Goal: Contribute content: Contribute content

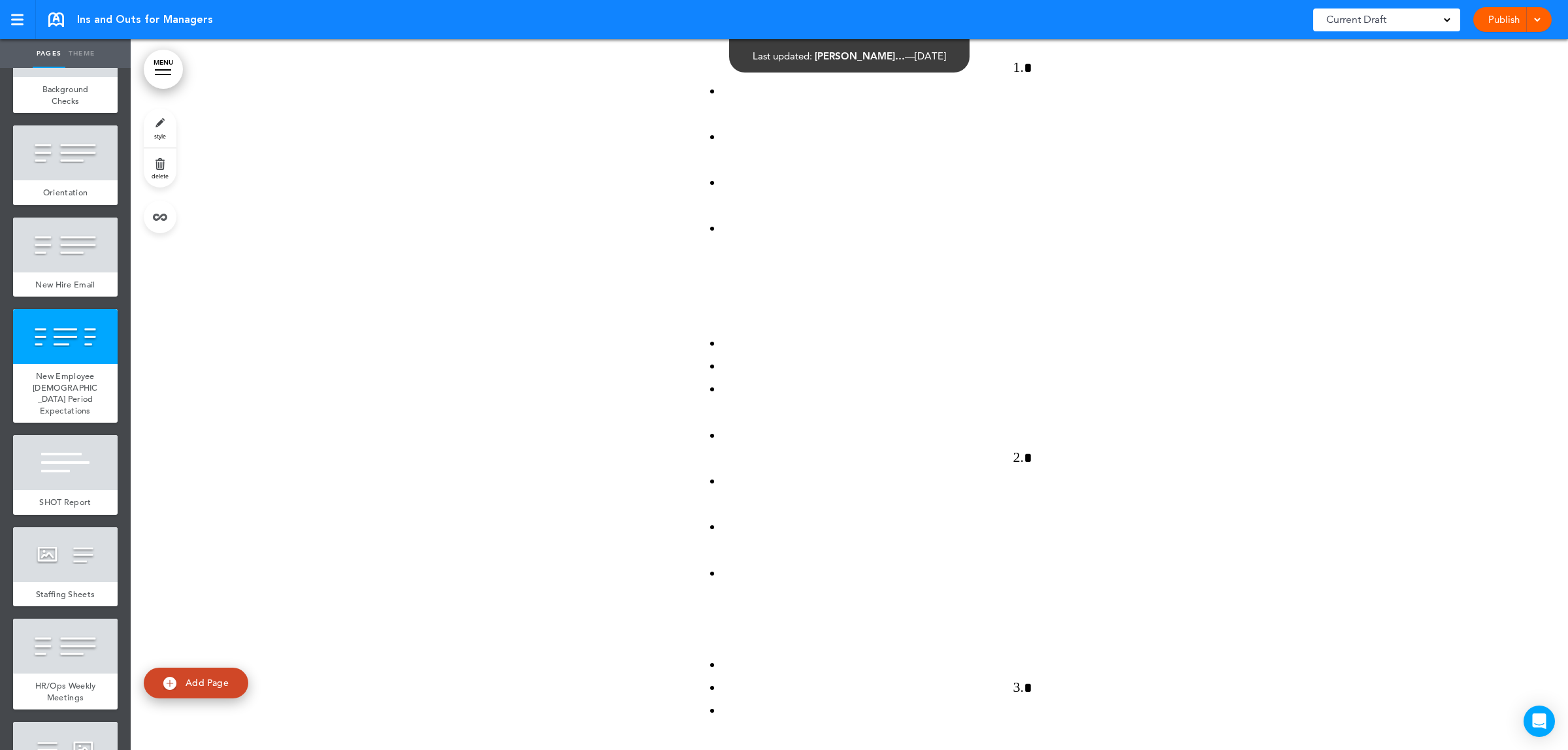
click at [78, 47] on link "Theme" at bounding box center [81, 54] width 32 height 29
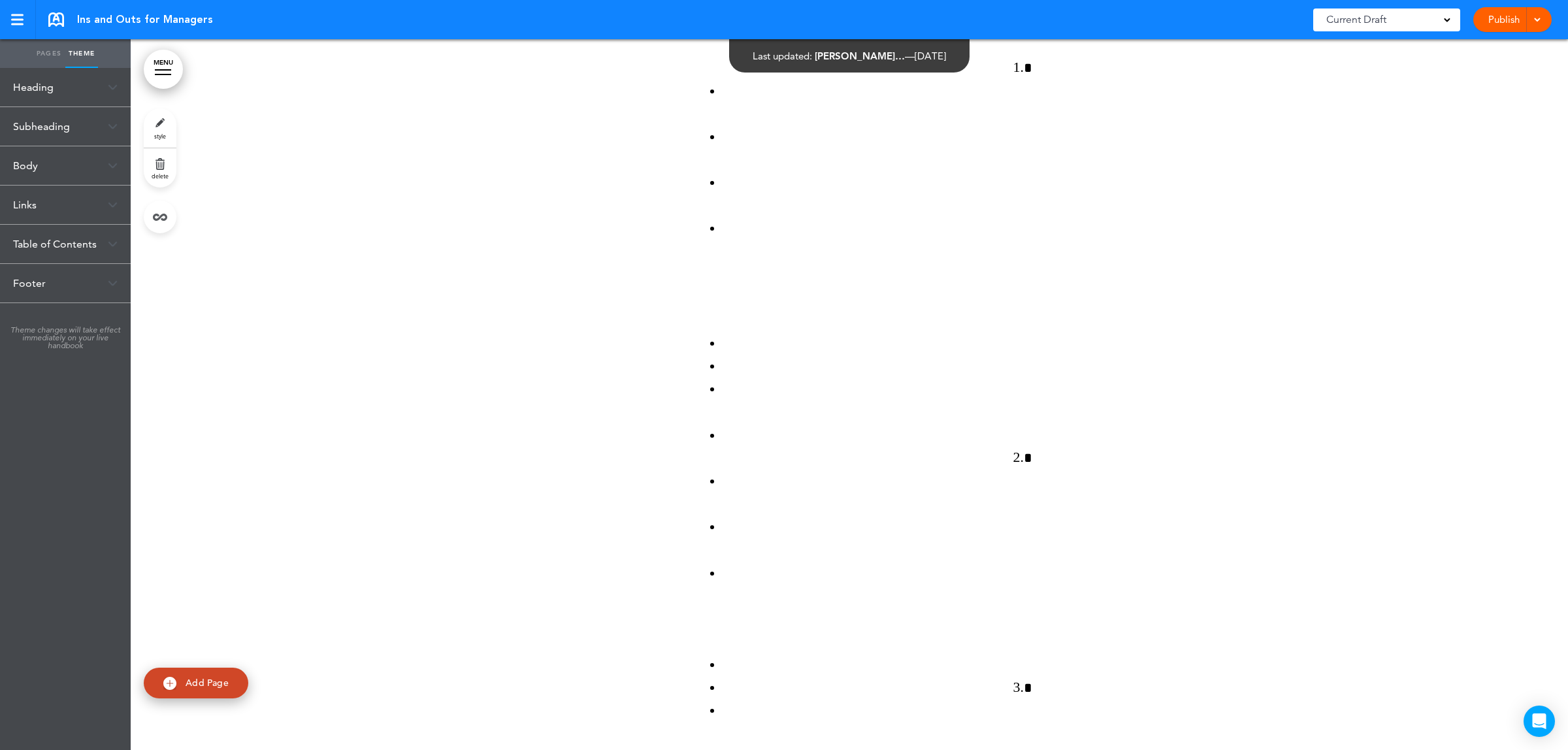
click at [32, 55] on link "Pages" at bounding box center [48, 54] width 32 height 29
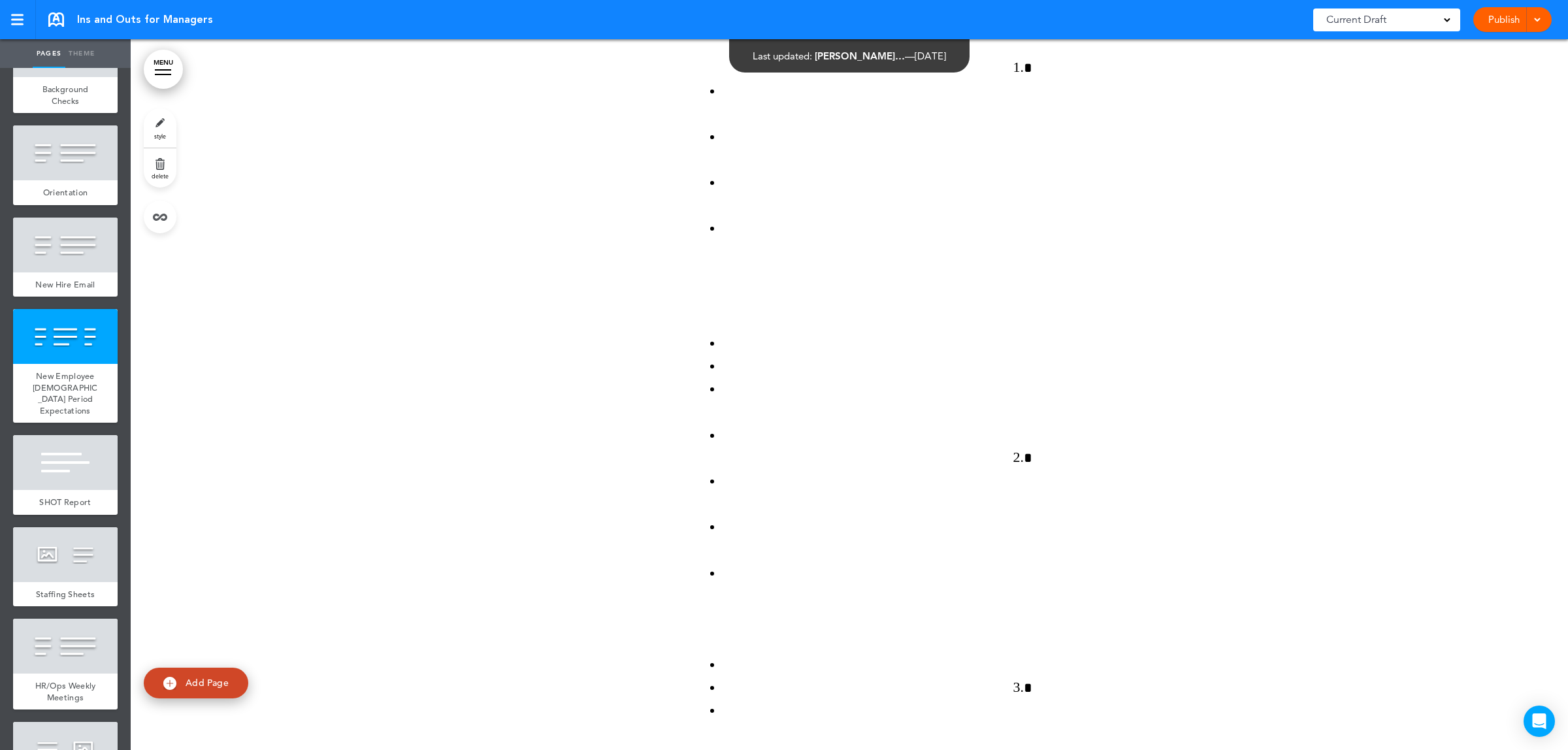
click at [79, 54] on link "Theme" at bounding box center [81, 54] width 32 height 29
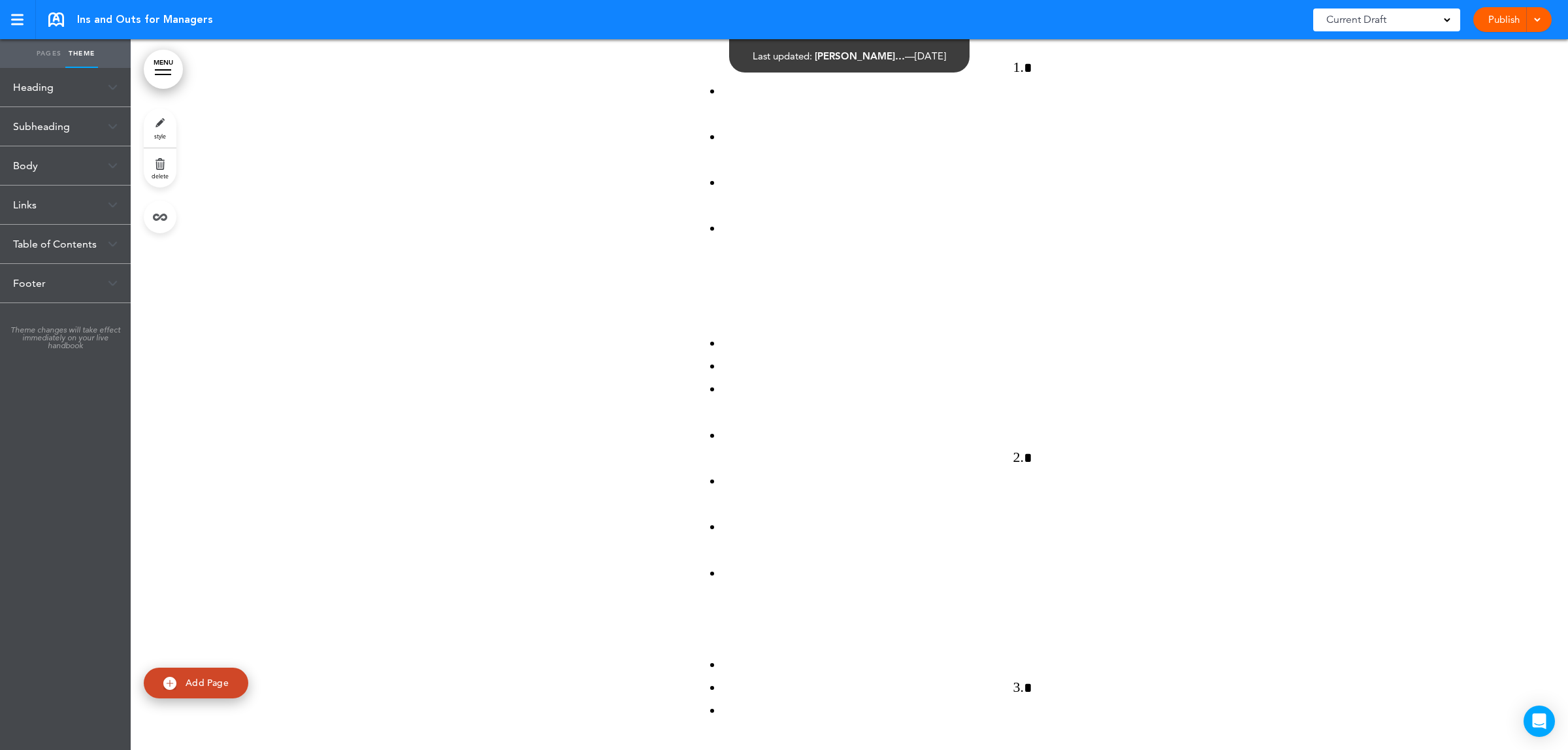
scroll to position [35005, 0]
click at [162, 128] on link "style" at bounding box center [160, 128] width 32 height 39
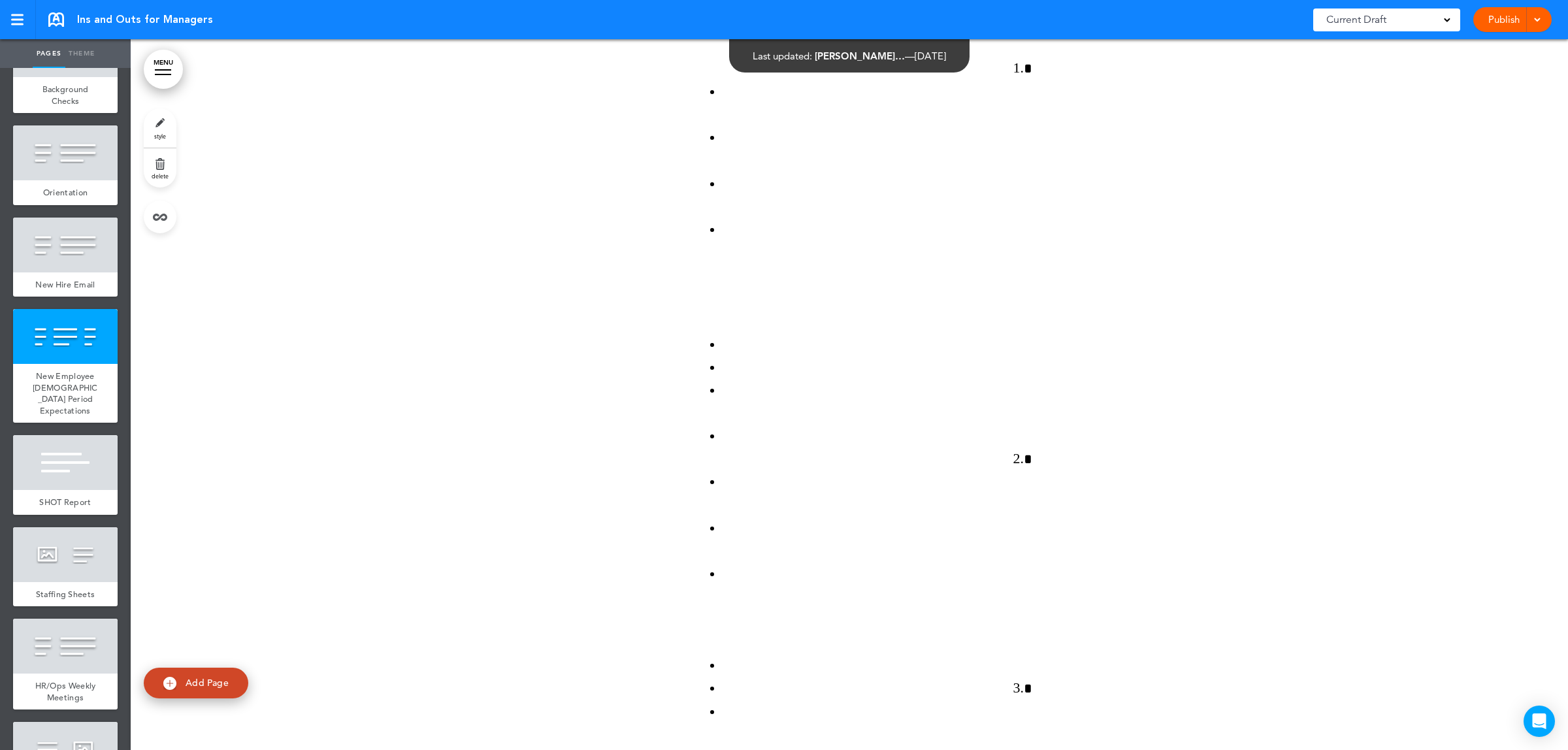
click at [131, 171] on div at bounding box center [196, 408] width 131 height 682
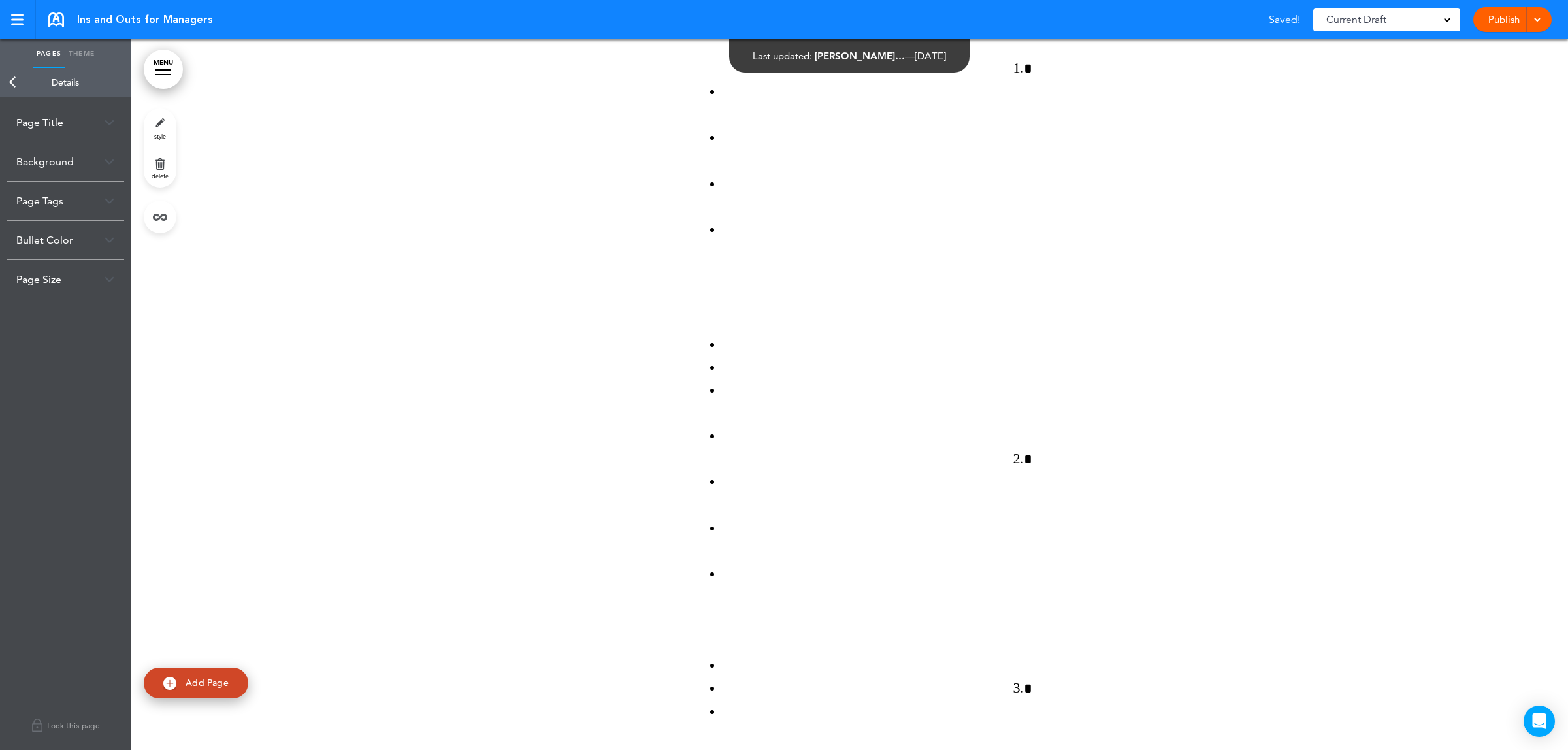
click at [109, 161] on img at bounding box center [109, 161] width 10 height 7
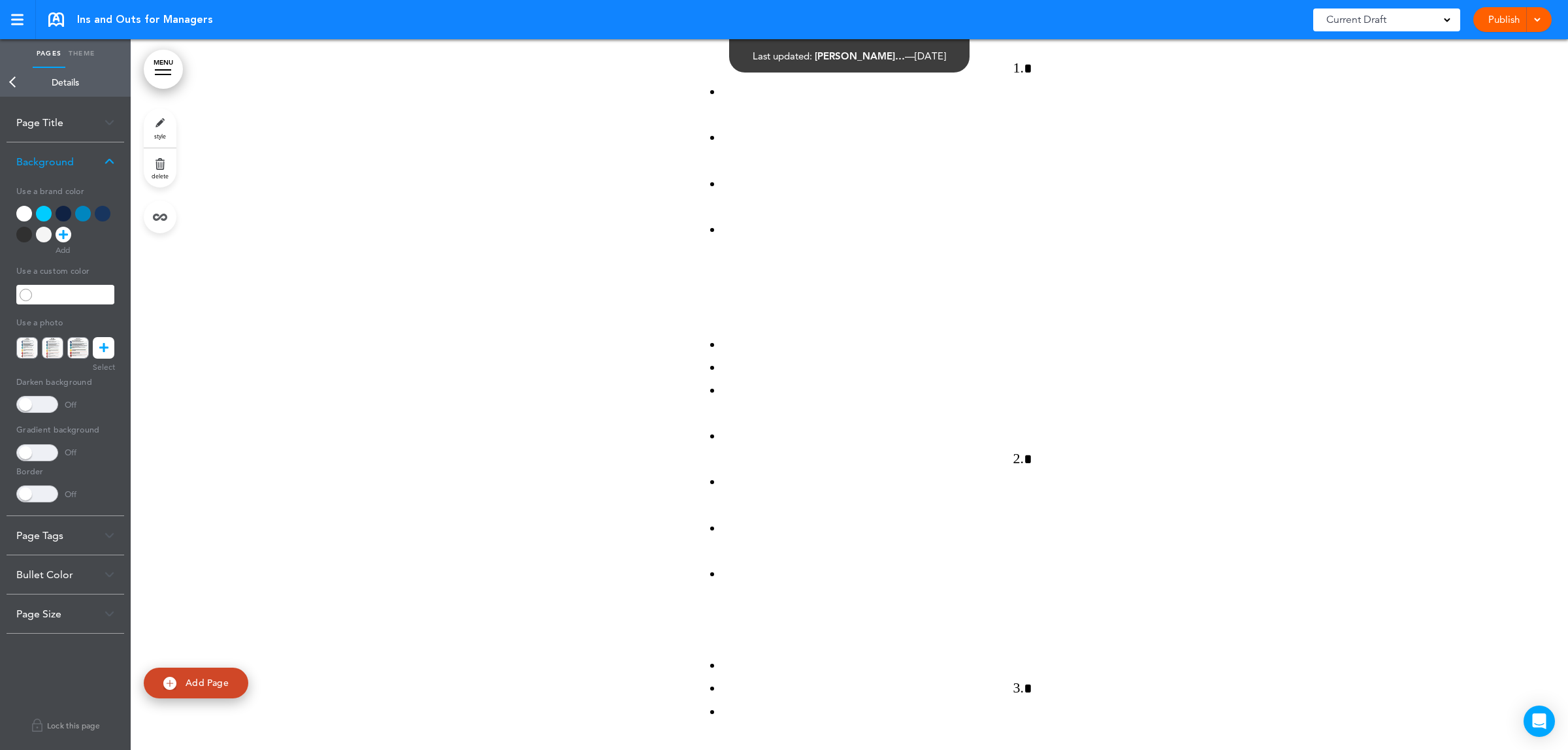
click at [39, 216] on div at bounding box center [44, 214] width 16 height 16
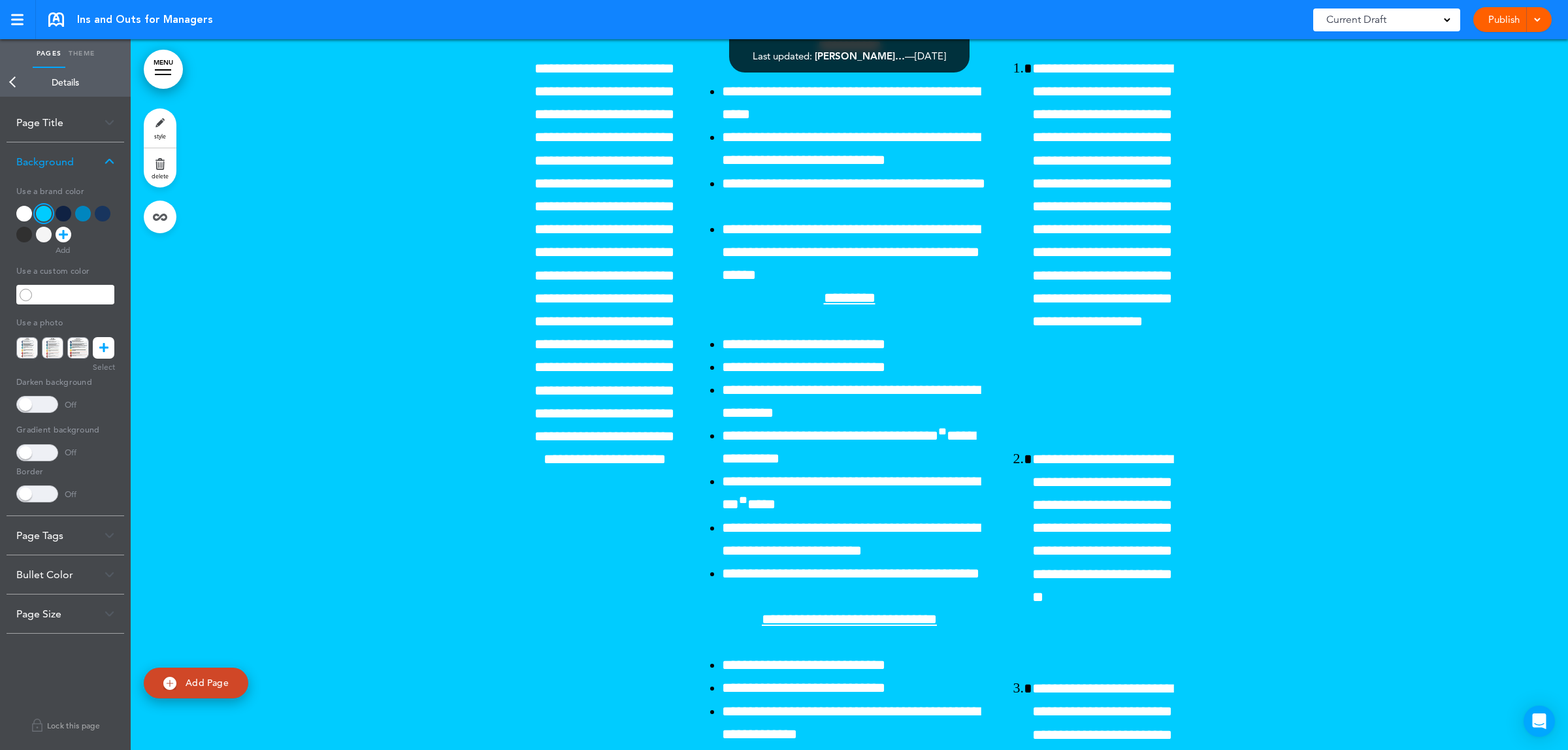
click at [99, 213] on div at bounding box center [103, 214] width 16 height 16
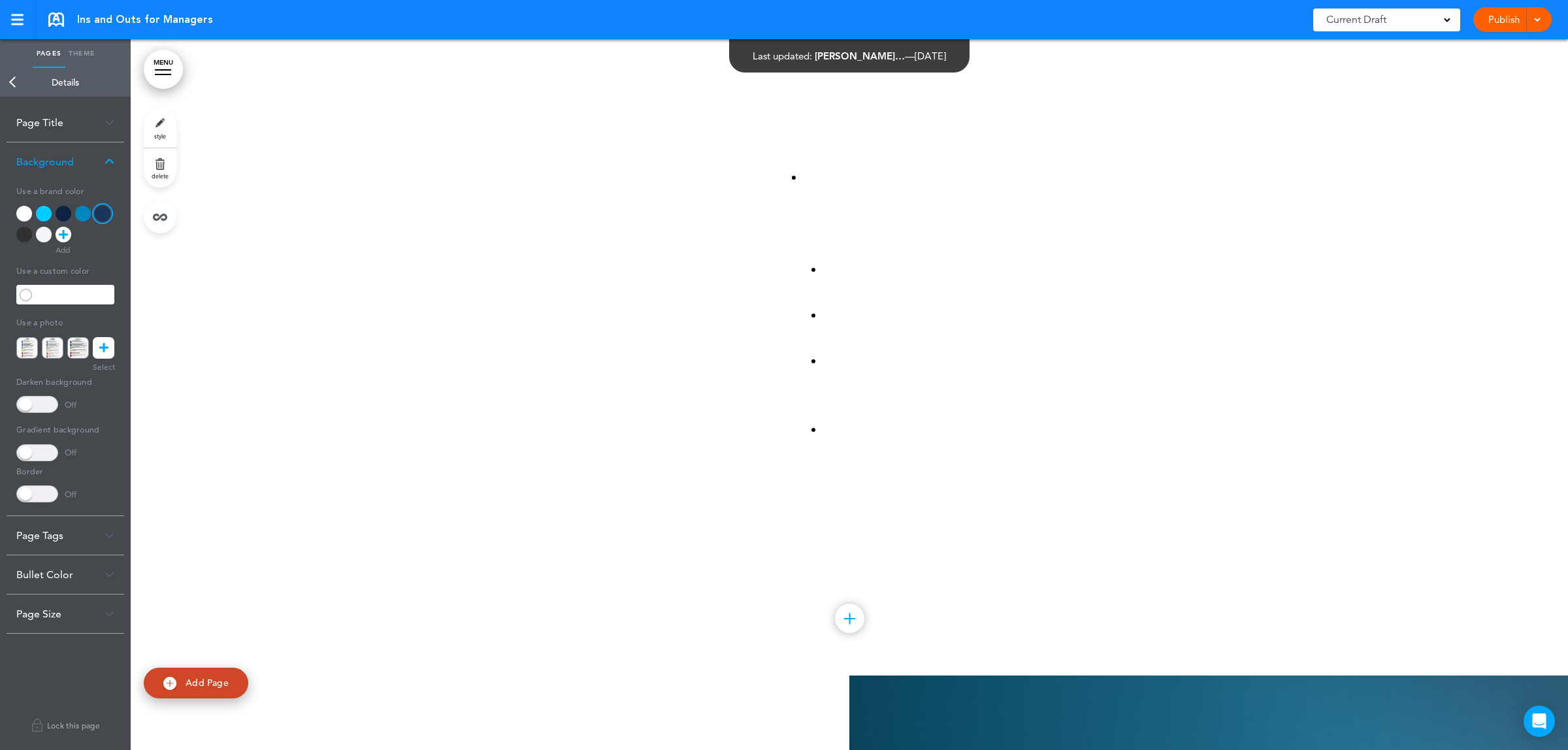
scroll to position [204, 0]
click at [350, 281] on div at bounding box center [849, 320] width 1437 height 711
click at [58, 234] on div at bounding box center [63, 234] width 16 height 16
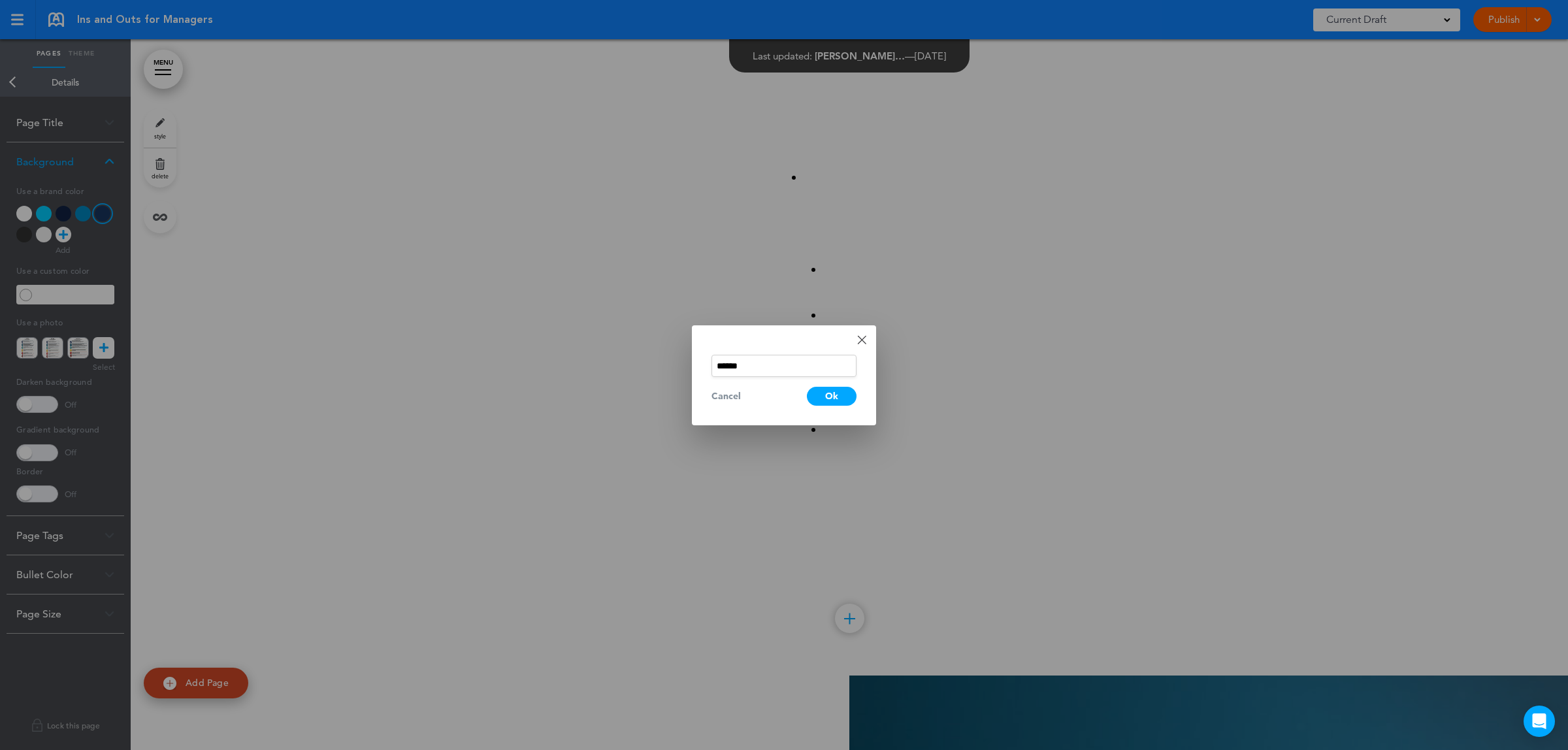
click at [870, 329] on div "Done Change color ****** Cancel Ok" at bounding box center [784, 375] width 184 height 100
click at [868, 337] on div "Done Change color ****** Cancel Ok" at bounding box center [784, 375] width 184 height 100
click at [864, 337] on link "Done" at bounding box center [862, 339] width 9 height 9
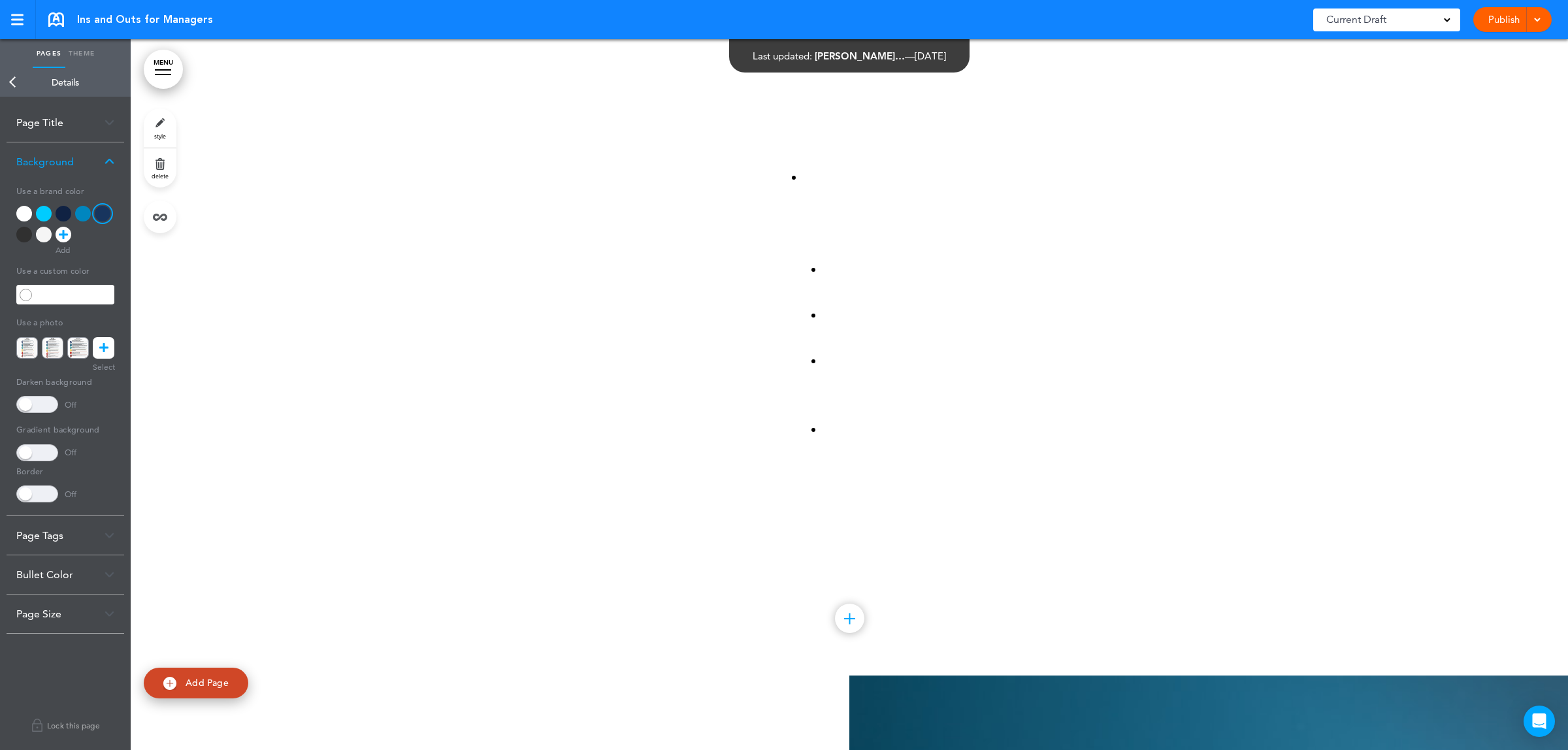
click at [39, 213] on div at bounding box center [44, 214] width 16 height 16
click at [105, 207] on div at bounding box center [103, 214] width 16 height 16
click at [278, 397] on div at bounding box center [849, 320] width 1437 height 711
click at [10, 76] on link "Back" at bounding box center [13, 82] width 26 height 29
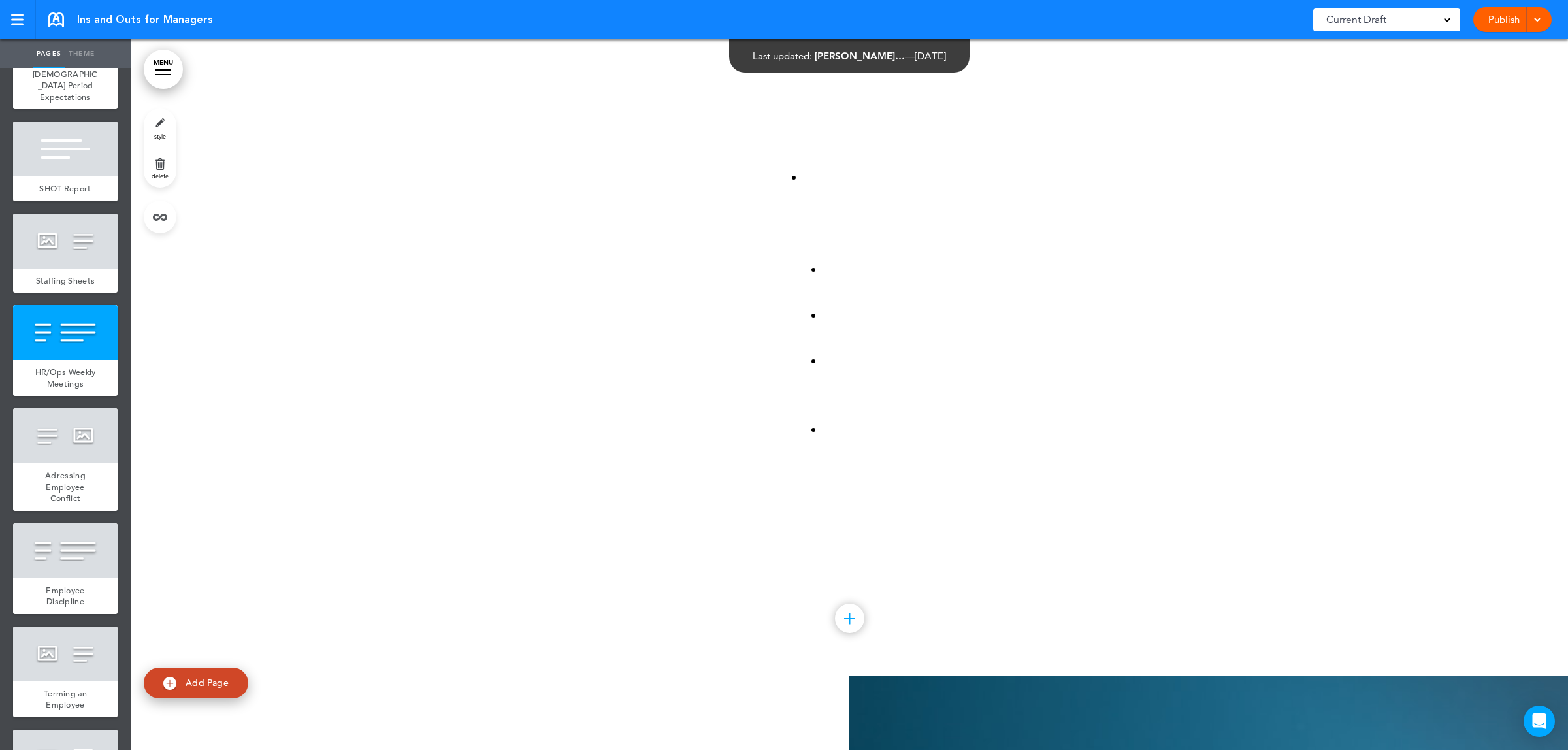
scroll to position [4409, 0]
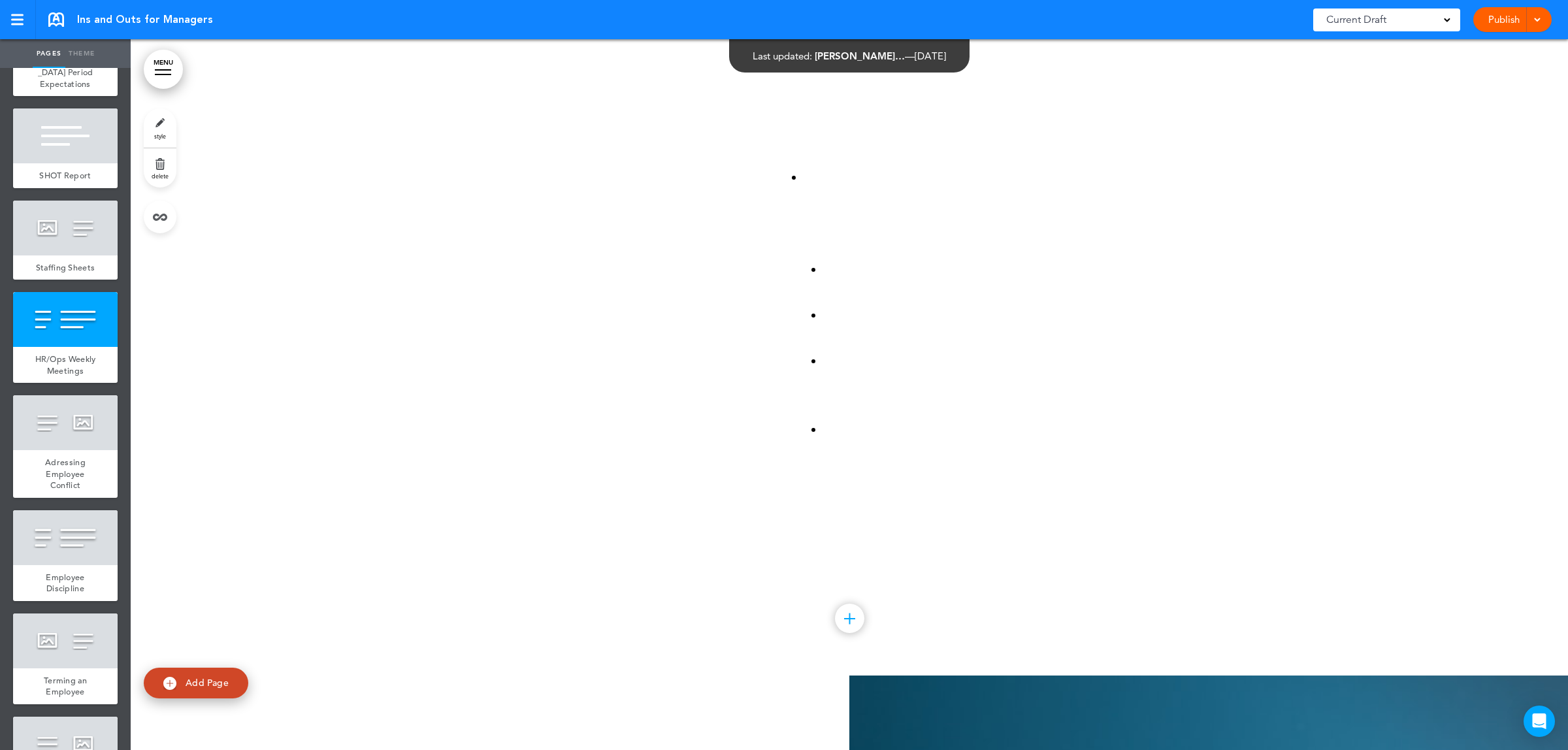
click at [83, 346] on div at bounding box center [65, 319] width 104 height 55
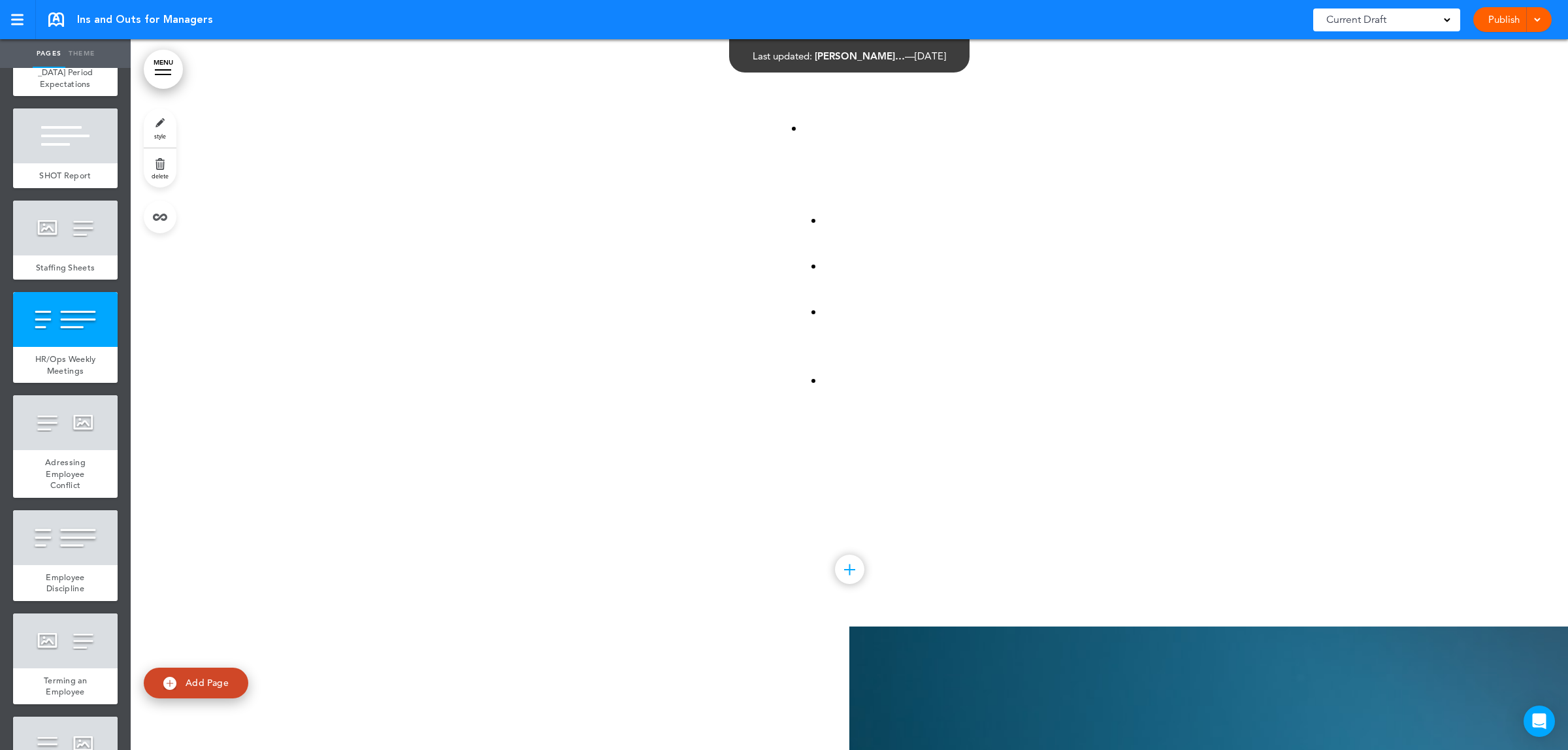
scroll to position [38039, 0]
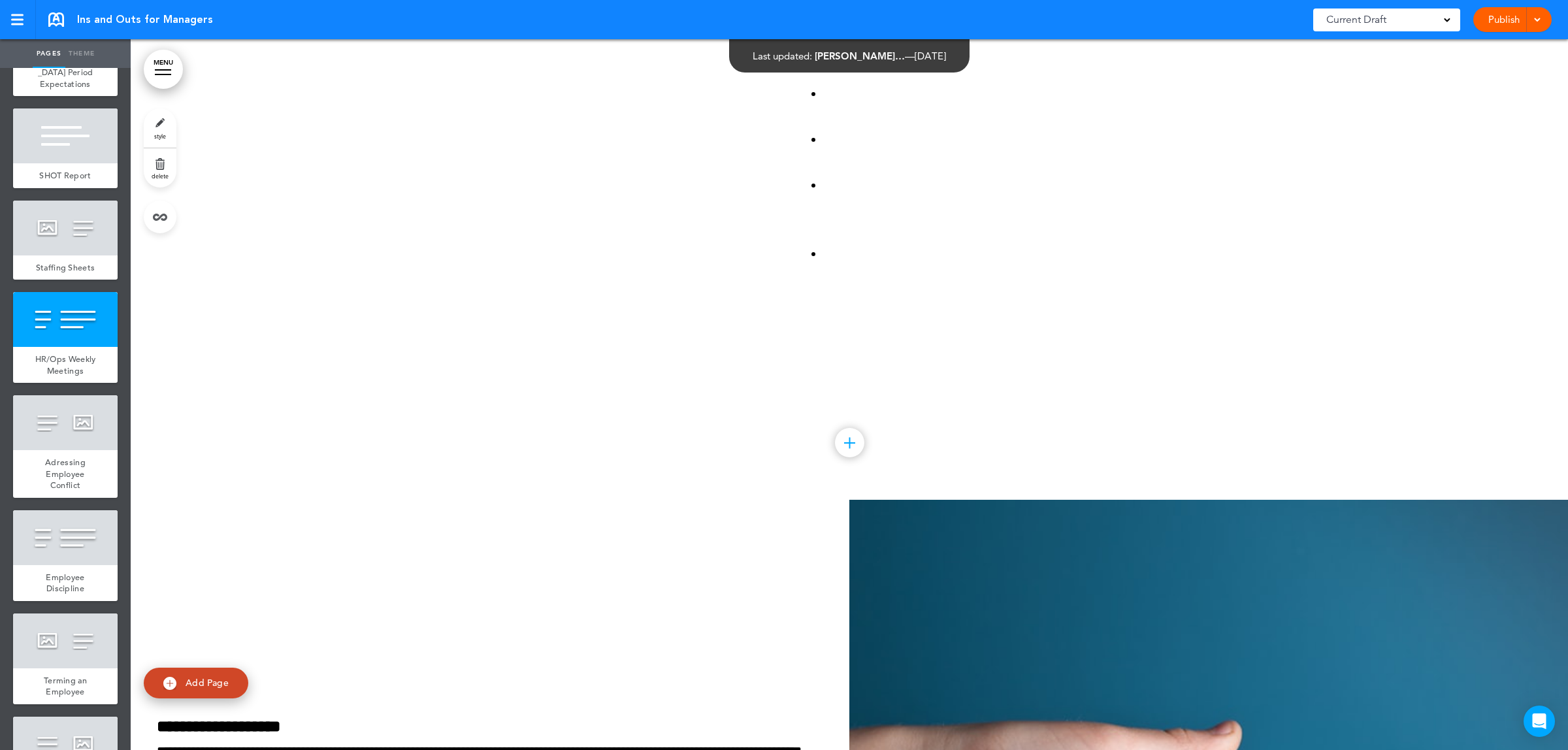
click at [170, 129] on link "style" at bounding box center [160, 128] width 32 height 39
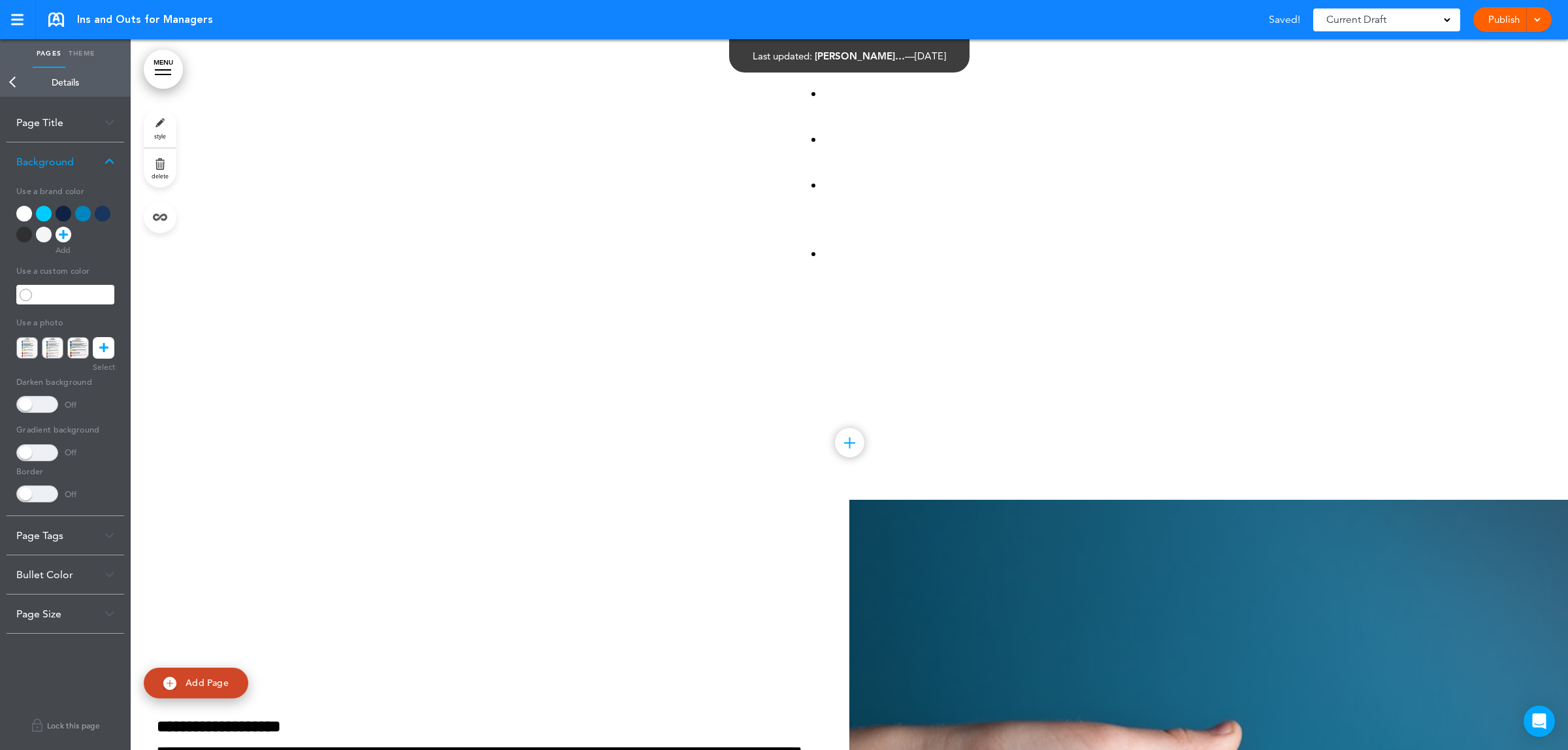
click at [47, 212] on div at bounding box center [44, 214] width 16 height 16
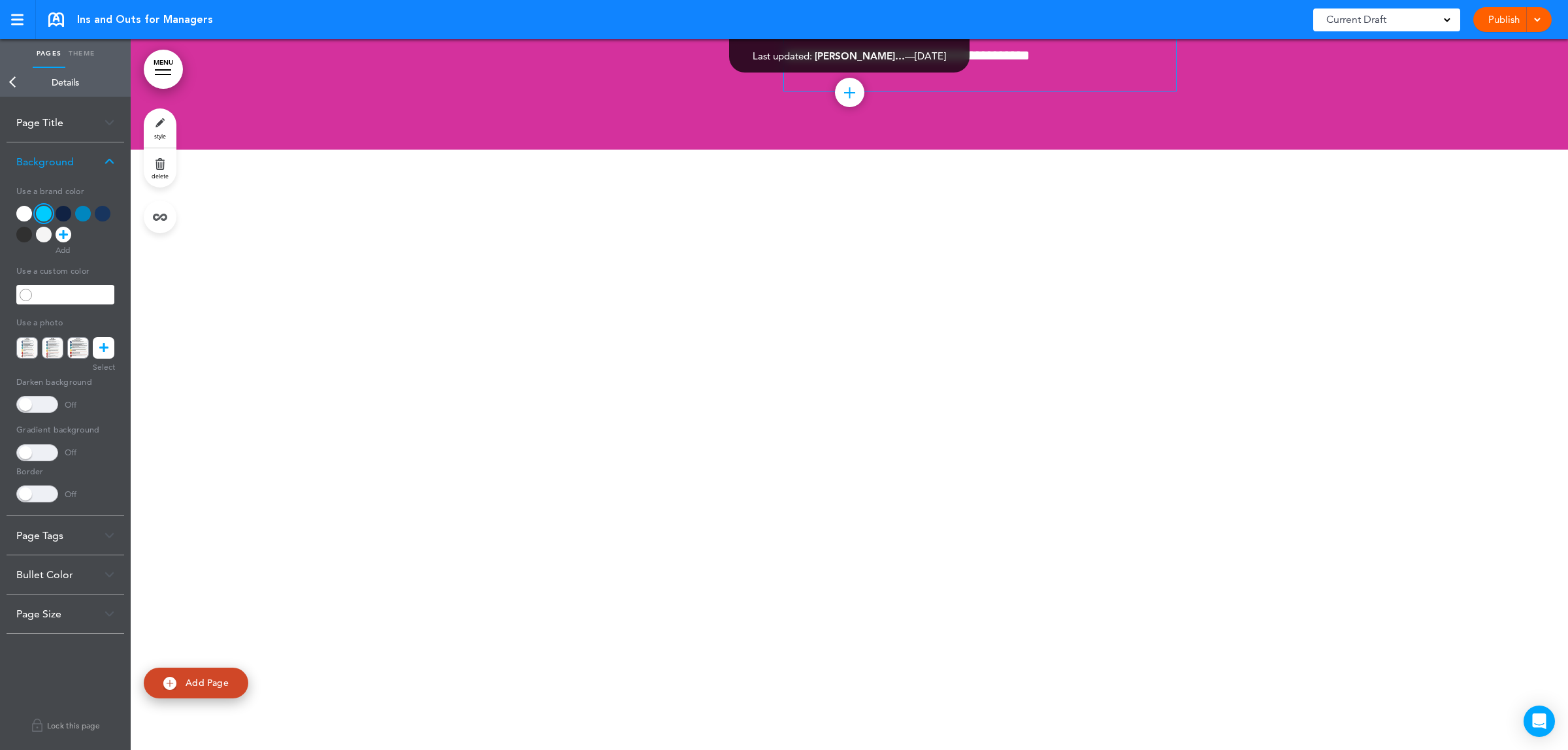
scroll to position [26404, 0]
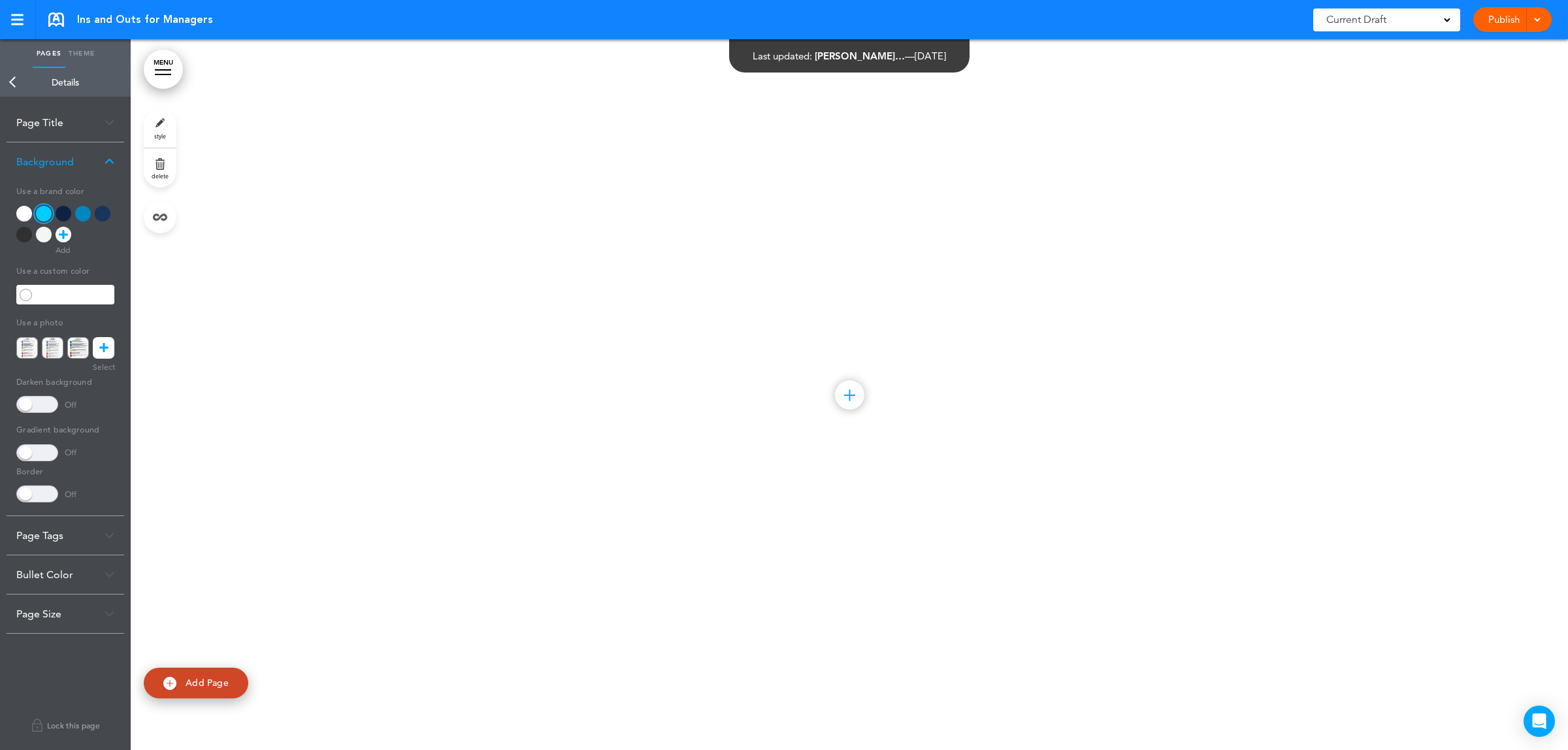
click at [525, 321] on p "**********" at bounding box center [719, 286] width 392 height 69
drag, startPoint x: 96, startPoint y: 214, endPoint x: 105, endPoint y: 242, distance: 29.4
click at [106, 242] on div at bounding box center [66, 227] width 98 height 42
click at [86, 214] on div at bounding box center [83, 214] width 16 height 16
click at [376, 452] on div at bounding box center [849, 96] width 1437 height 711
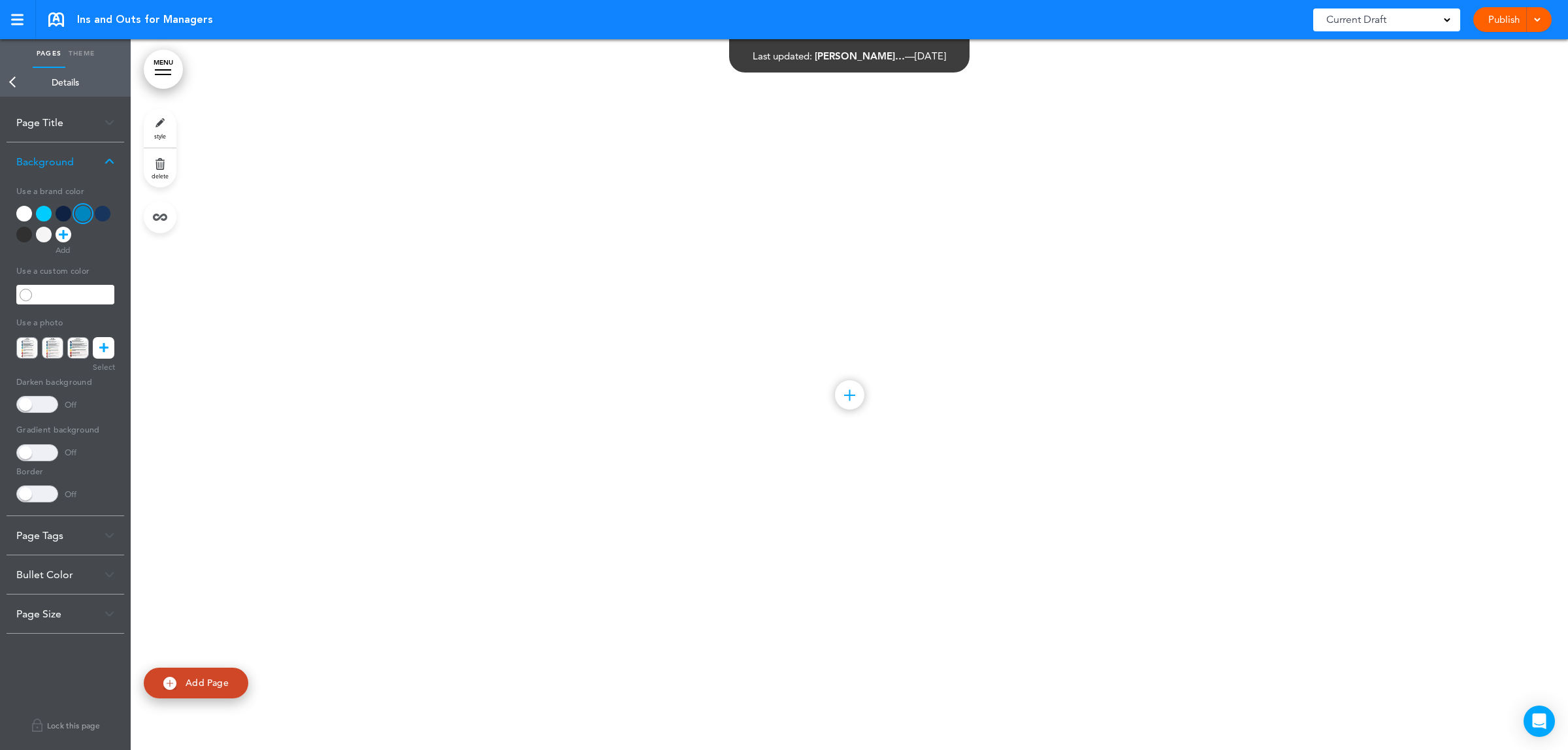
click at [41, 211] on div at bounding box center [44, 214] width 16 height 16
click at [7, 83] on link "Back" at bounding box center [13, 82] width 26 height 29
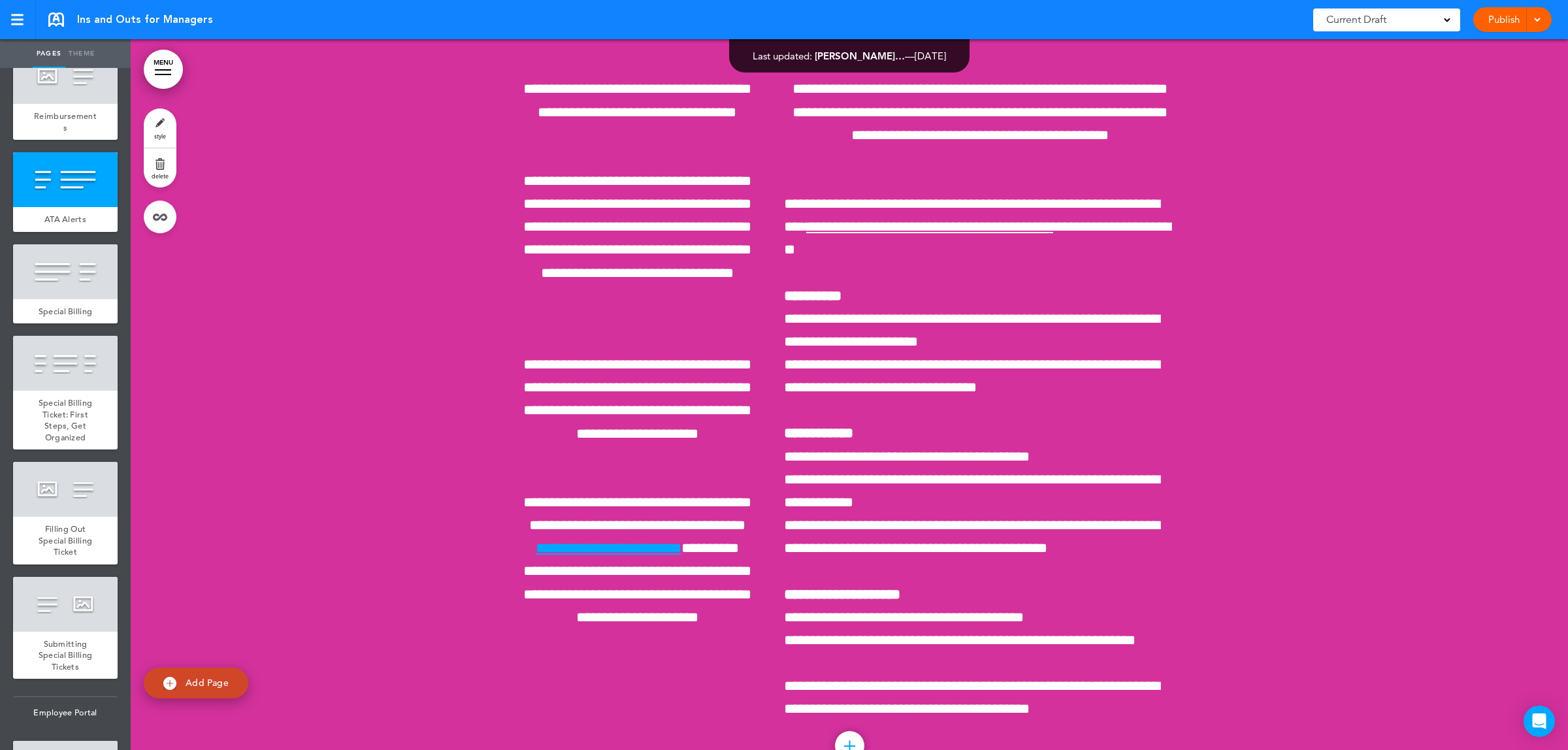
scroll to position [2858, 0]
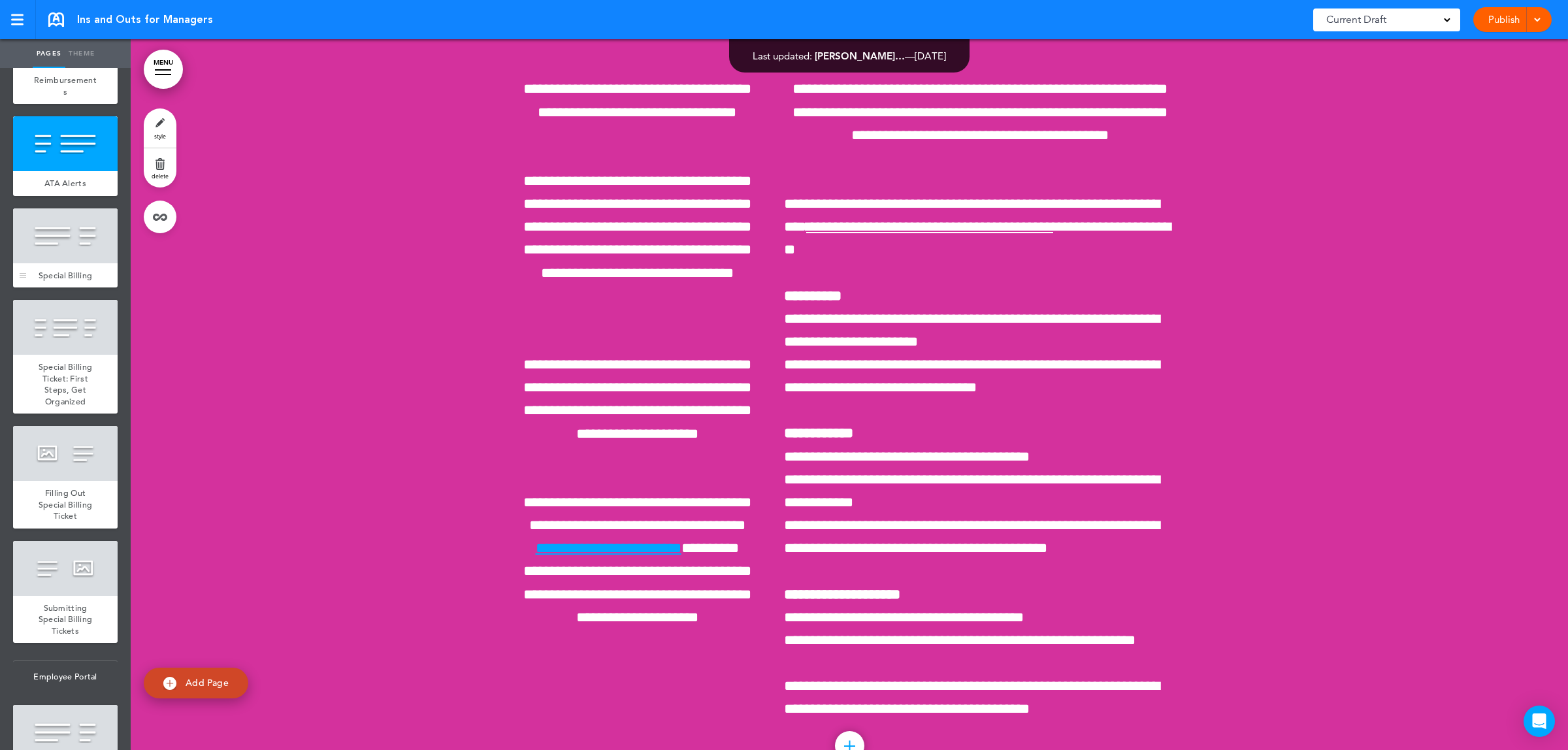
click at [66, 263] on div at bounding box center [65, 236] width 104 height 55
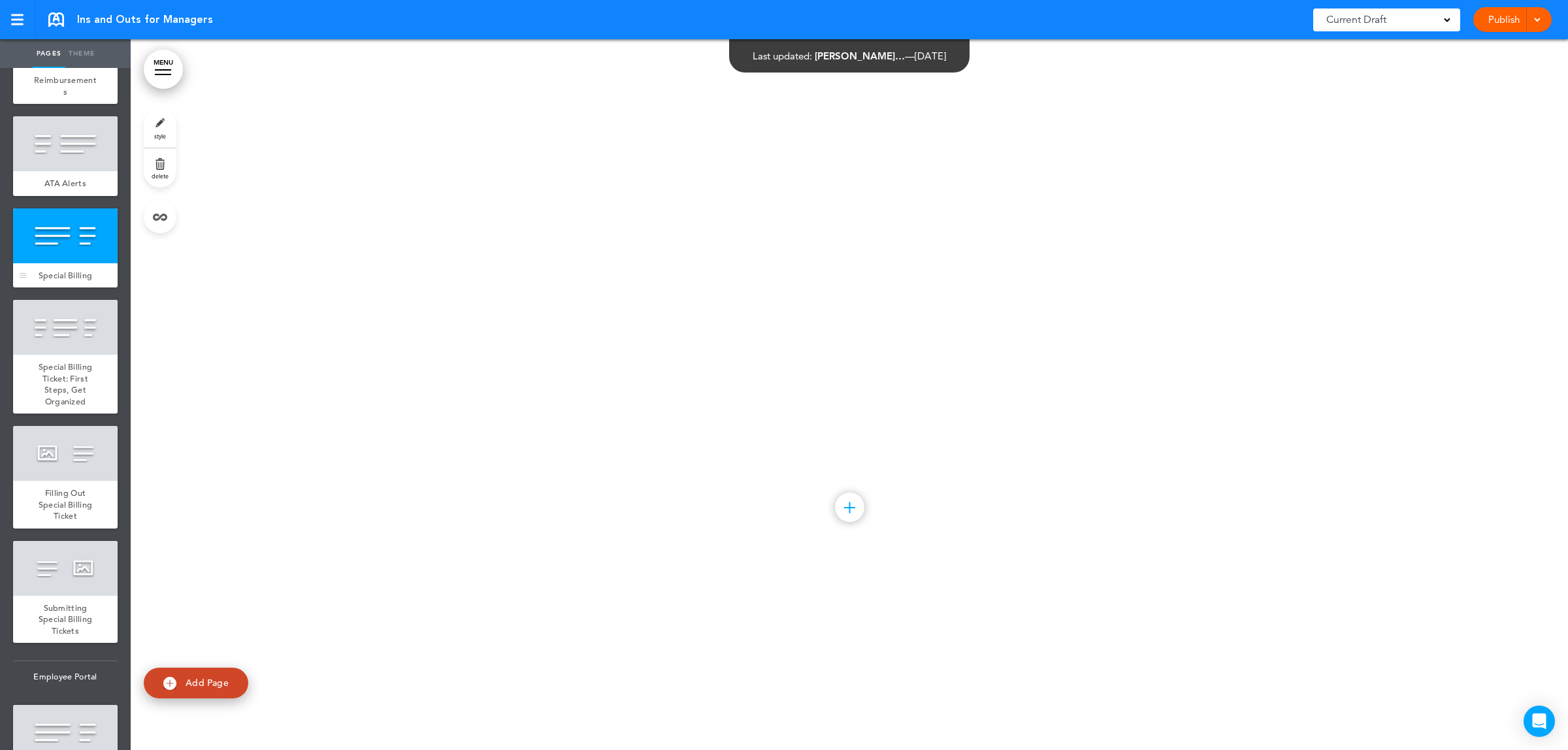
scroll to position [26305, 0]
click at [79, 47] on link "Theme" at bounding box center [81, 54] width 32 height 29
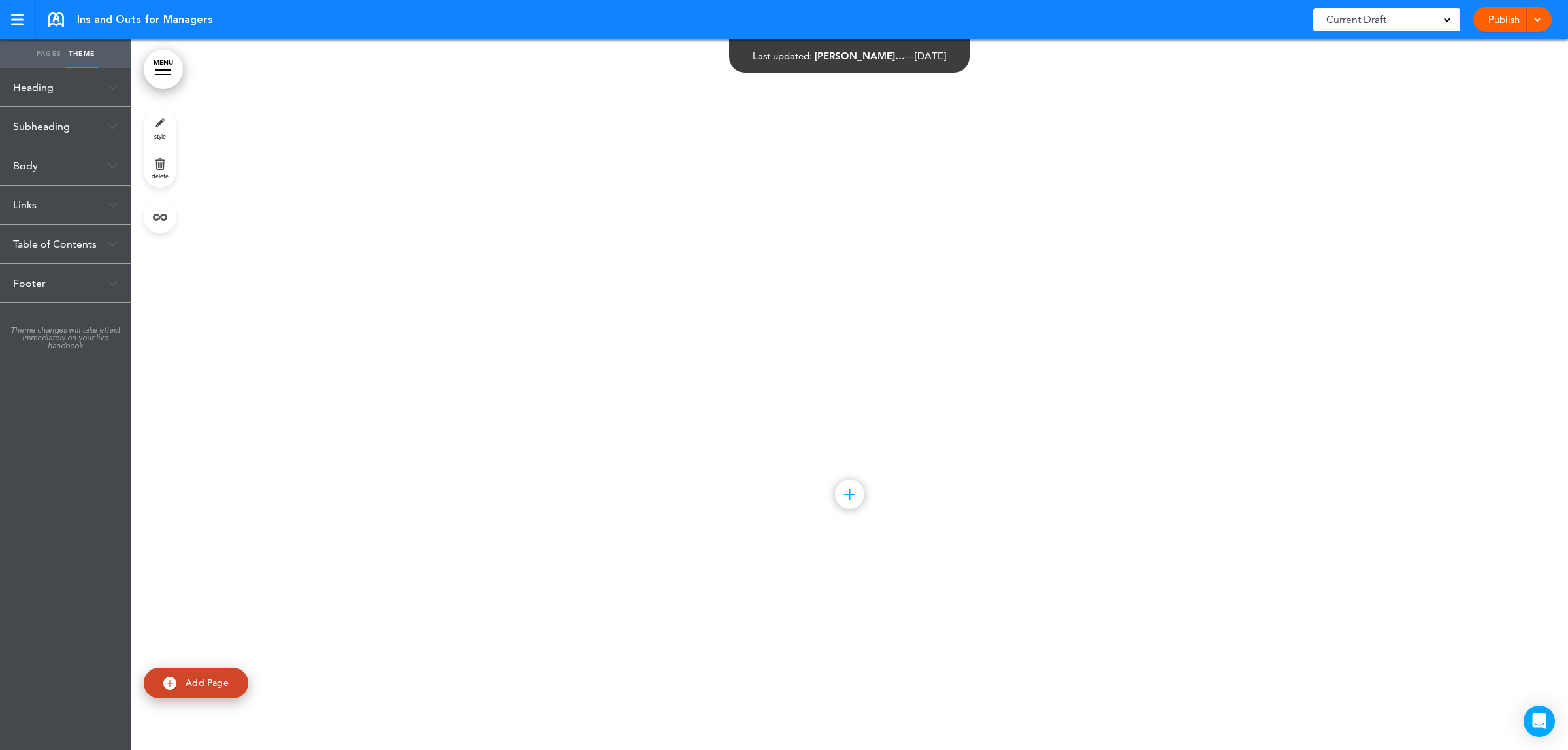
click at [154, 119] on link "style" at bounding box center [160, 128] width 32 height 39
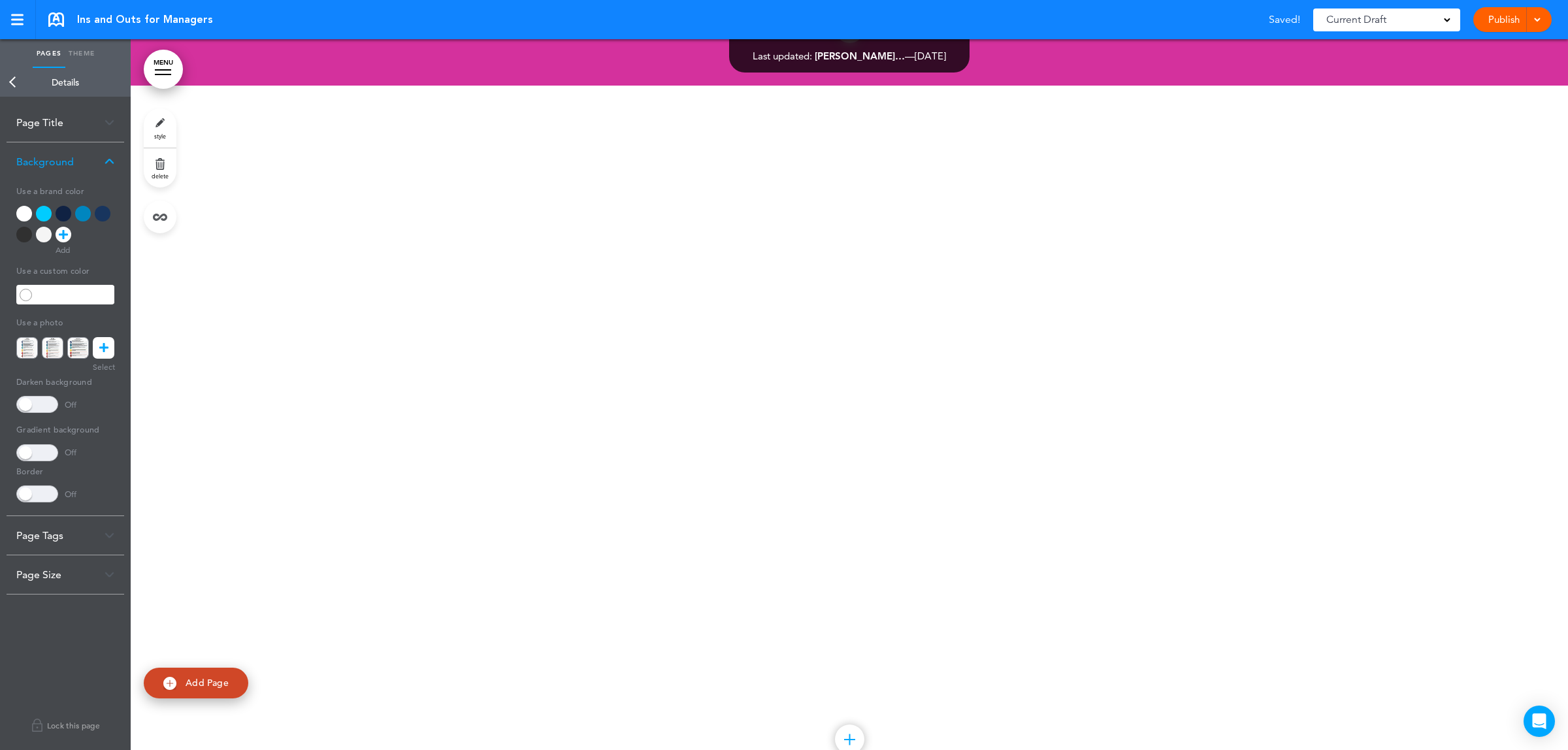
scroll to position [26142, 0]
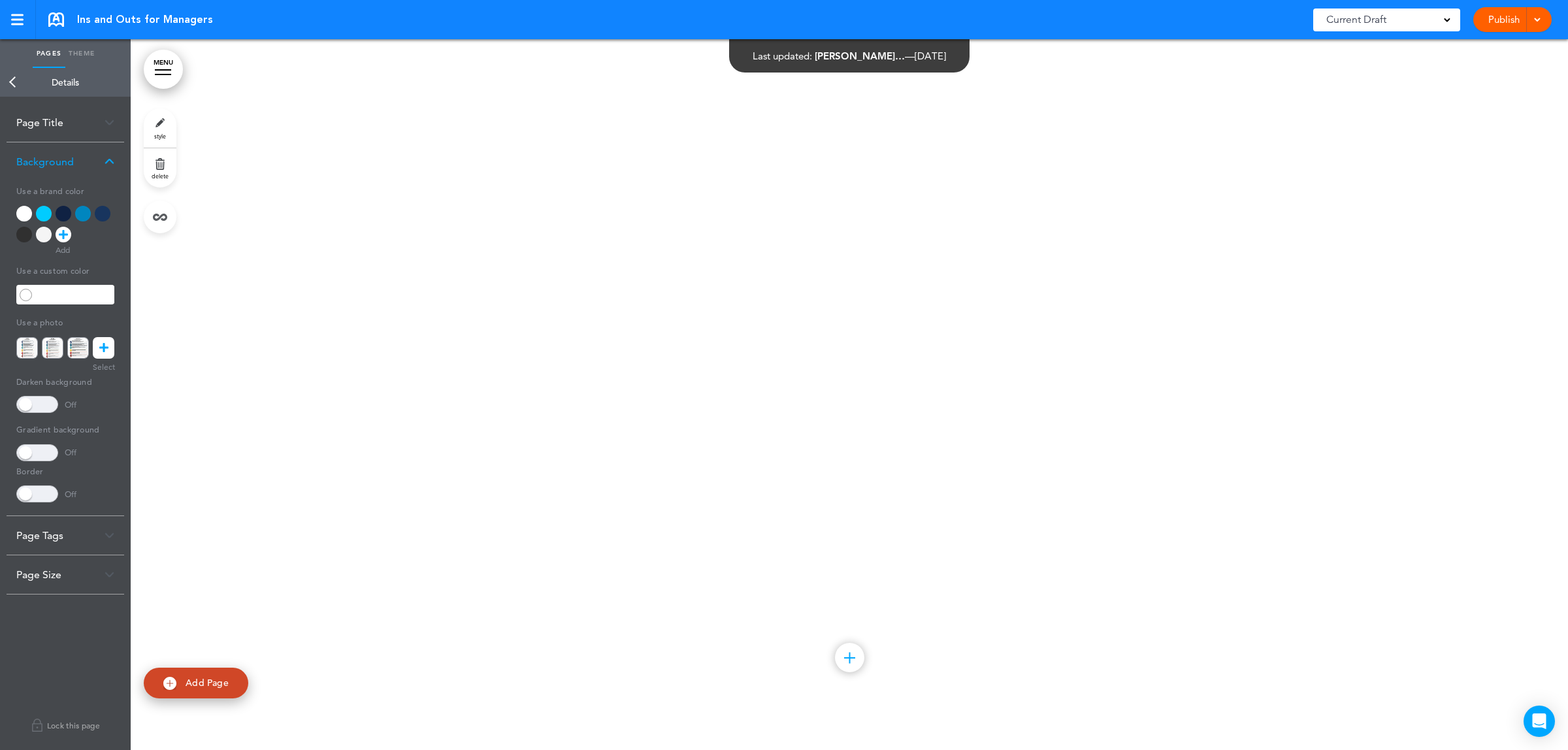
click at [87, 216] on div at bounding box center [83, 214] width 16 height 16
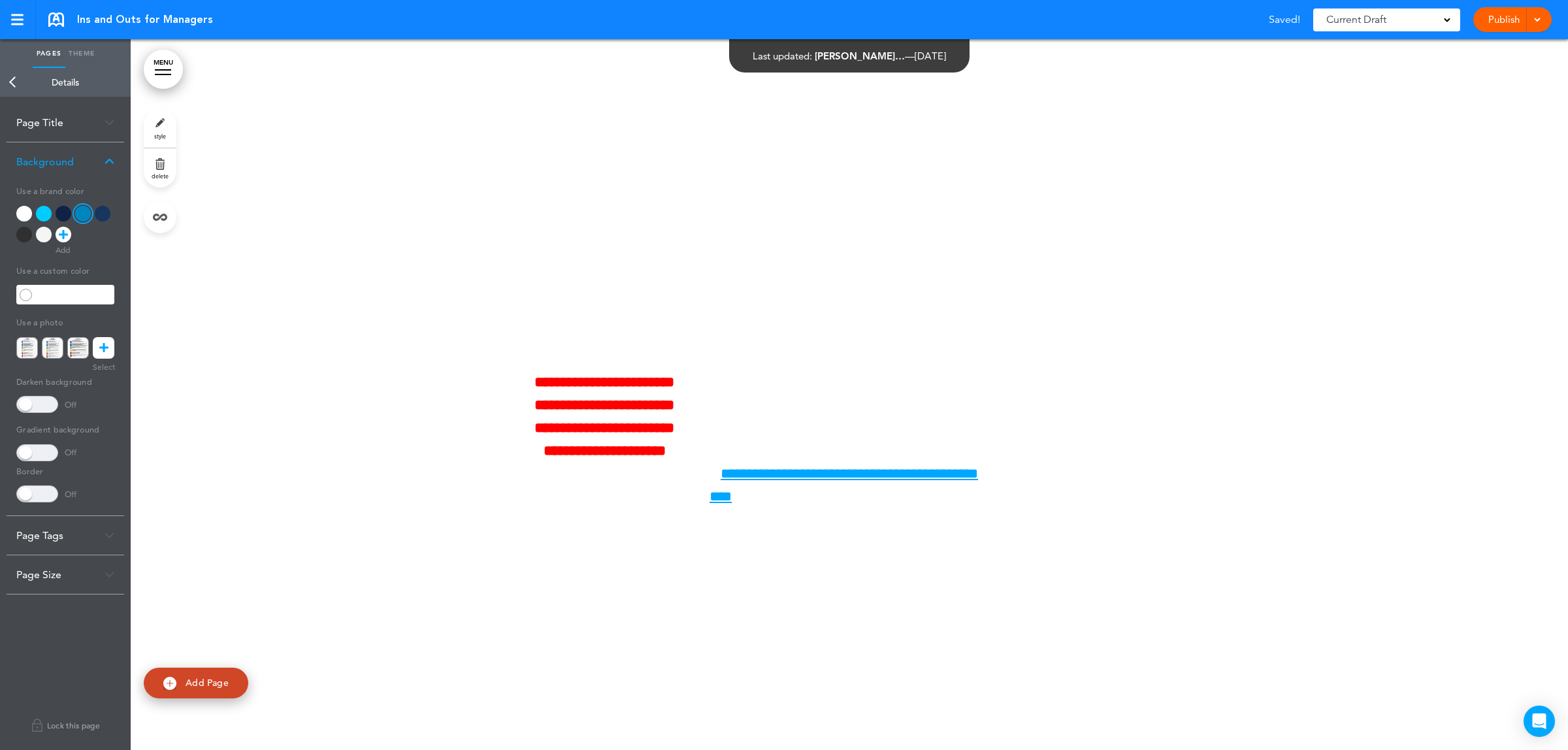
scroll to position [26959, 0]
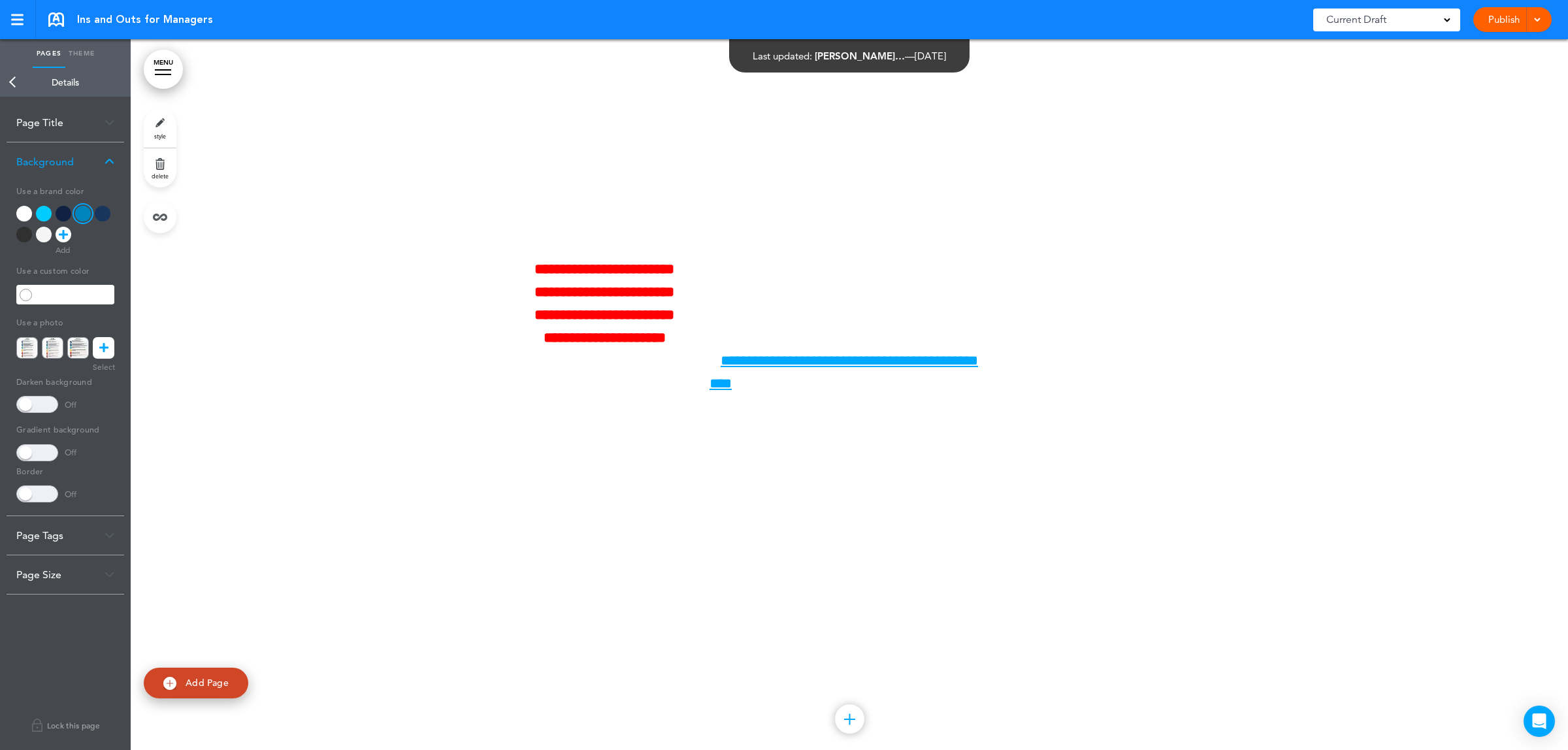
click at [5, 90] on link "Back" at bounding box center [13, 82] width 26 height 29
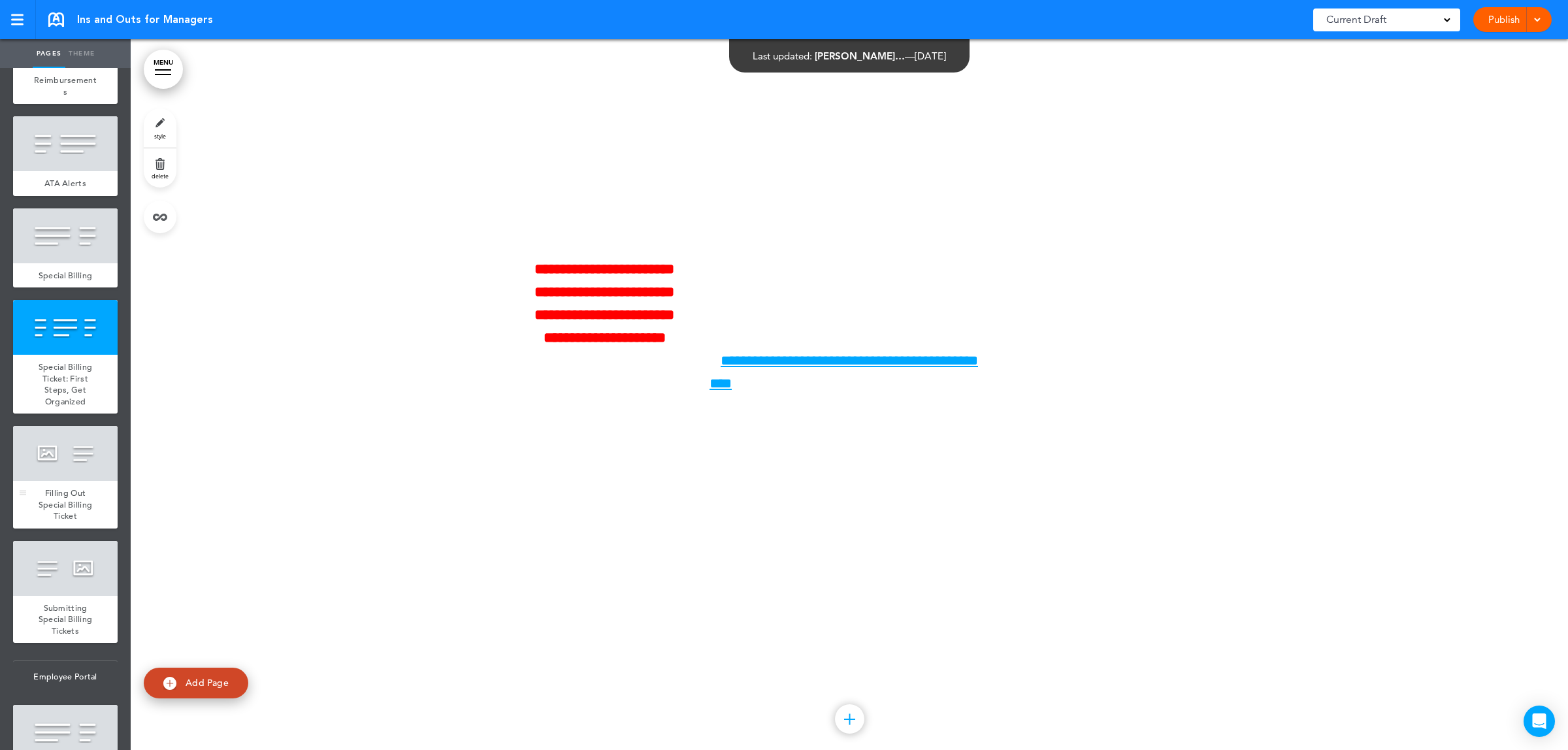
click at [86, 481] on div at bounding box center [65, 453] width 104 height 55
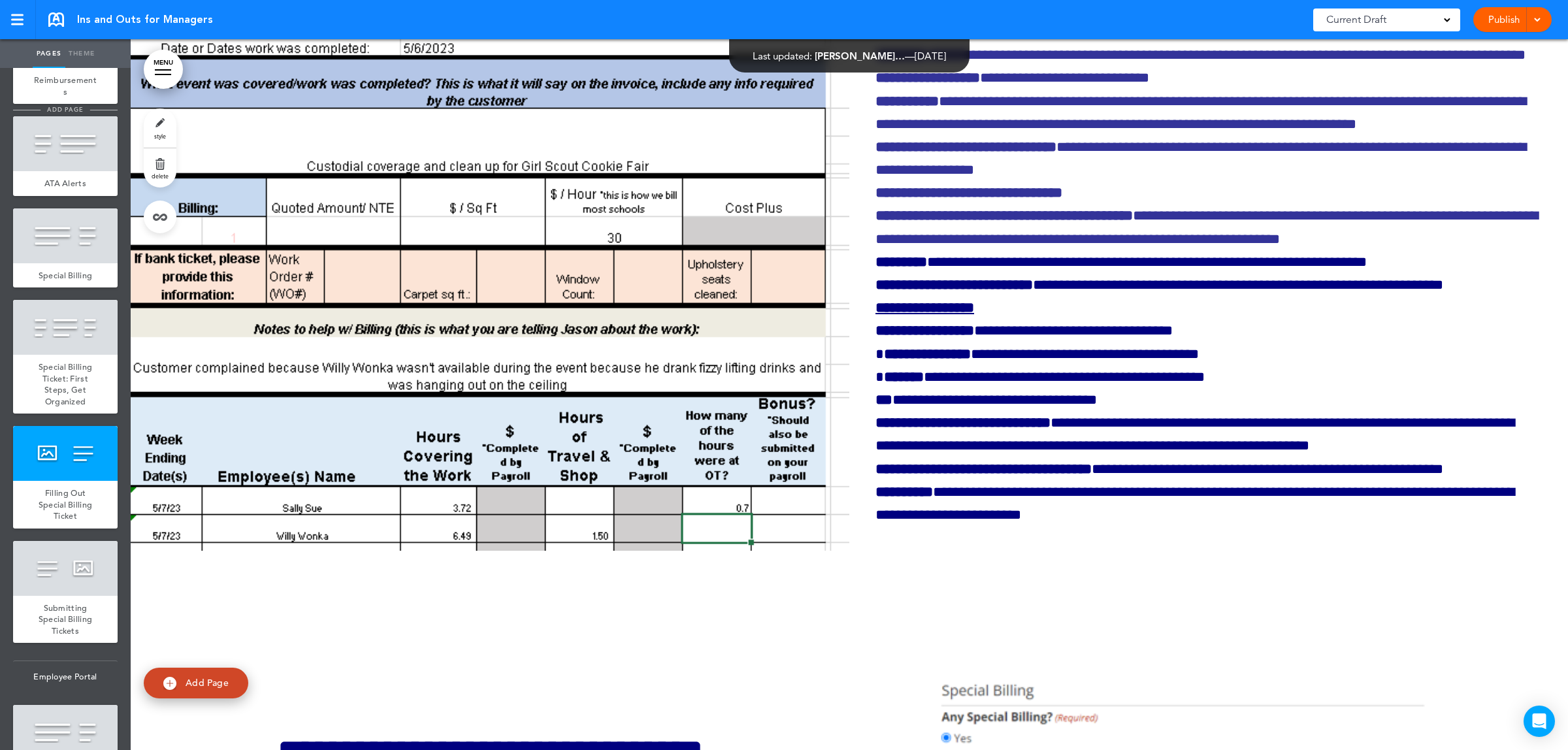
scroll to position [27895, 0]
click at [165, 129] on link "style" at bounding box center [160, 128] width 32 height 39
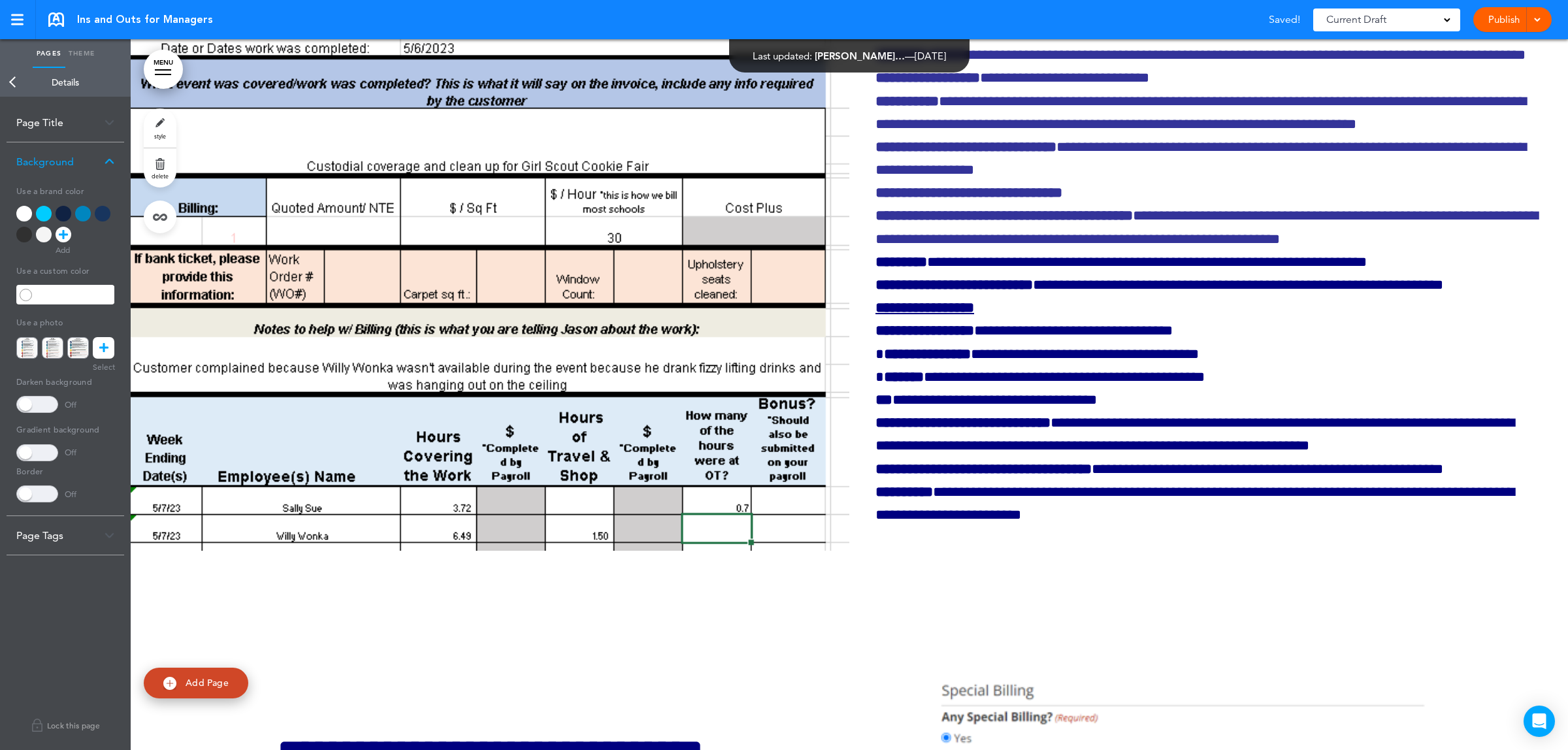
click at [82, 212] on div at bounding box center [83, 214] width 16 height 16
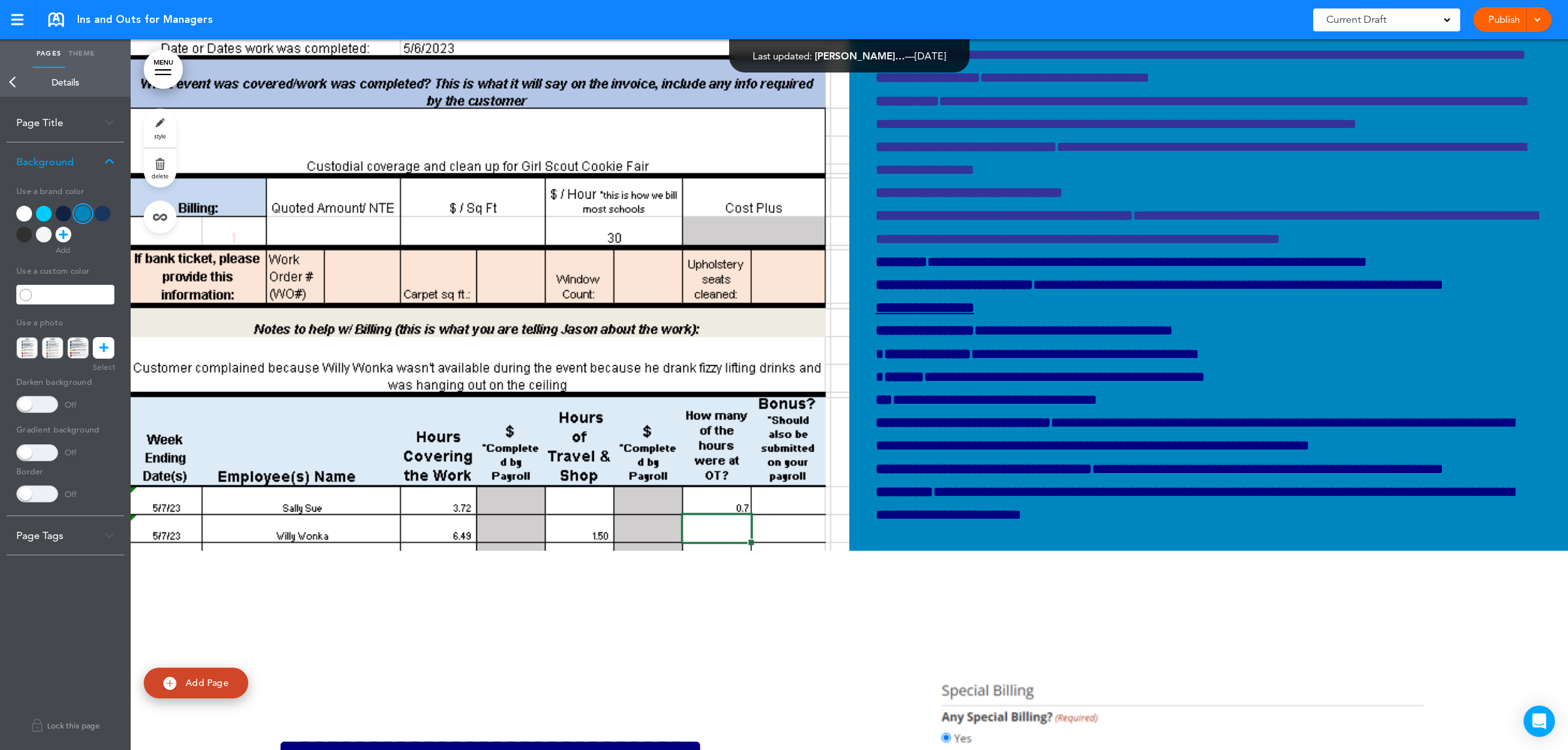
click at [27, 210] on div at bounding box center [25, 214] width 16 height 16
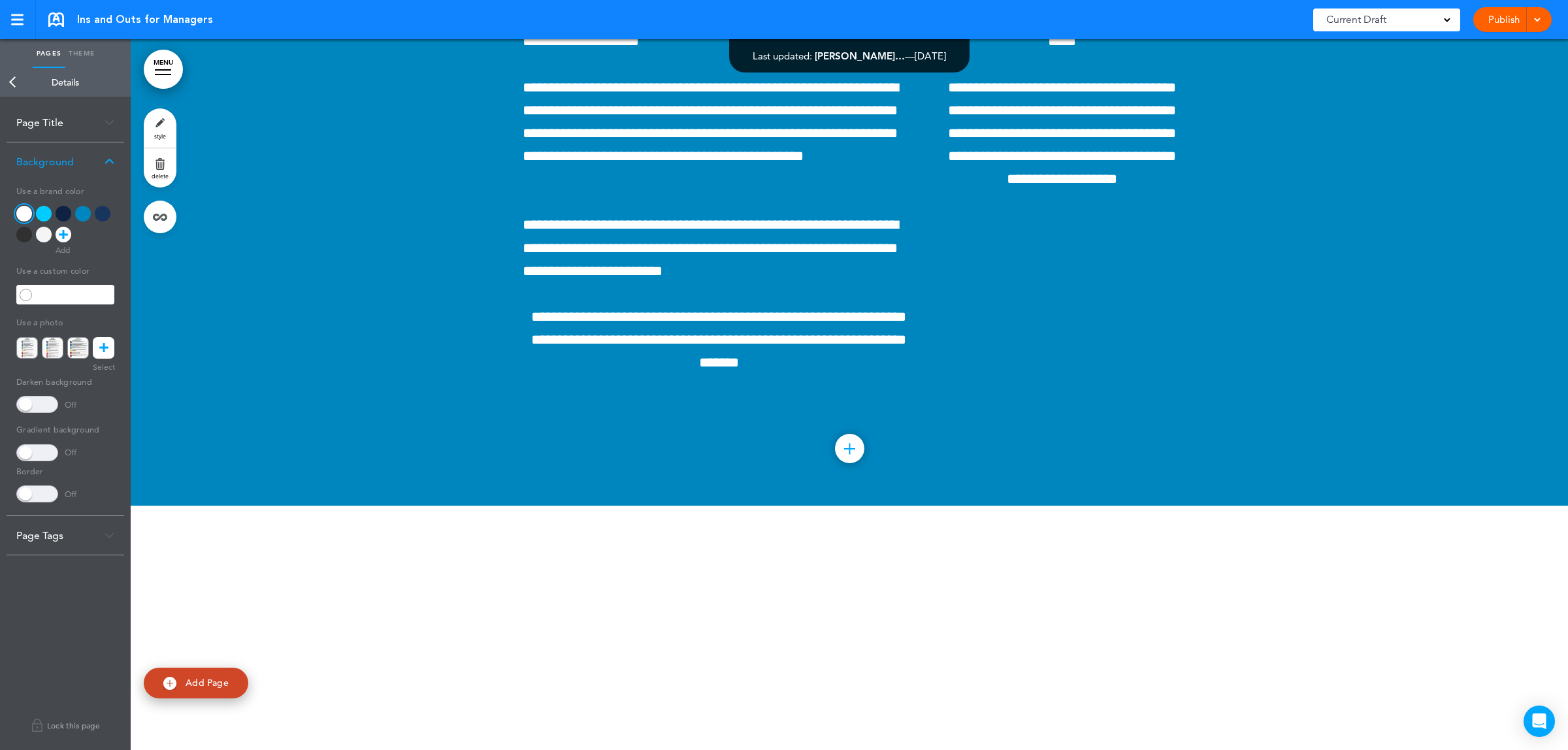
scroll to position [26261, 0]
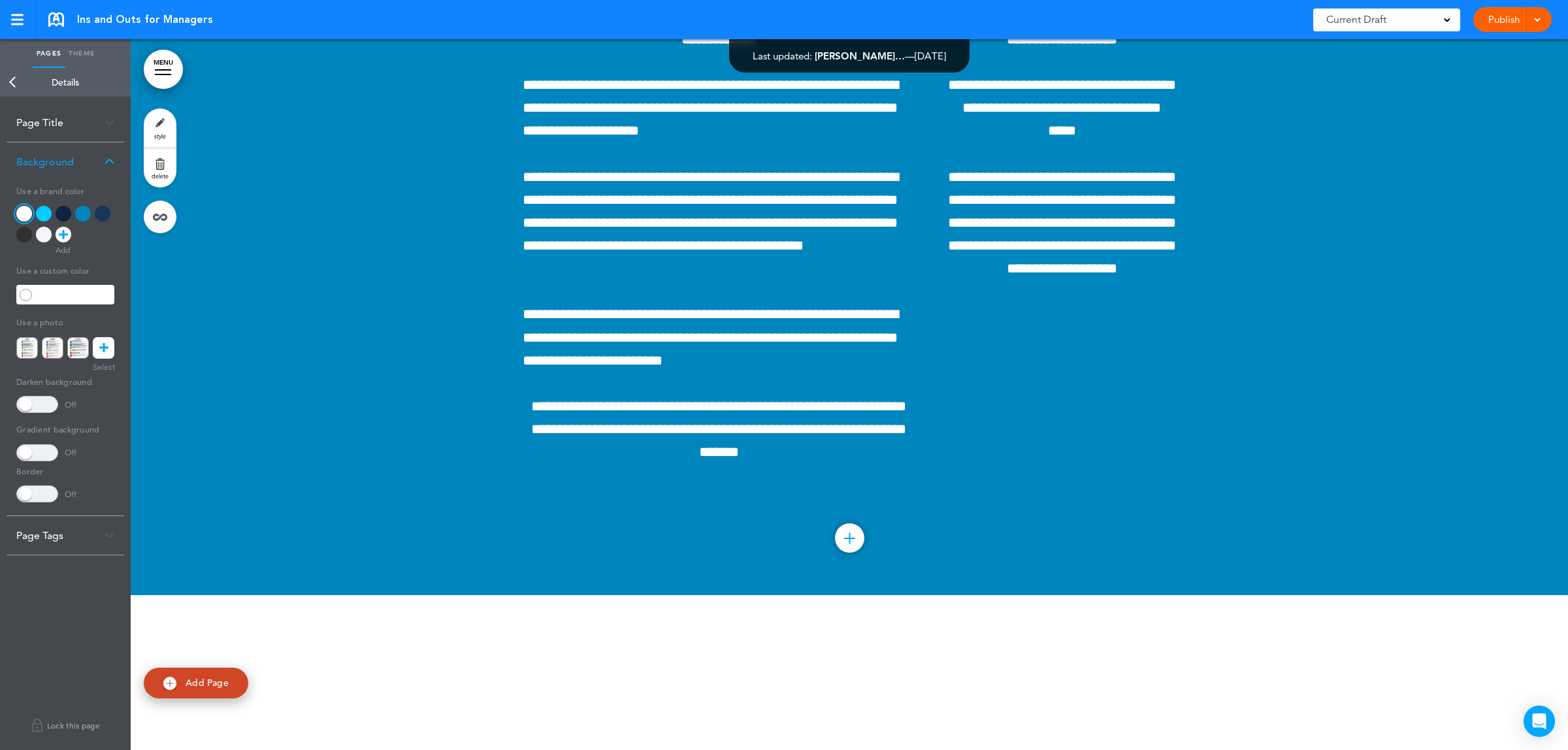
click at [15, 78] on link "Back" at bounding box center [13, 82] width 26 height 29
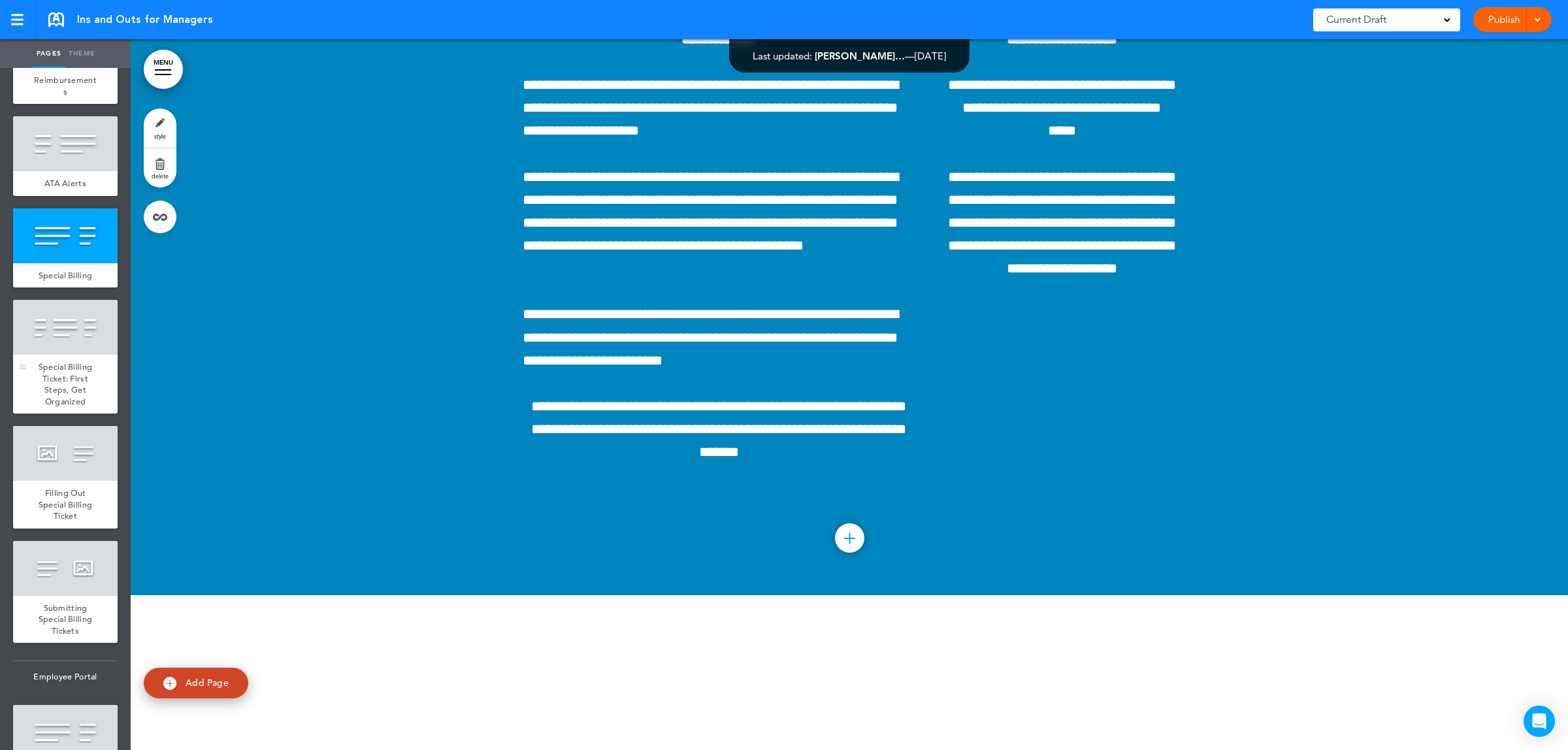
click at [70, 413] on div "Special Billing Ticket: First Steps, Get Organized" at bounding box center [65, 383] width 104 height 59
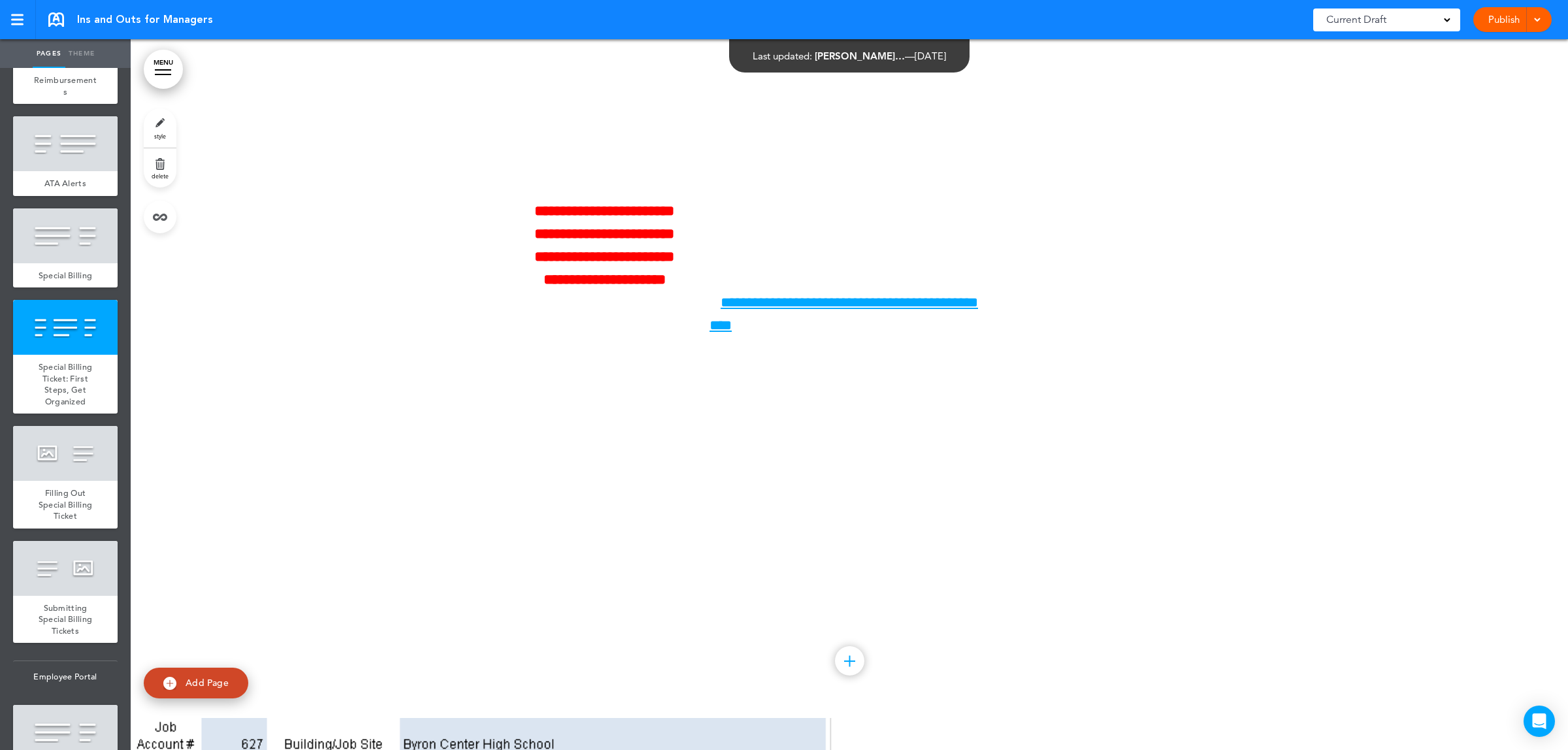
scroll to position [27017, 0]
click at [160, 134] on span "style" at bounding box center [160, 135] width 11 height 8
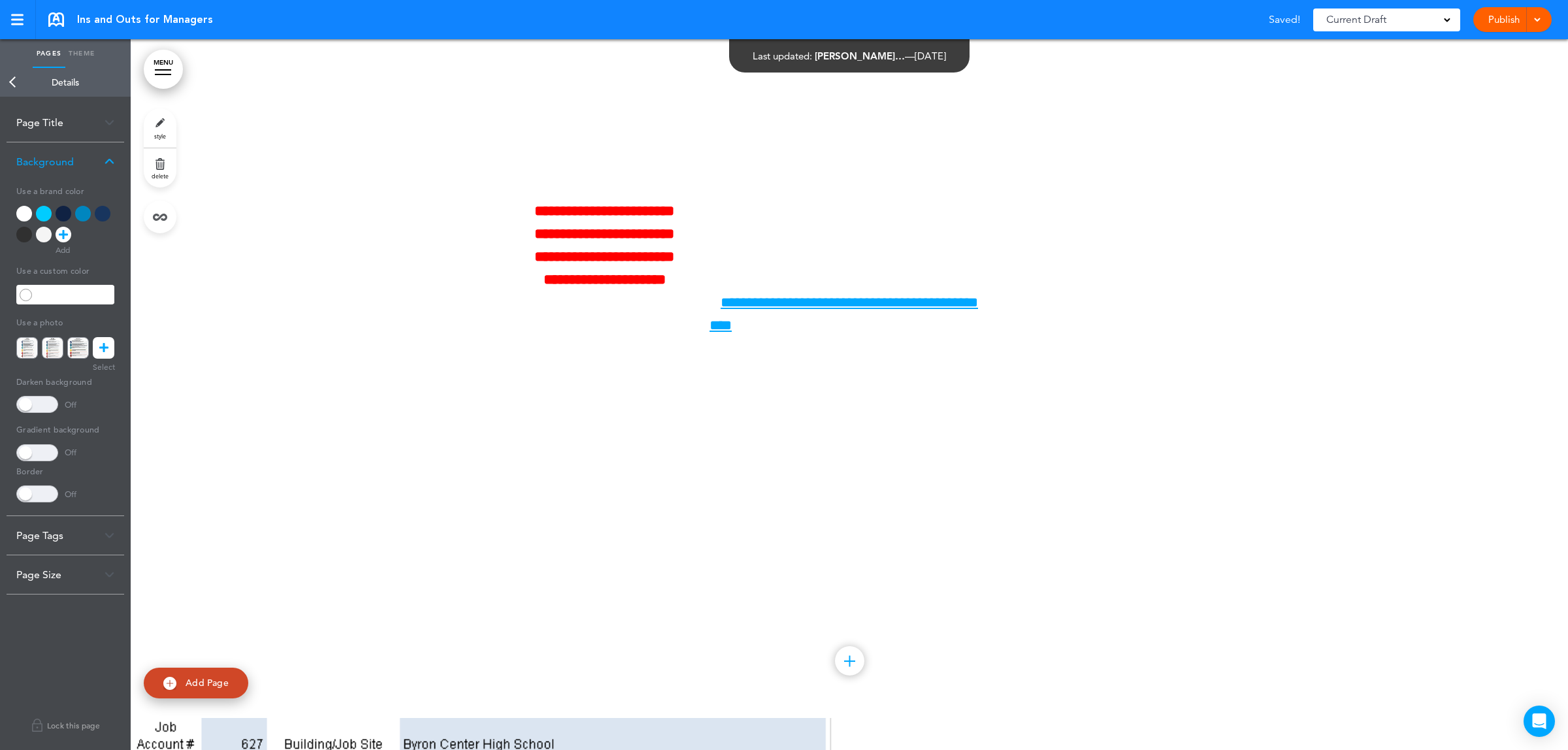
click at [79, 218] on div at bounding box center [83, 214] width 16 height 16
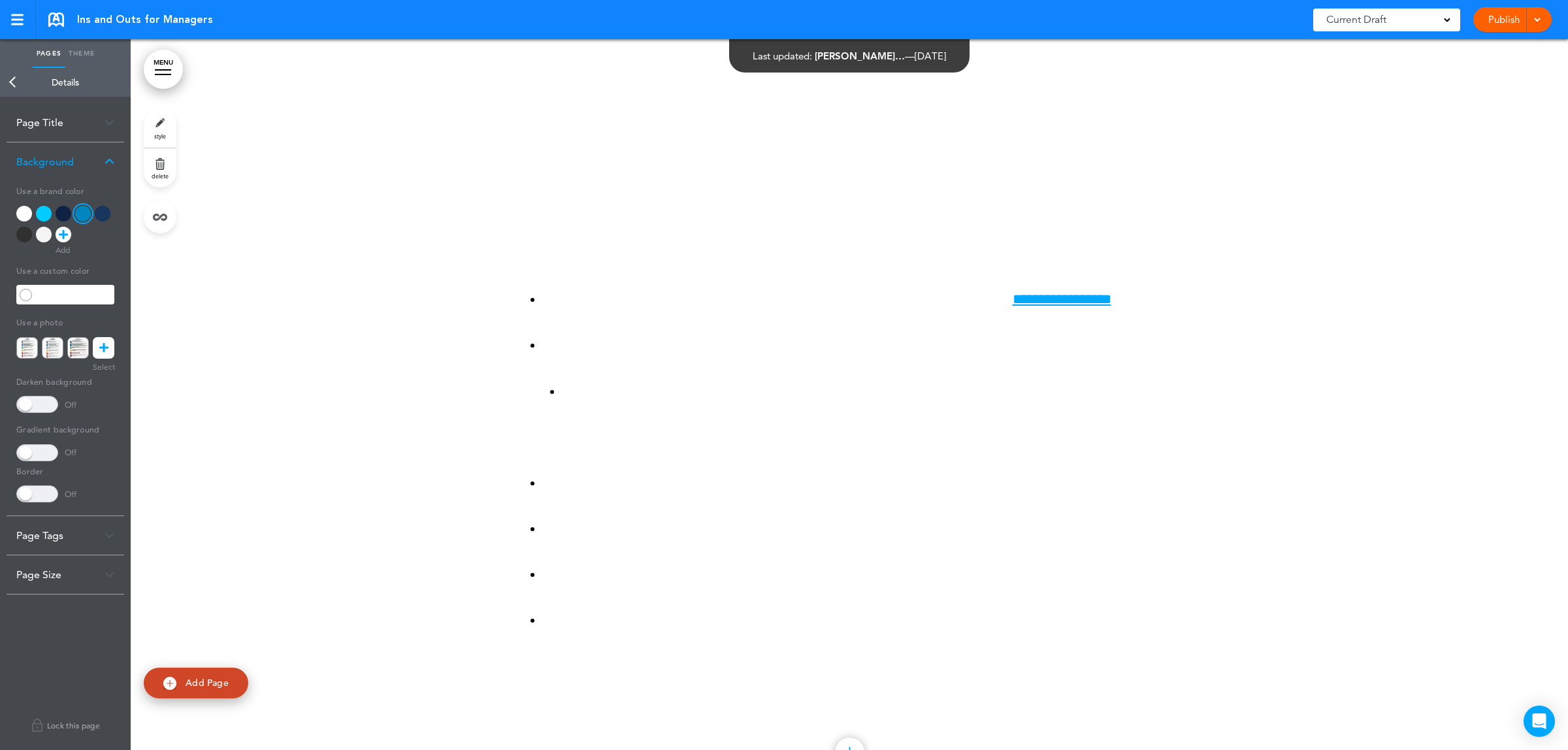
scroll to position [28731, 0]
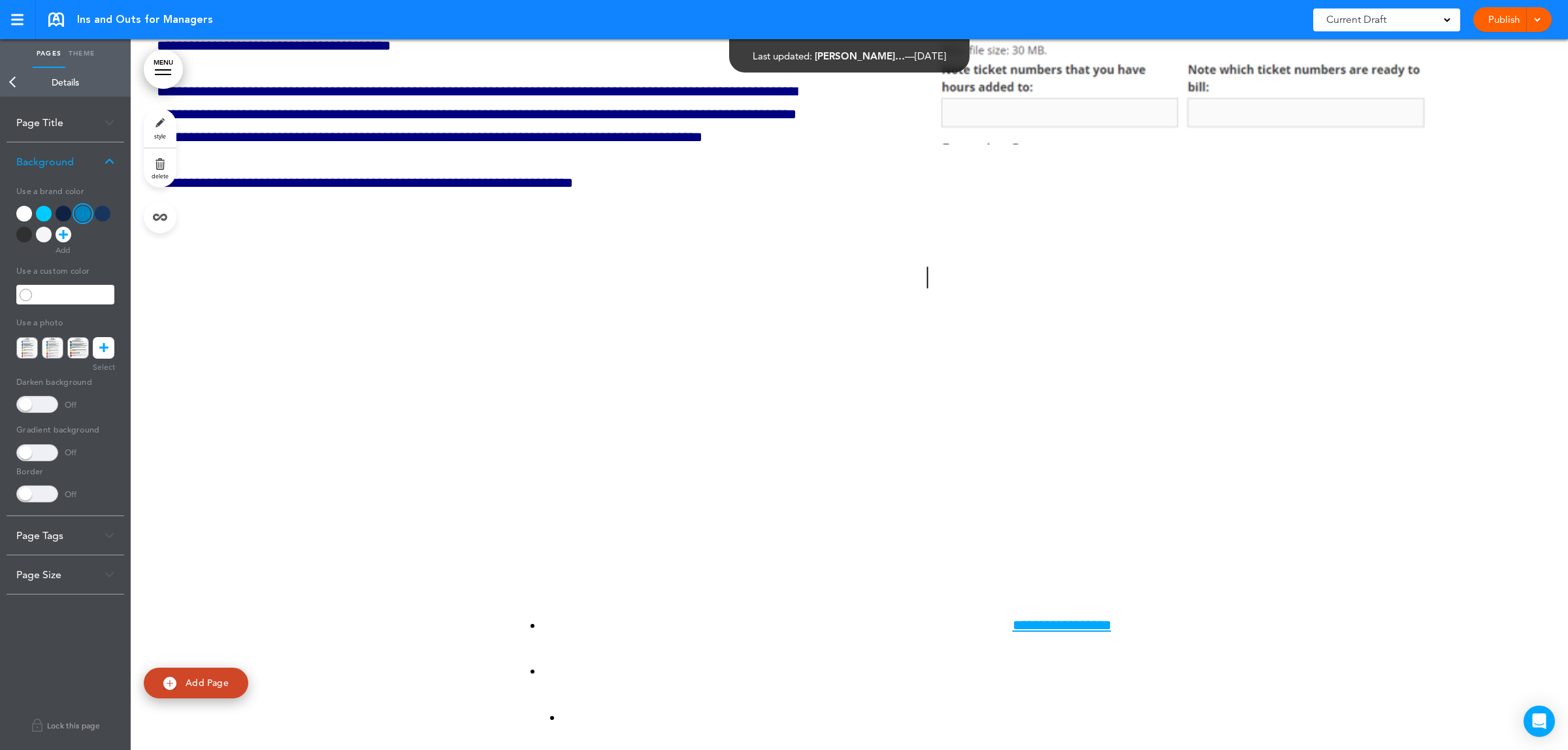
click at [5, 89] on link "Back" at bounding box center [13, 82] width 26 height 29
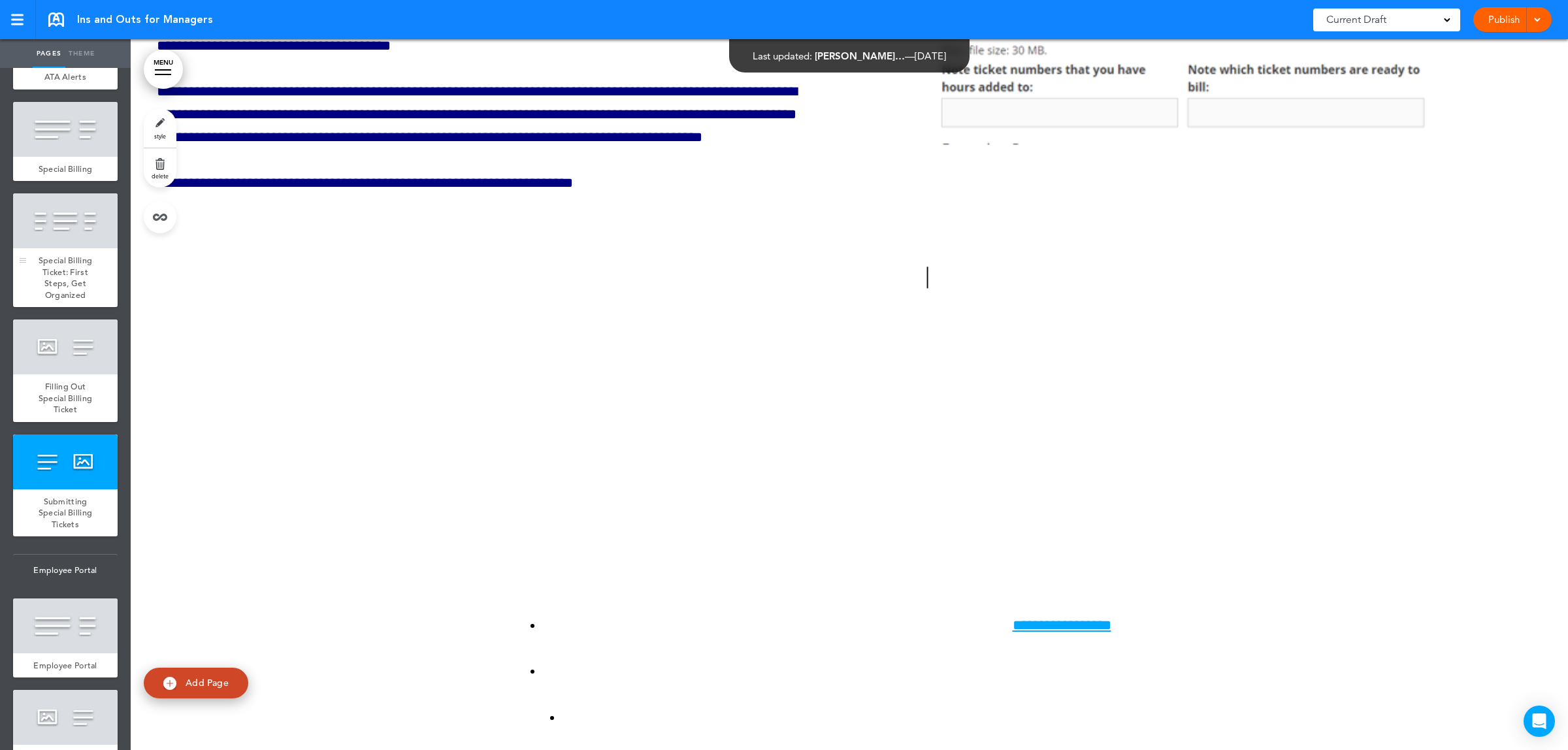
scroll to position [3184, 0]
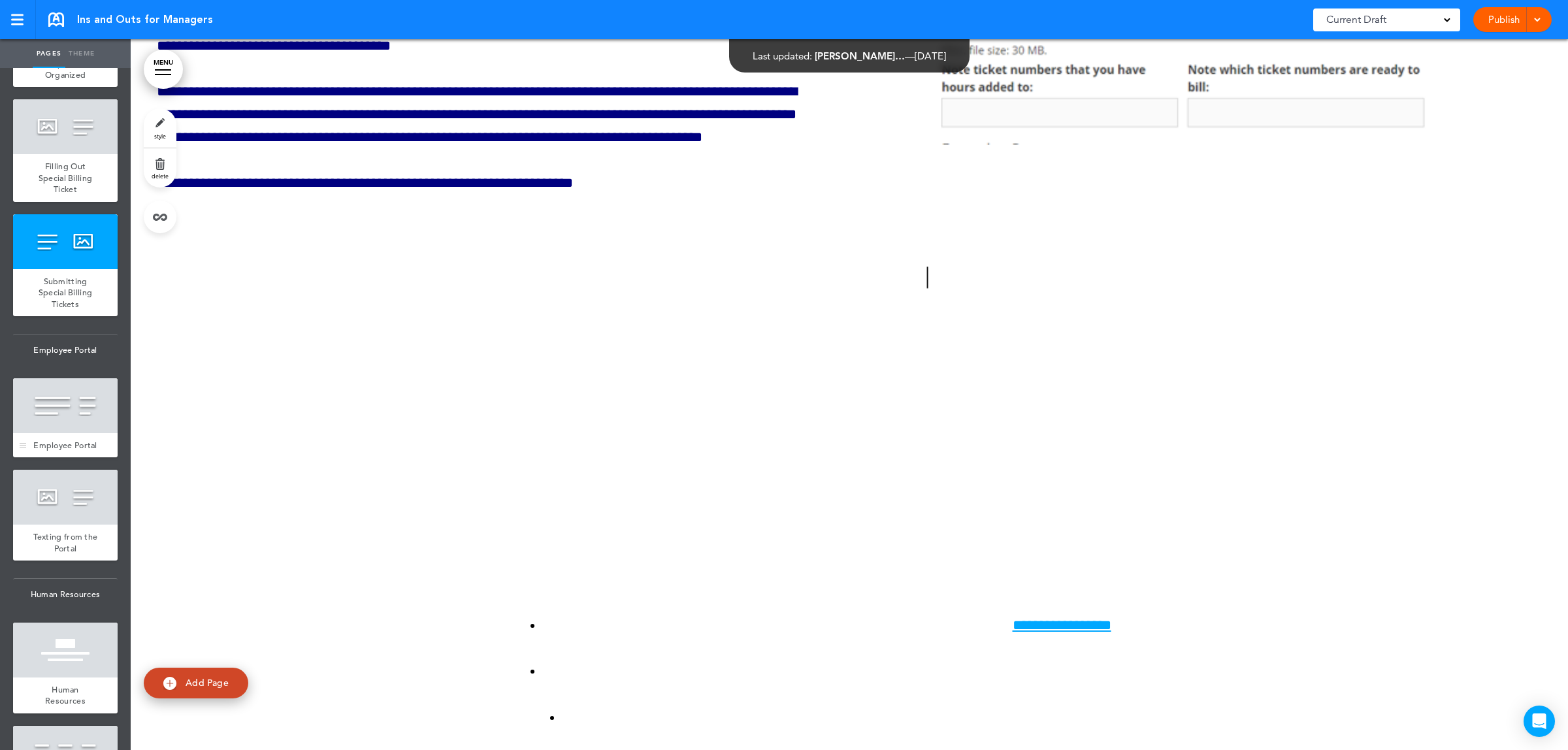
click at [60, 433] on div at bounding box center [65, 405] width 104 height 55
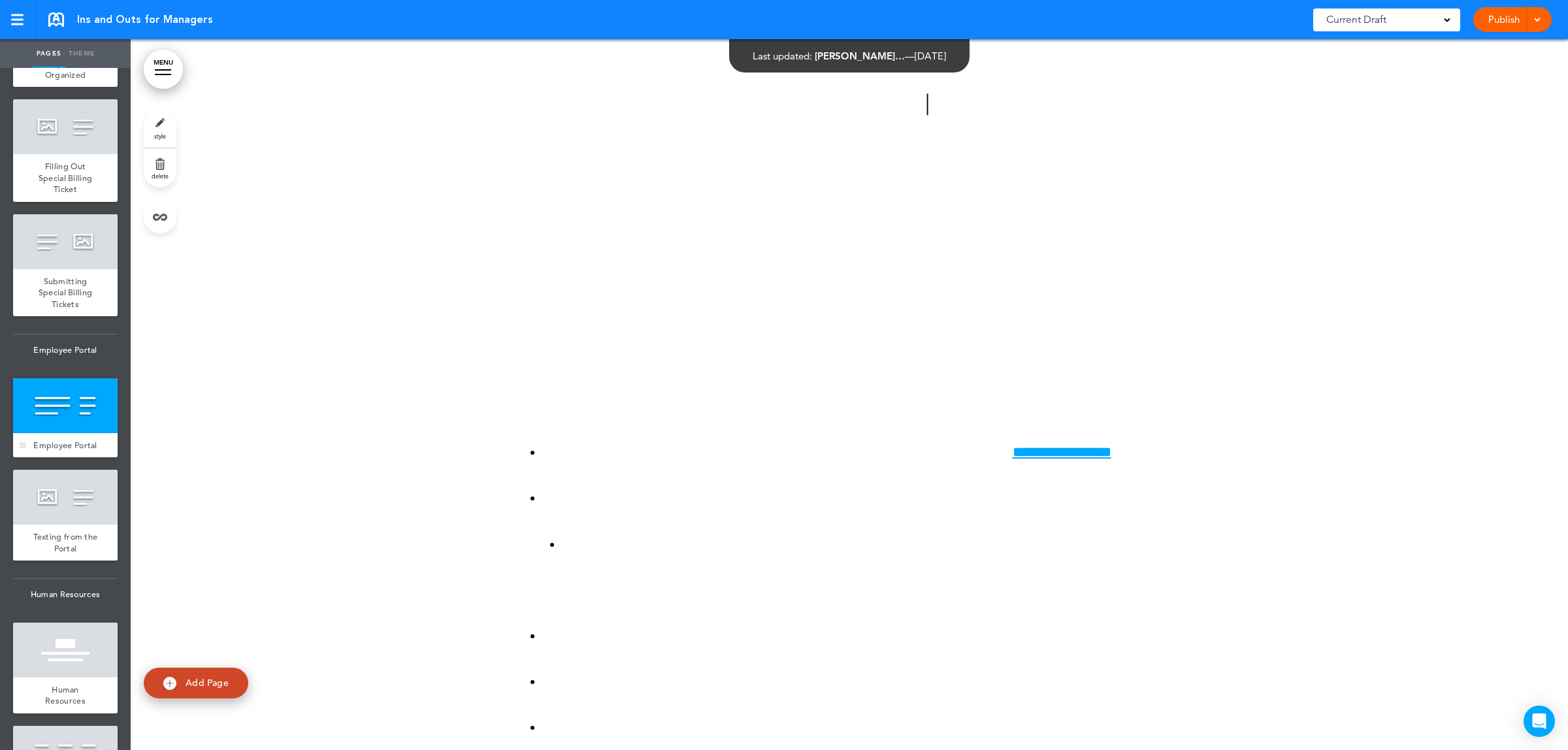
scroll to position [29317, 0]
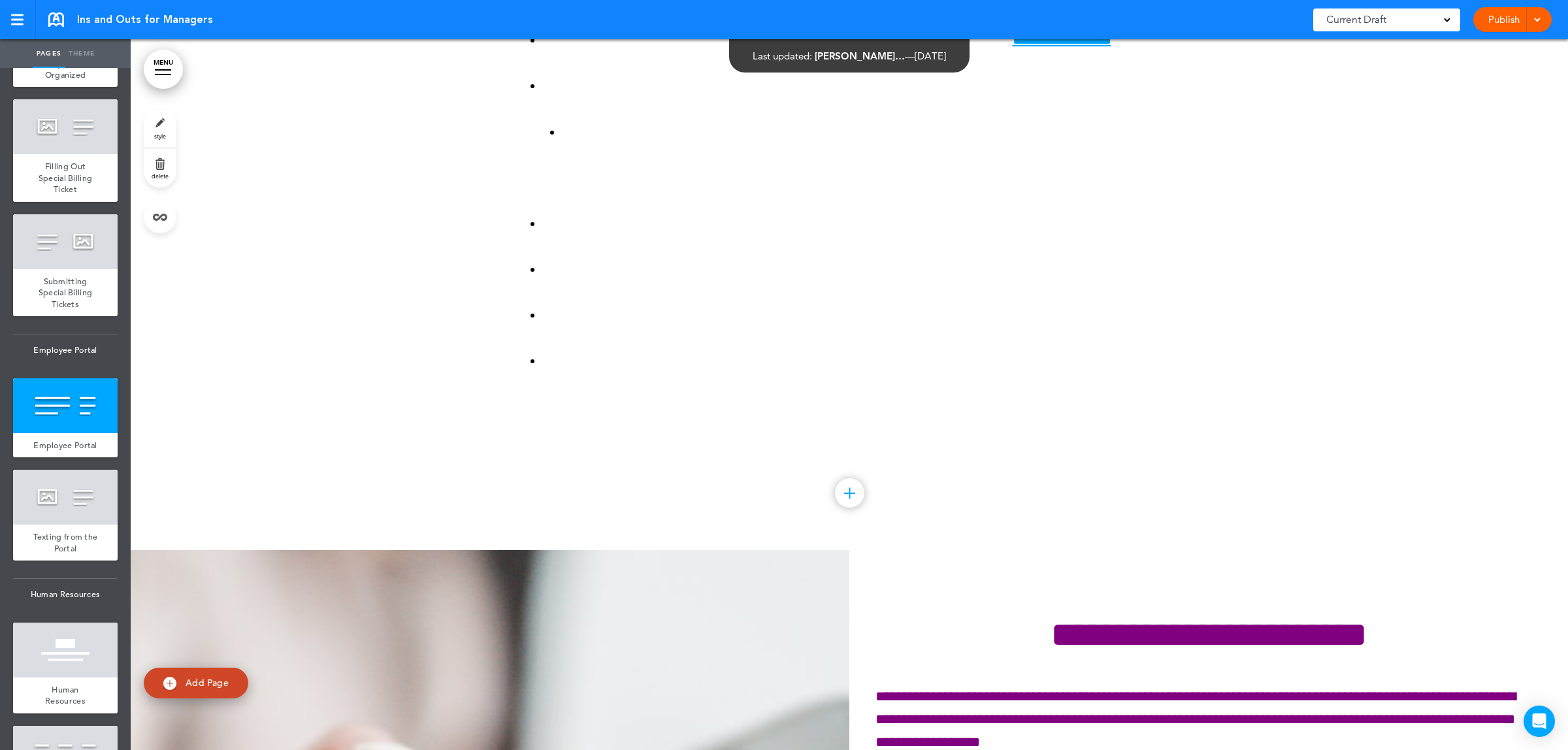
click at [85, 59] on link "Theme" at bounding box center [81, 54] width 32 height 29
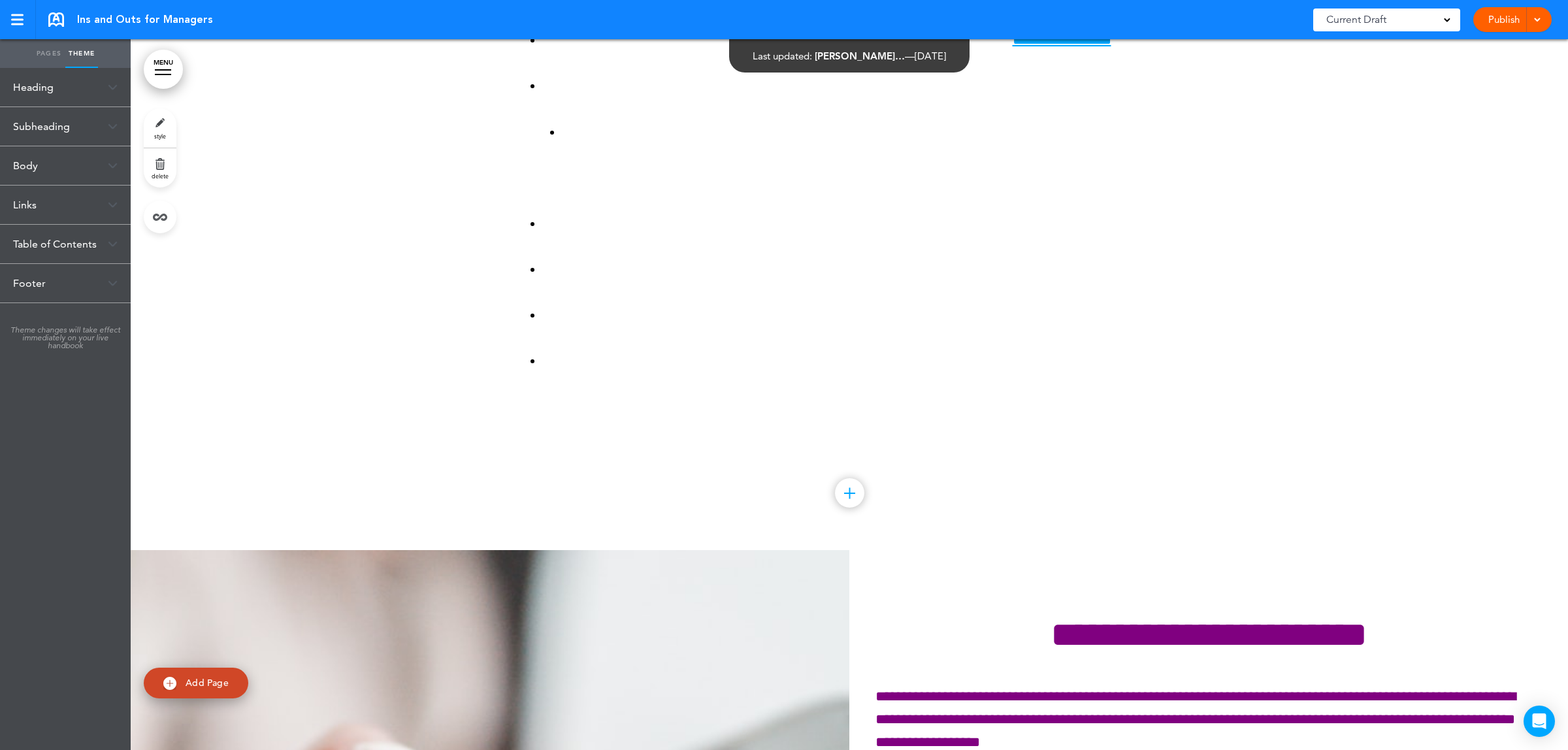
click at [157, 134] on span "style" at bounding box center [160, 135] width 11 height 8
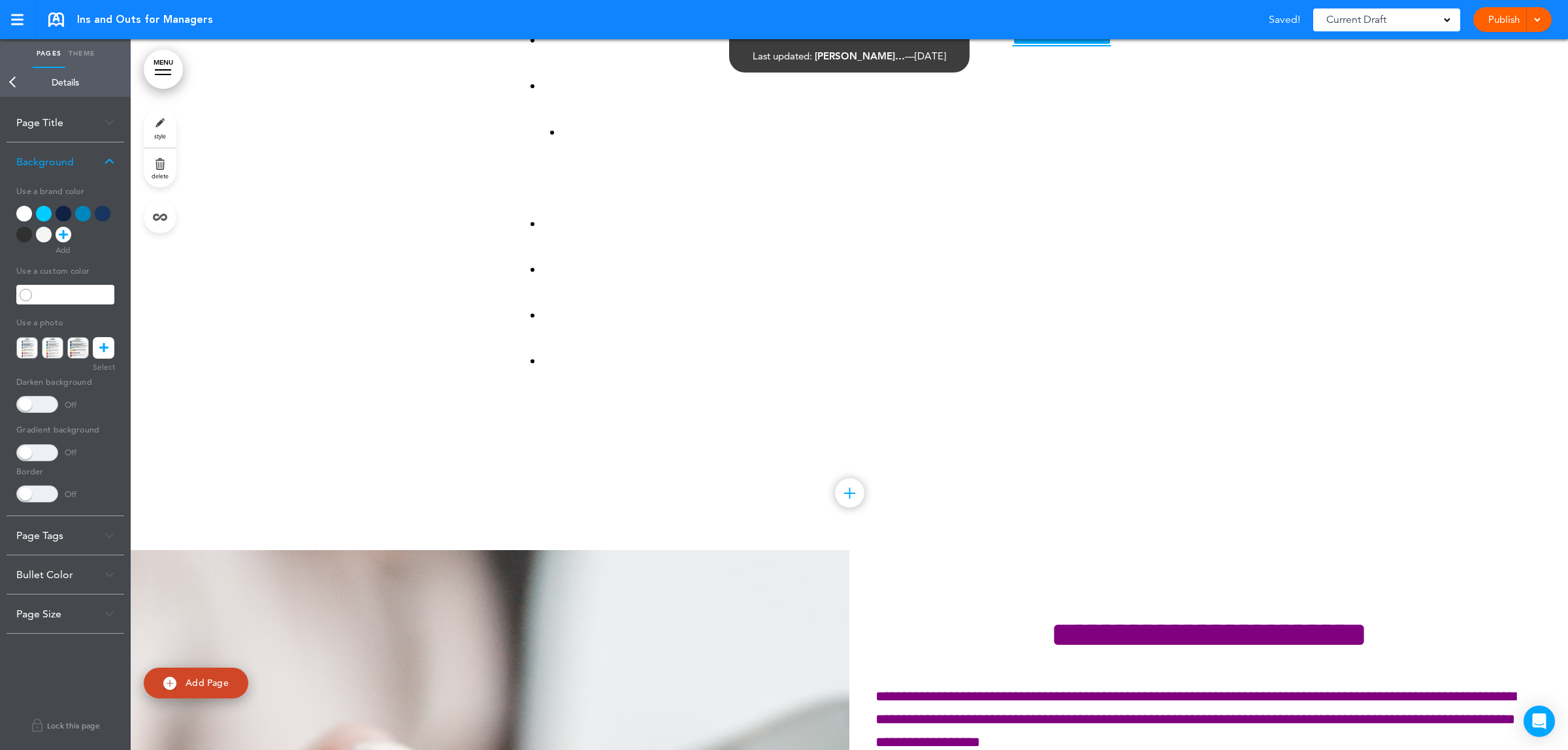
click at [99, 221] on div at bounding box center [66, 227] width 98 height 42
click at [99, 217] on div at bounding box center [103, 214] width 16 height 16
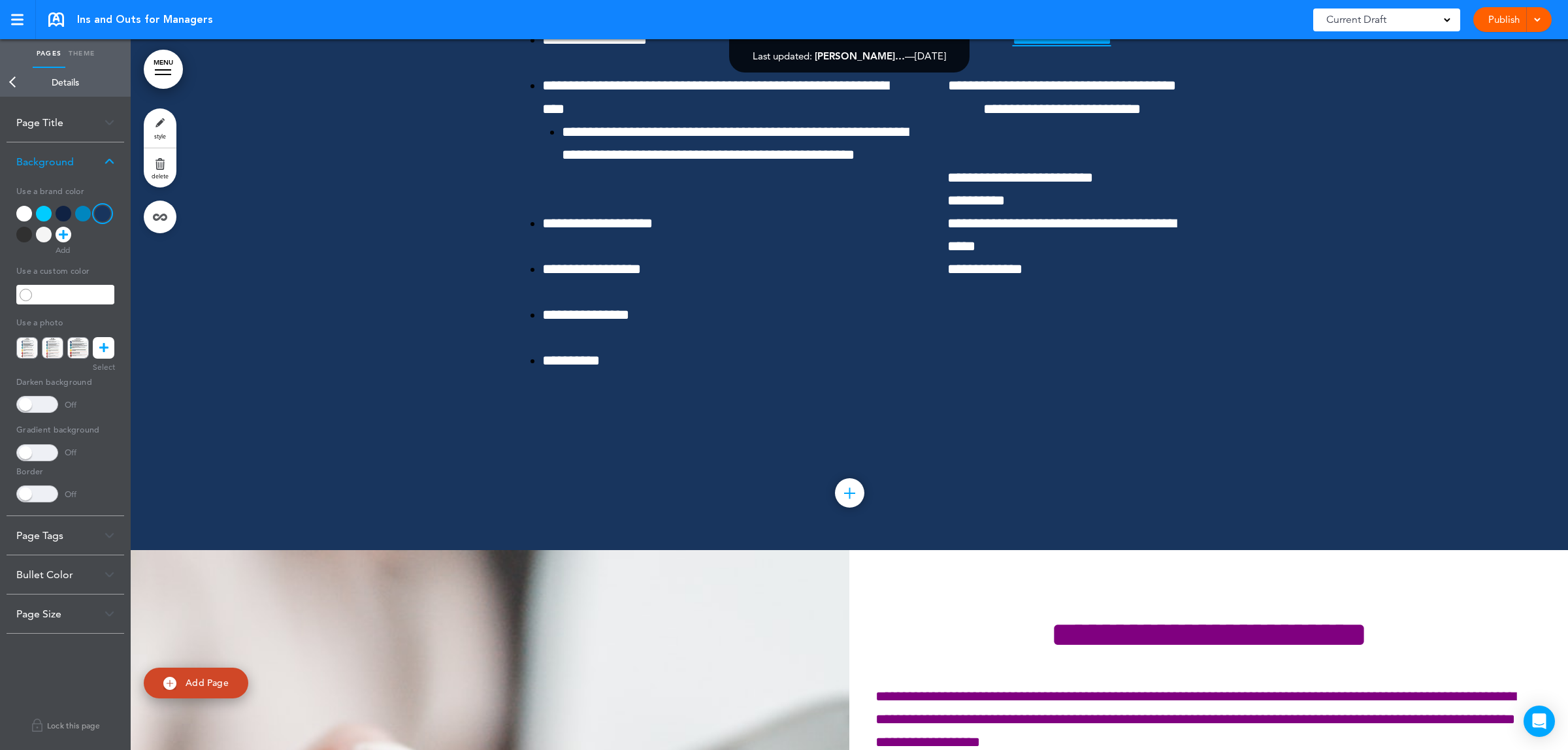
click at [15, 82] on link "Back" at bounding box center [13, 82] width 26 height 29
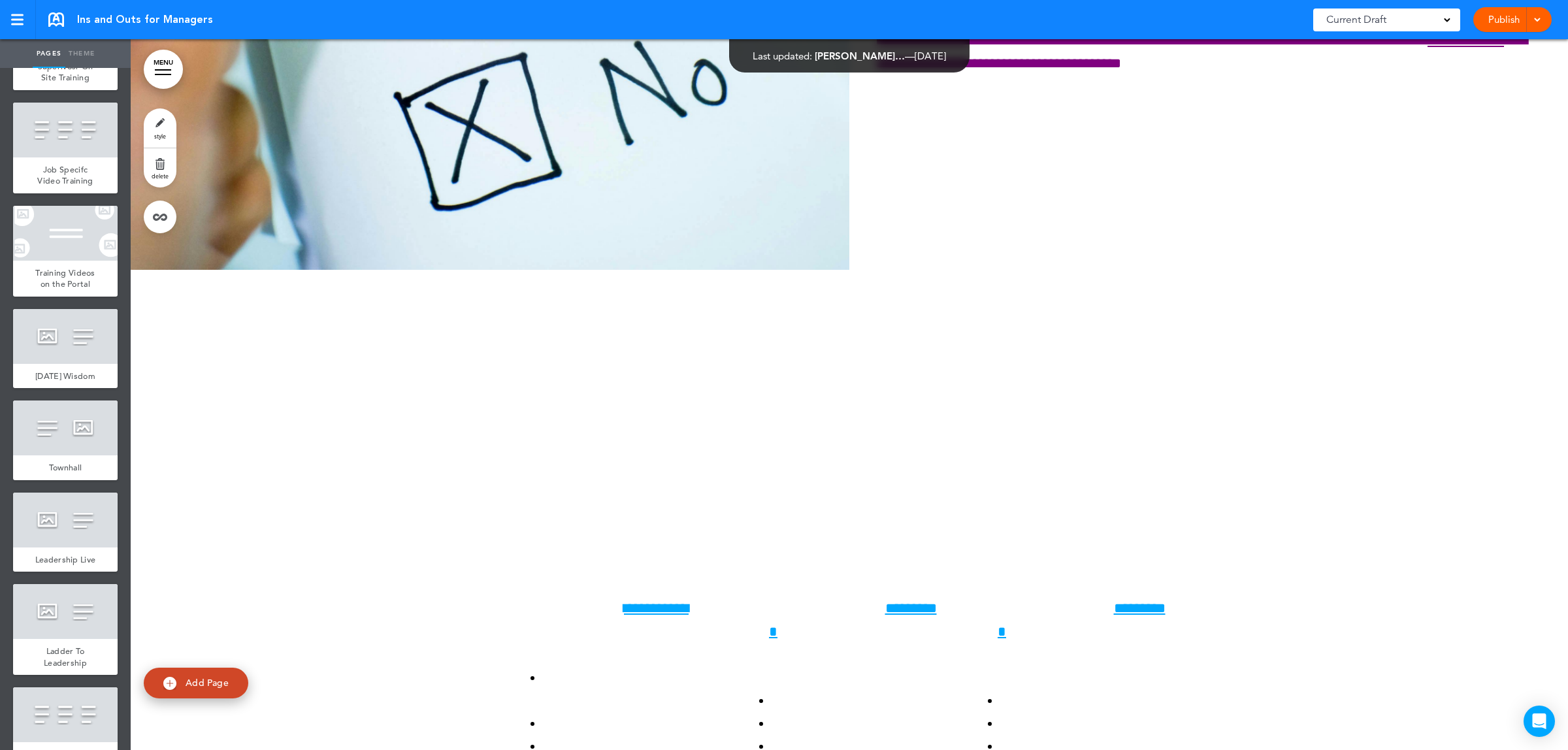
scroll to position [6613, 0]
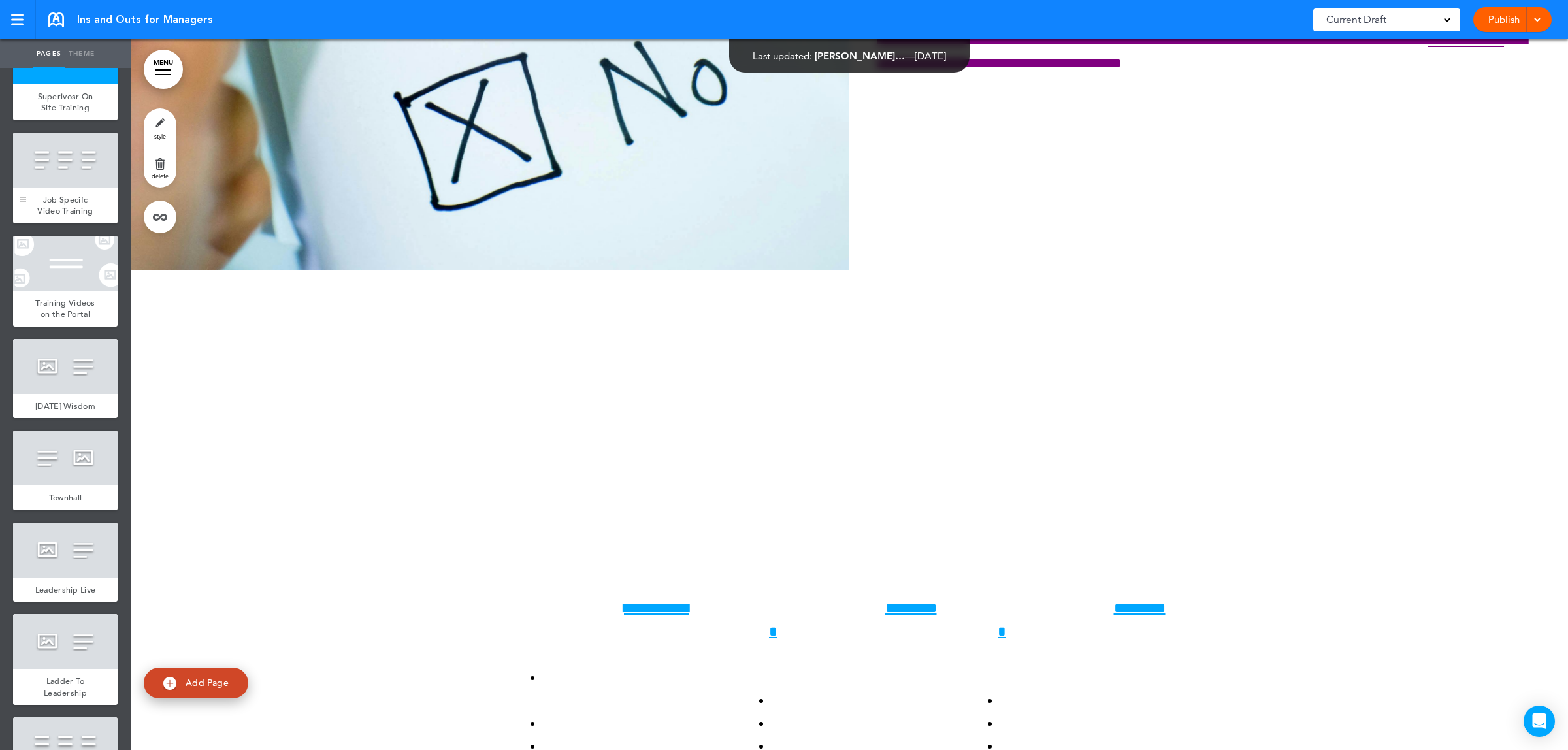
click at [33, 224] on div "Job Specifc Video Training" at bounding box center [65, 205] width 104 height 36
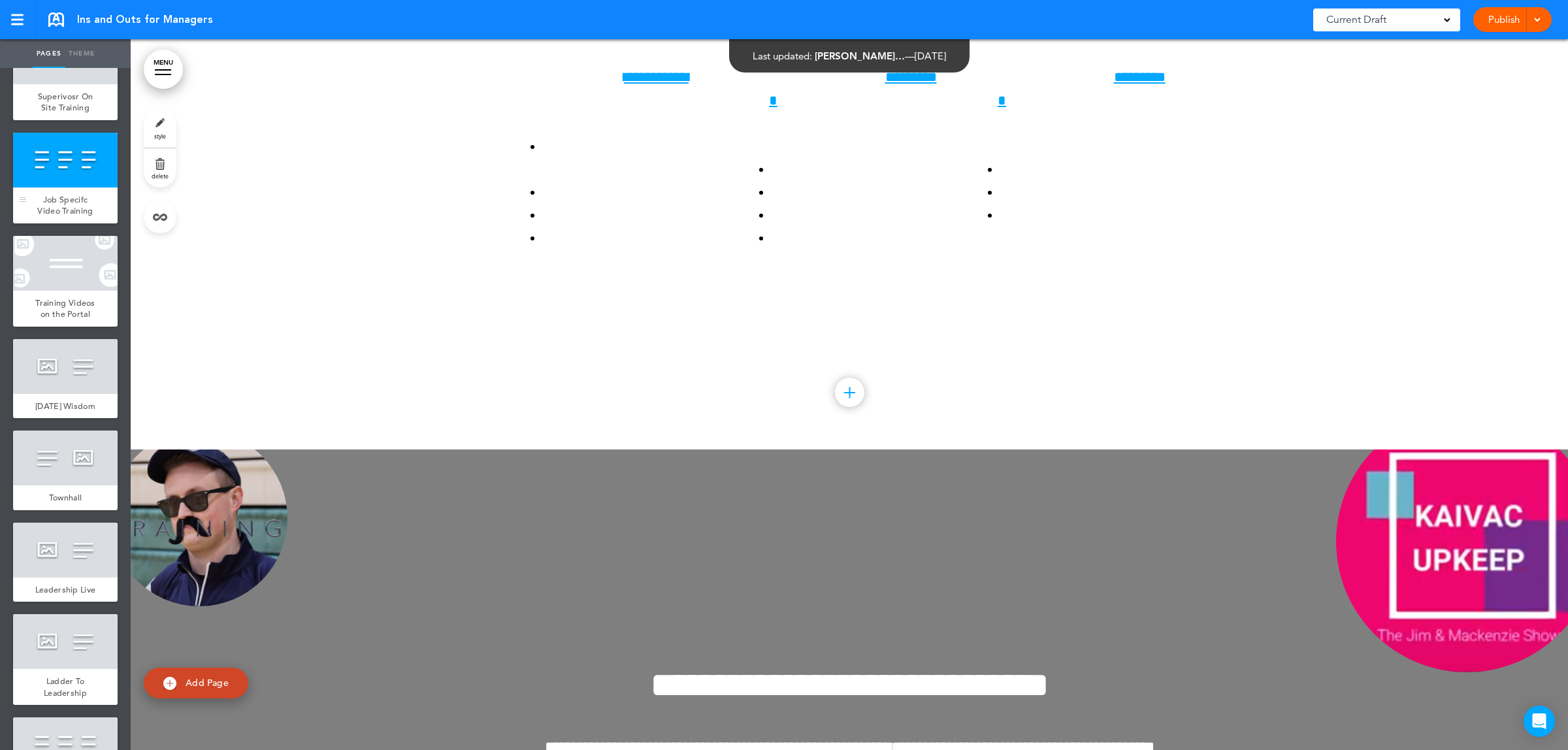
scroll to position [52631, 0]
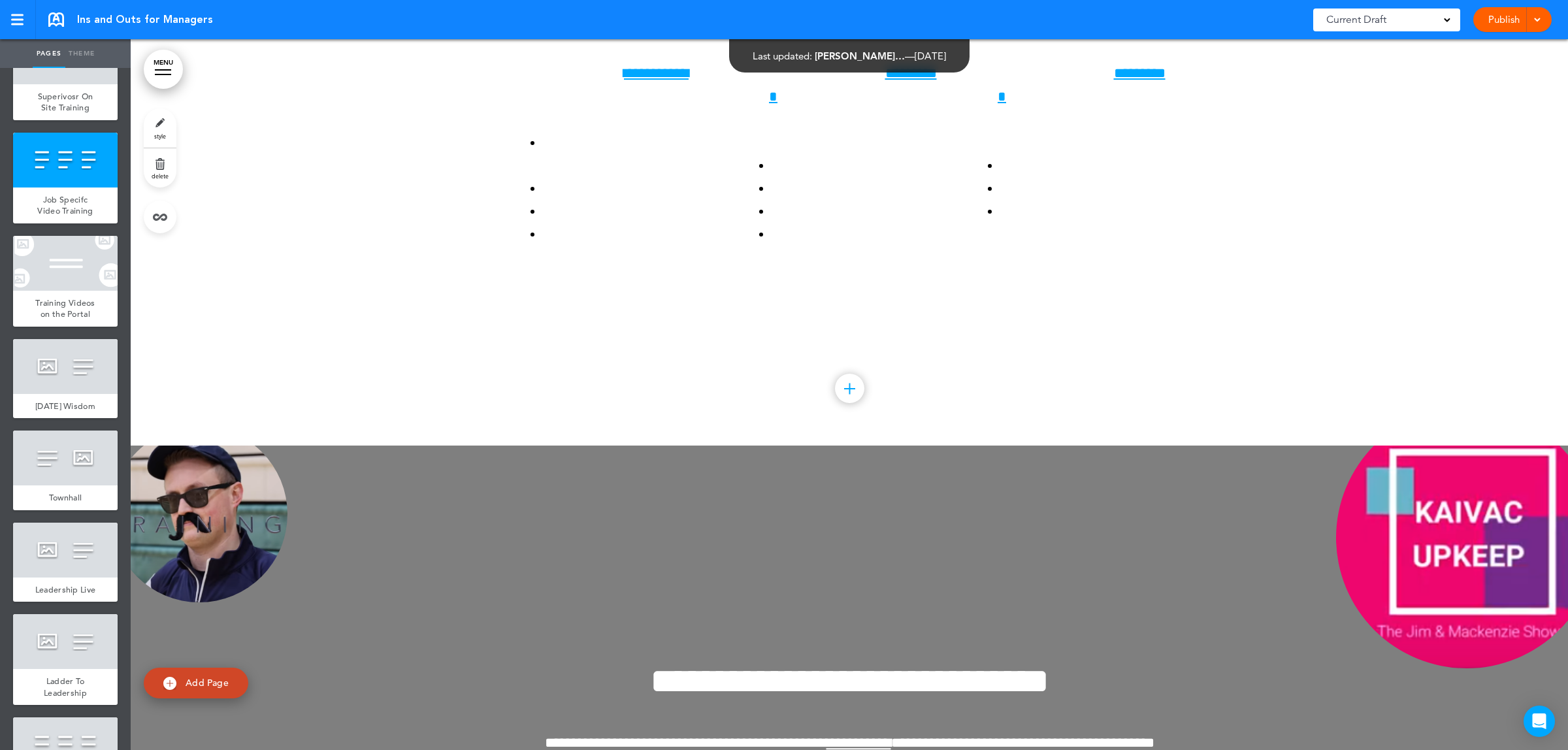
click at [89, 50] on link "Theme" at bounding box center [81, 54] width 32 height 29
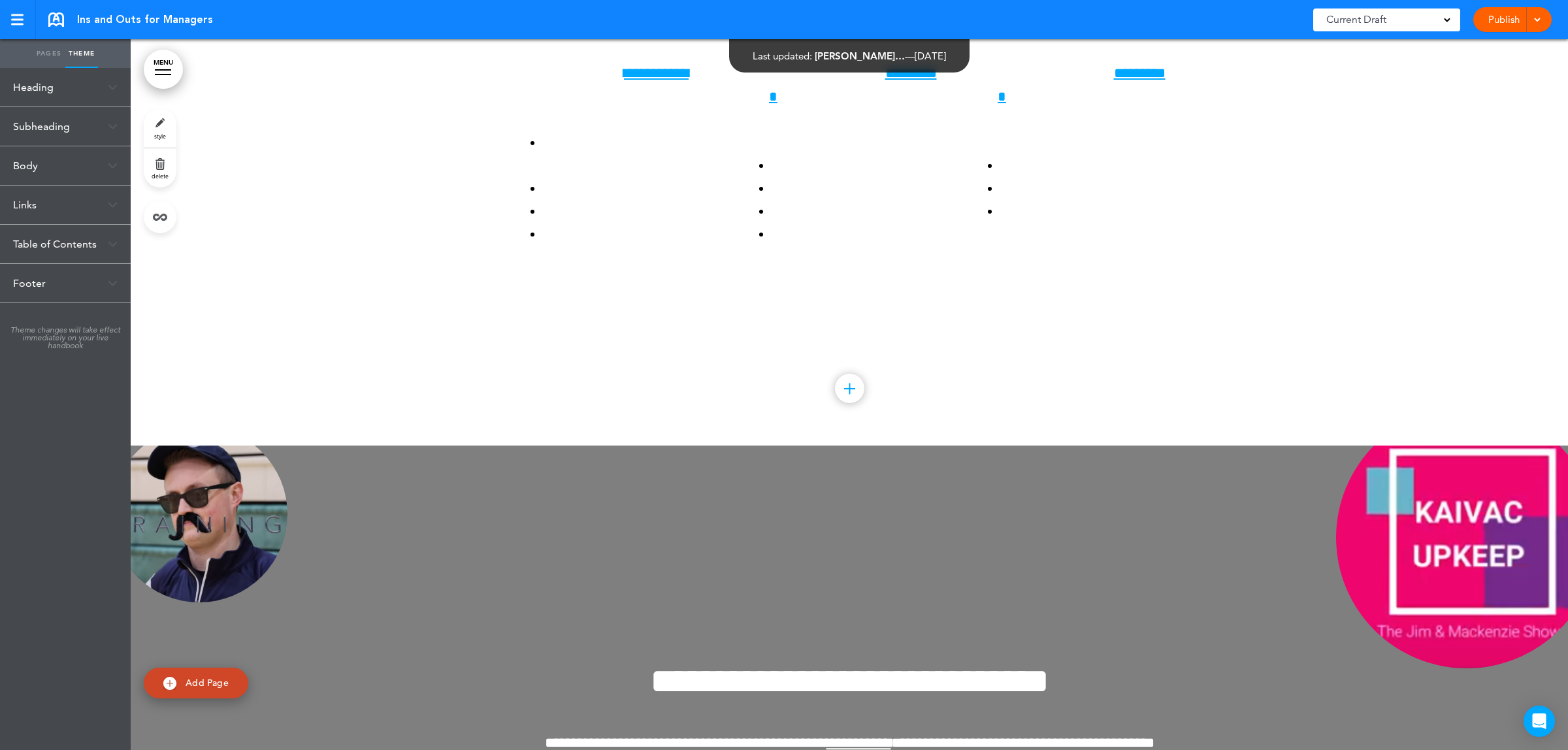
click at [168, 127] on link "style" at bounding box center [160, 128] width 32 height 39
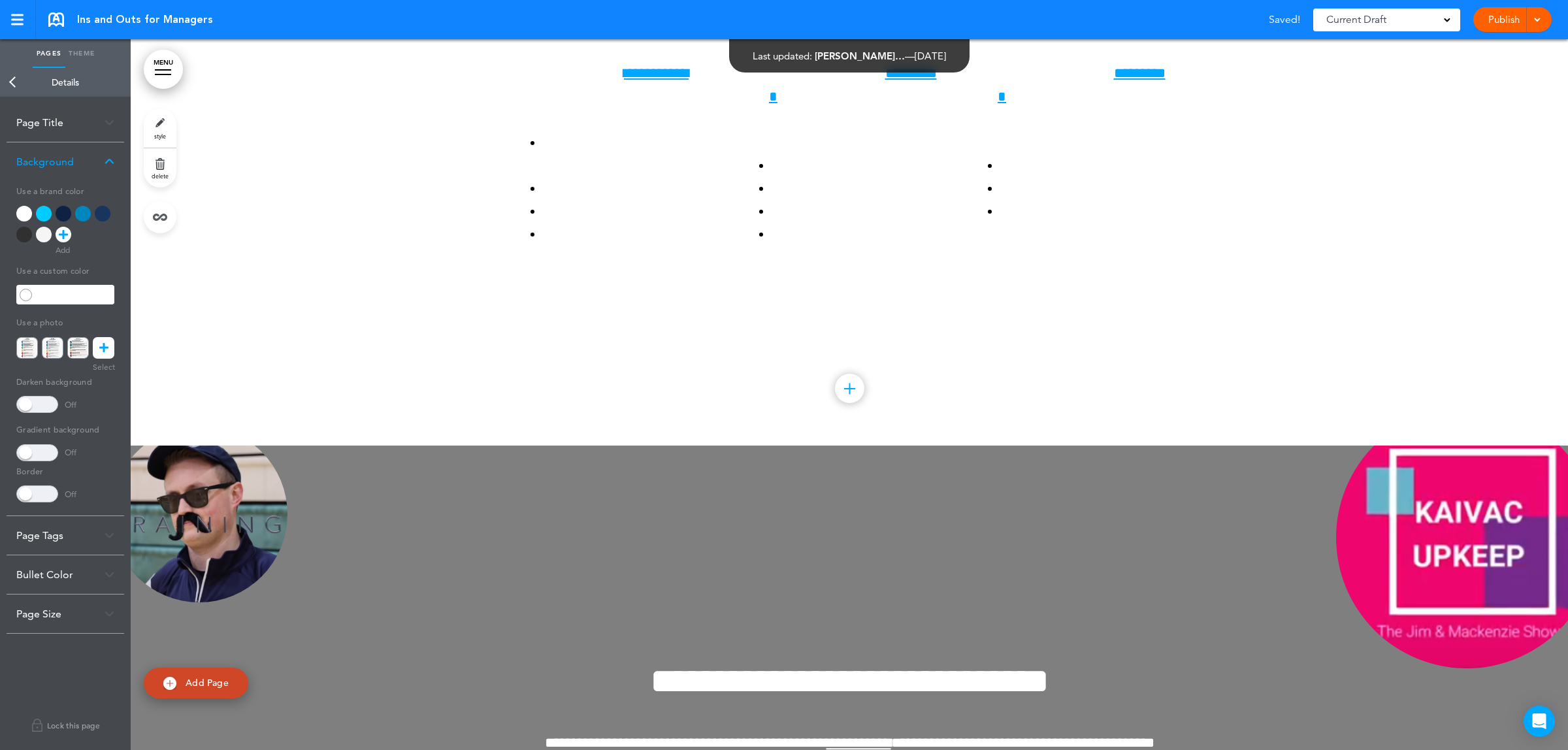
click at [62, 237] on icon at bounding box center [63, 234] width 9 height 16
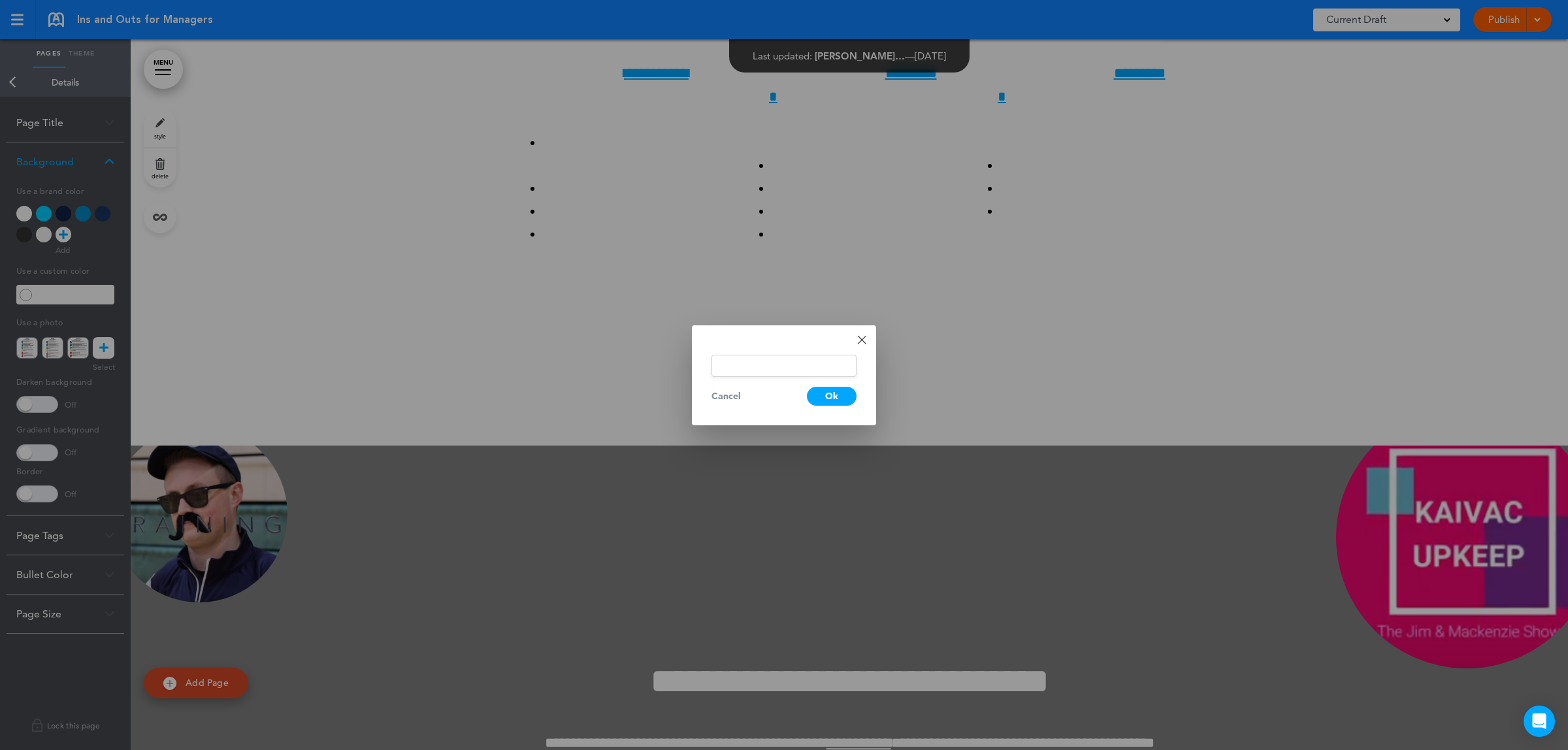
drag, startPoint x: 861, startPoint y: 333, endPoint x: 236, endPoint y: 273, distance: 627.9
click at [863, 333] on div "Done Change color Cancel Ok" at bounding box center [784, 375] width 184 height 100
click at [864, 333] on div "Done Change color Cancel Ok" at bounding box center [784, 375] width 184 height 100
click at [860, 335] on link "Done" at bounding box center [862, 339] width 9 height 9
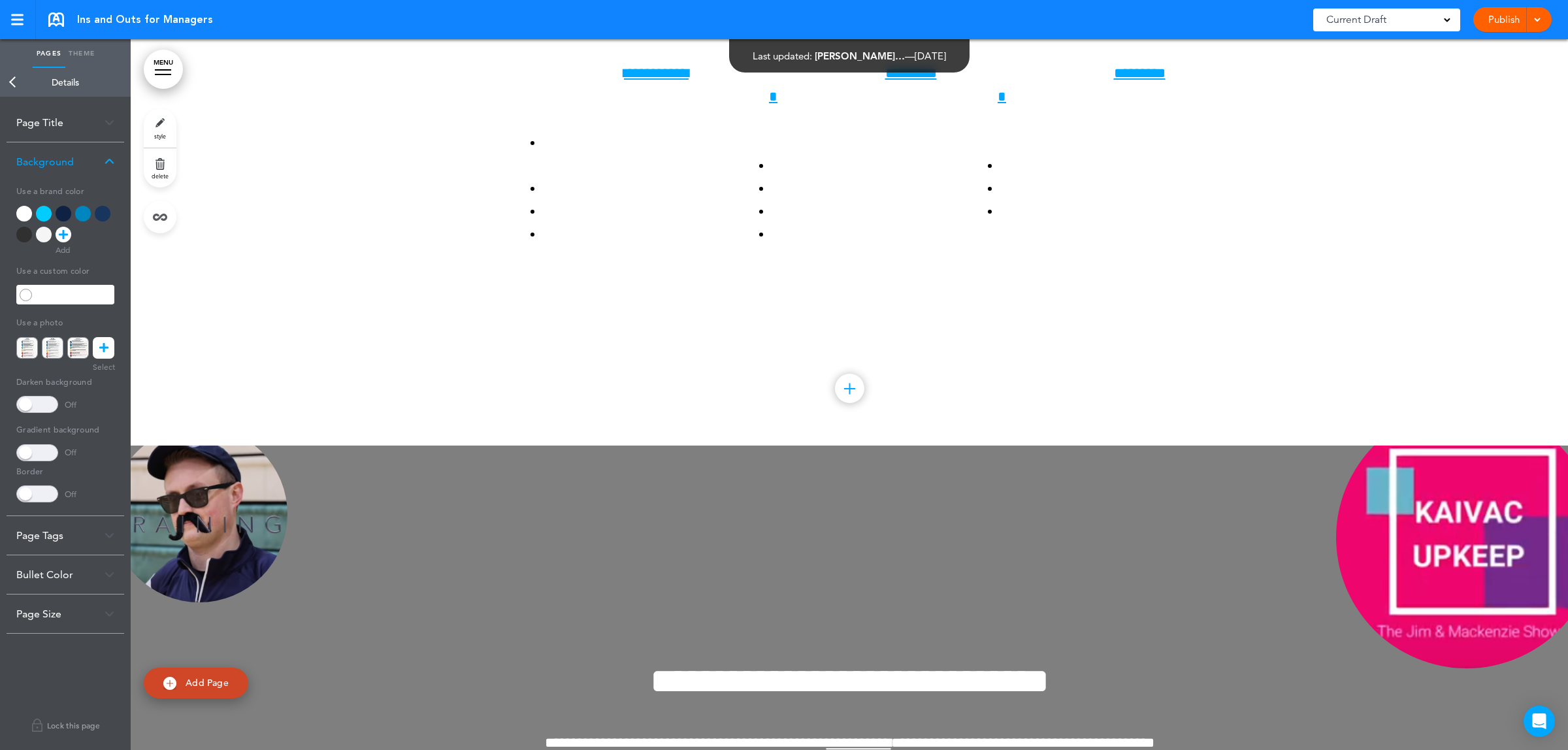
click at [69, 297] on input "text" at bounding box center [75, 294] width 79 height 18
drag, startPoint x: 118, startPoint y: 339, endPoint x: 134, endPoint y: 332, distance: 17.5
click at [134, 332] on div at bounding box center [102, 346] width 132 height 83
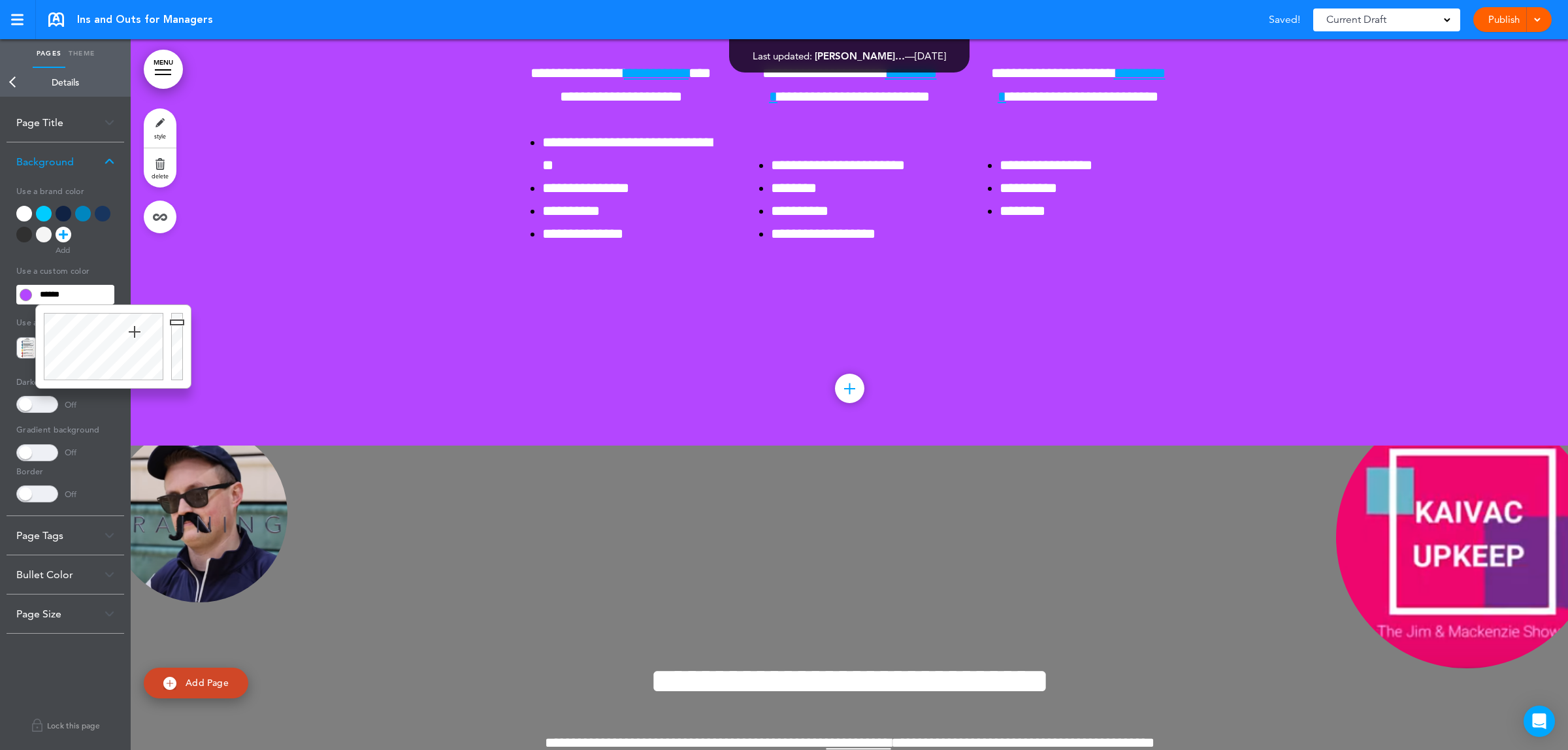
drag, startPoint x: 178, startPoint y: 312, endPoint x: 178, endPoint y: 325, distance: 13.0
click at [178, 325] on div at bounding box center [179, 346] width 24 height 83
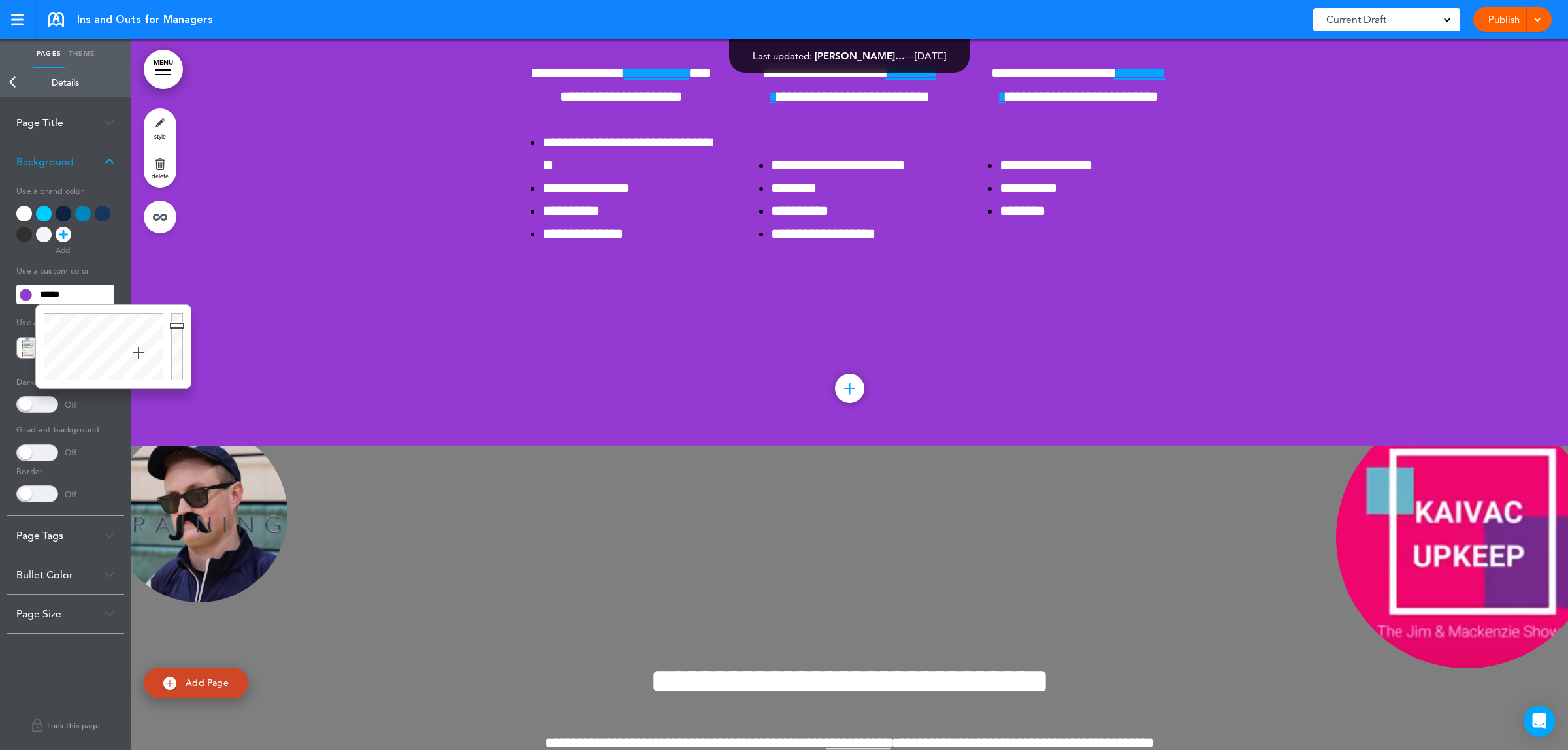
drag, startPoint x: 134, startPoint y: 331, endPoint x: 139, endPoint y: 353, distance: 22.6
click at [139, 353] on div at bounding box center [102, 346] width 132 height 83
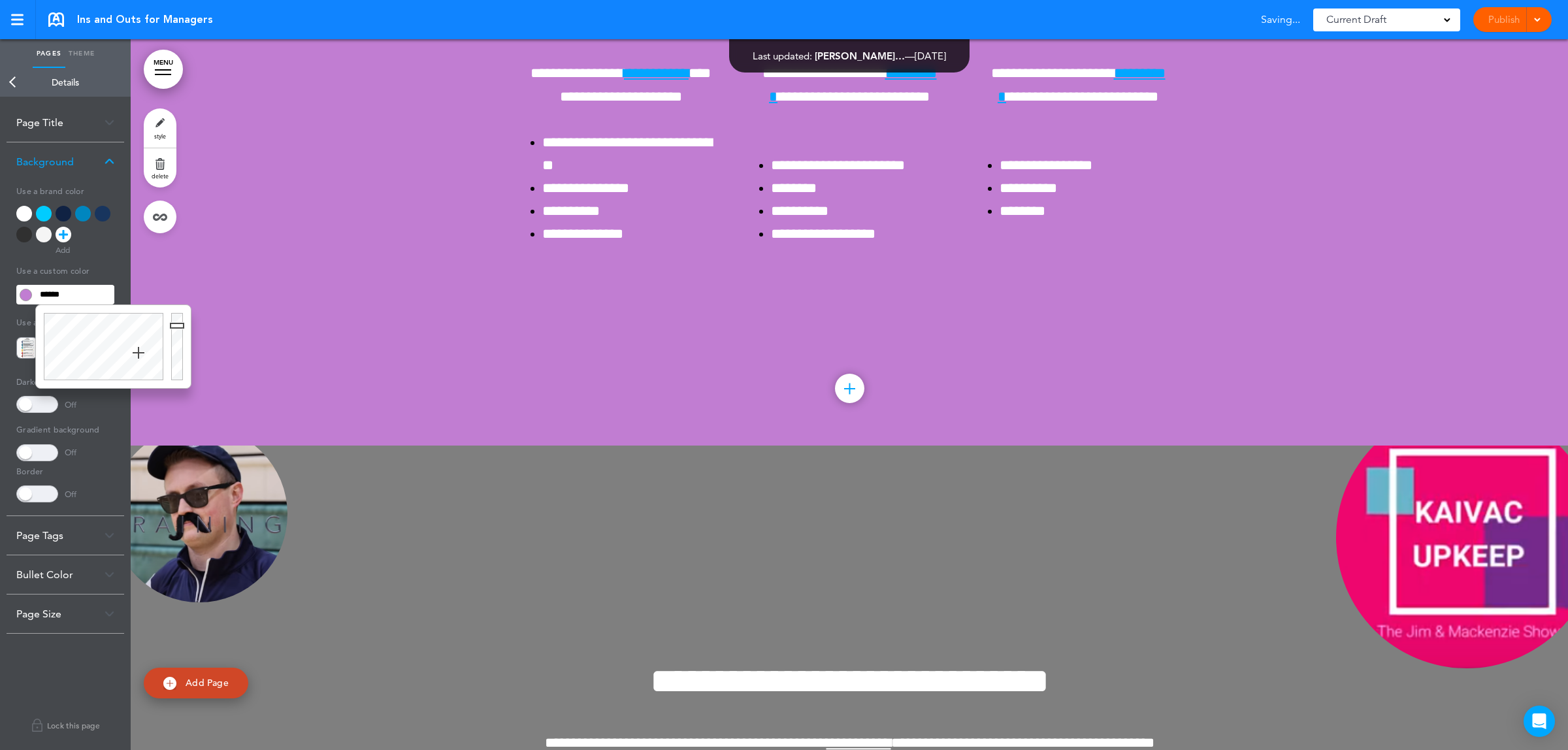
type input "******"
click at [367, 446] on div at bounding box center [849, 90] width 1437 height 711
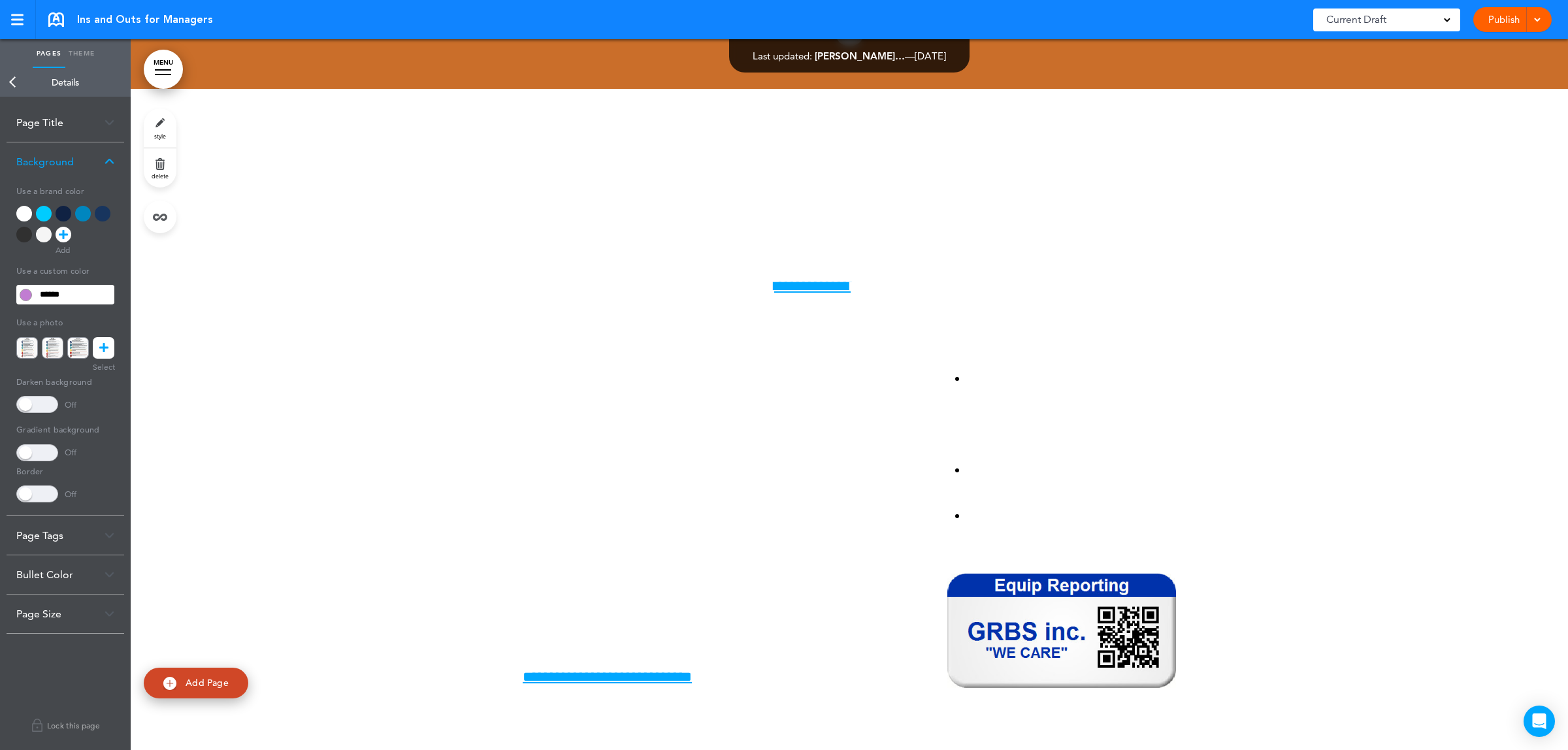
scroll to position [70593, 0]
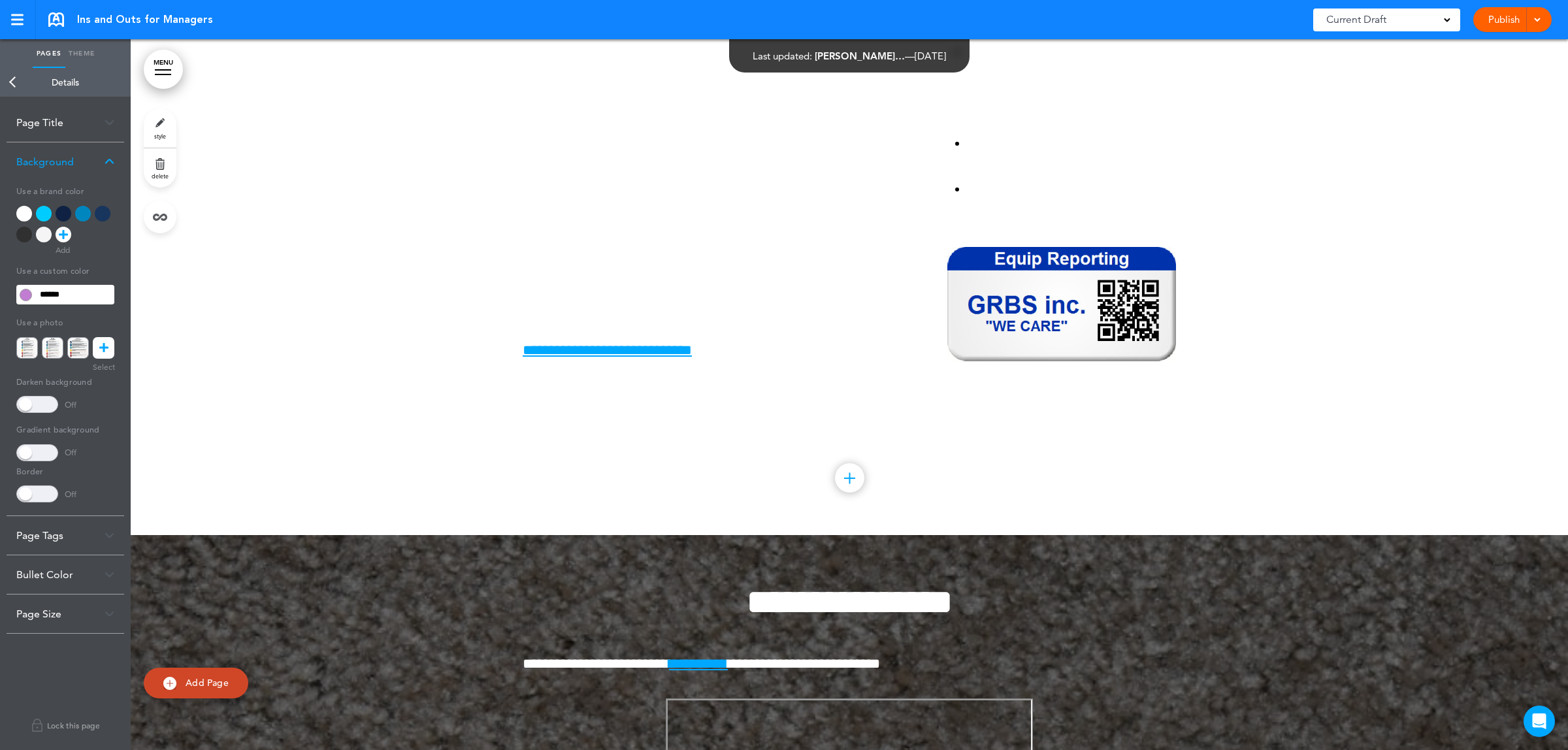
click at [288, 432] on div at bounding box center [849, 148] width 1437 height 773
click at [14, 85] on link "Back" at bounding box center [13, 82] width 26 height 29
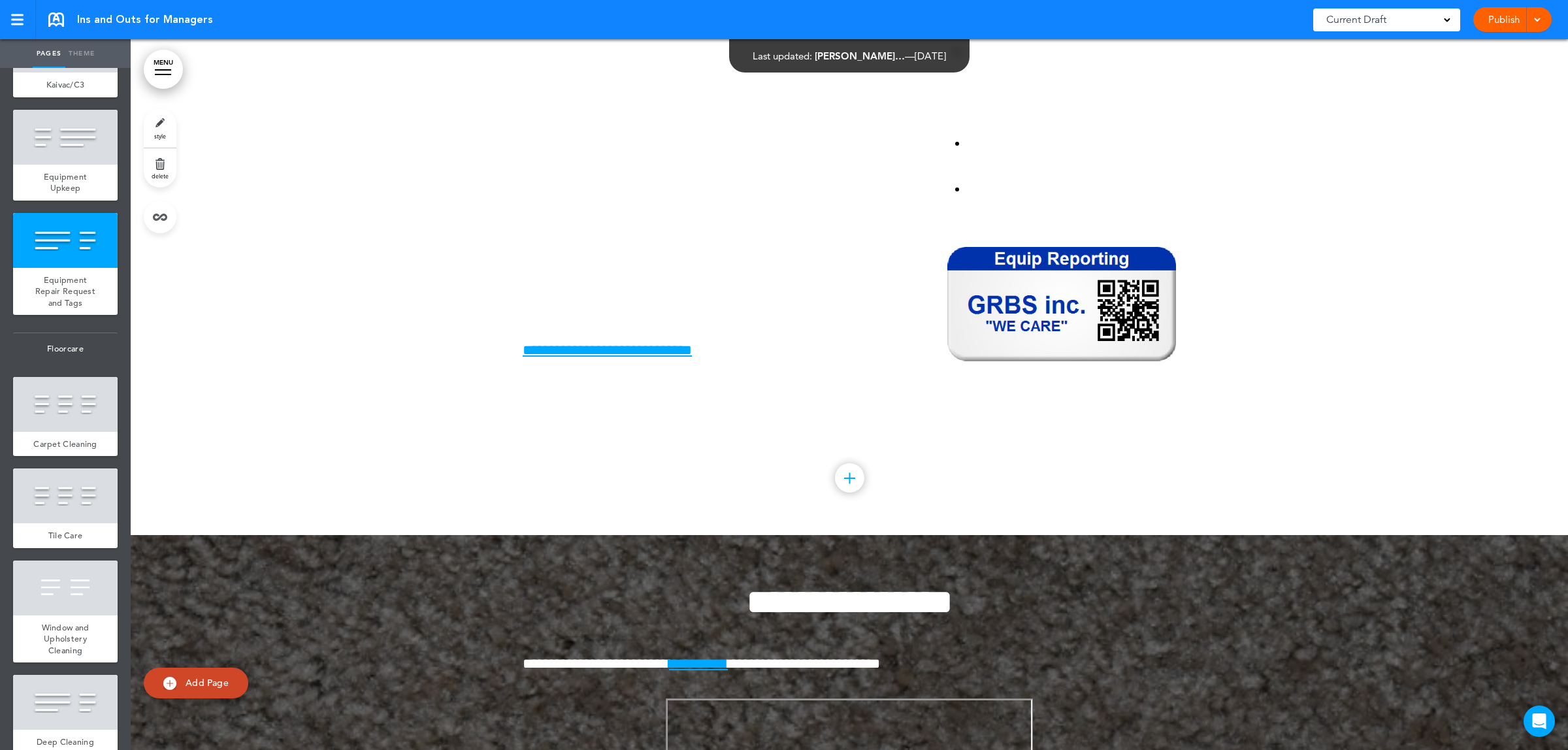
scroll to position [9226, 0]
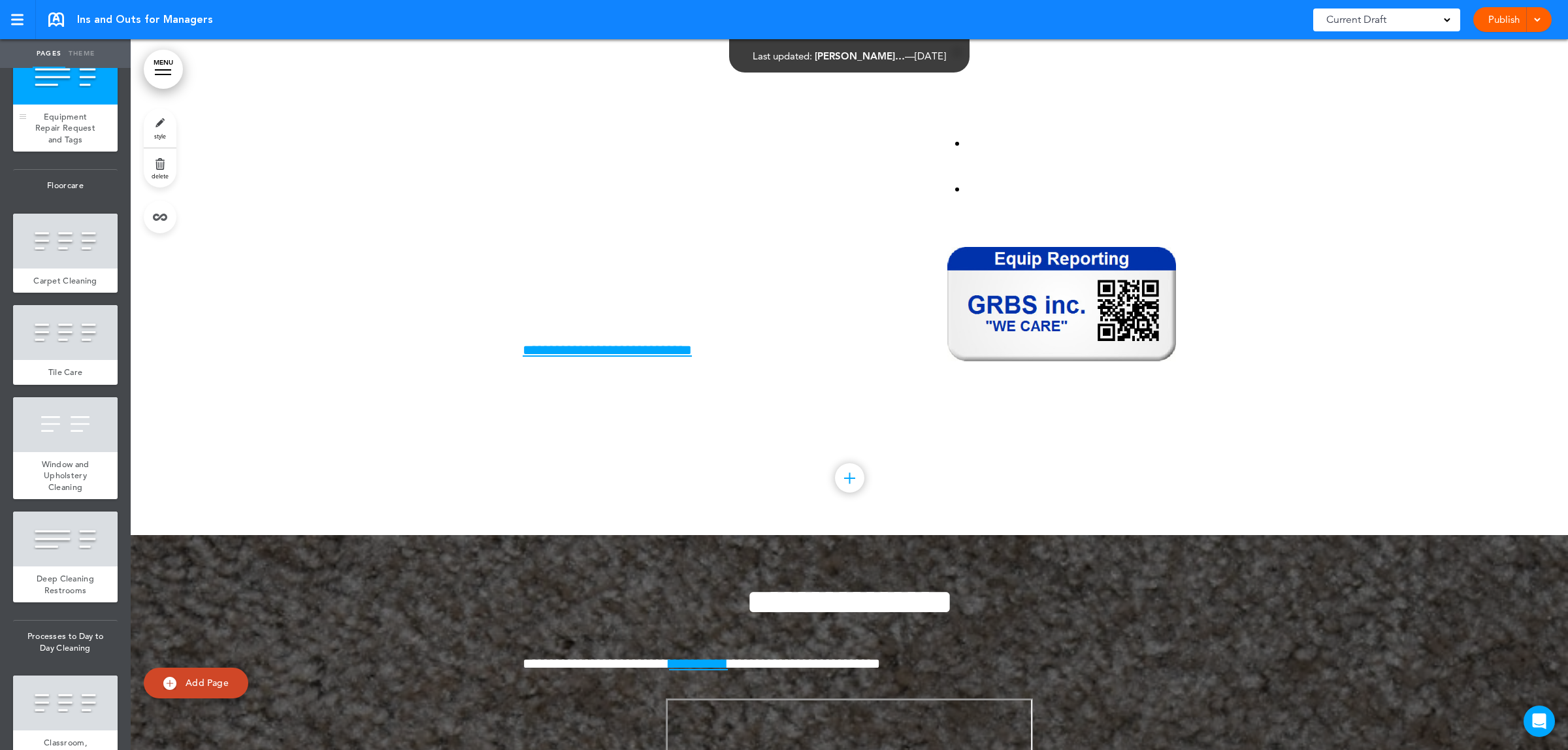
click at [42, 152] on div "Equipment Repair Request and Tags" at bounding box center [65, 128] width 104 height 47
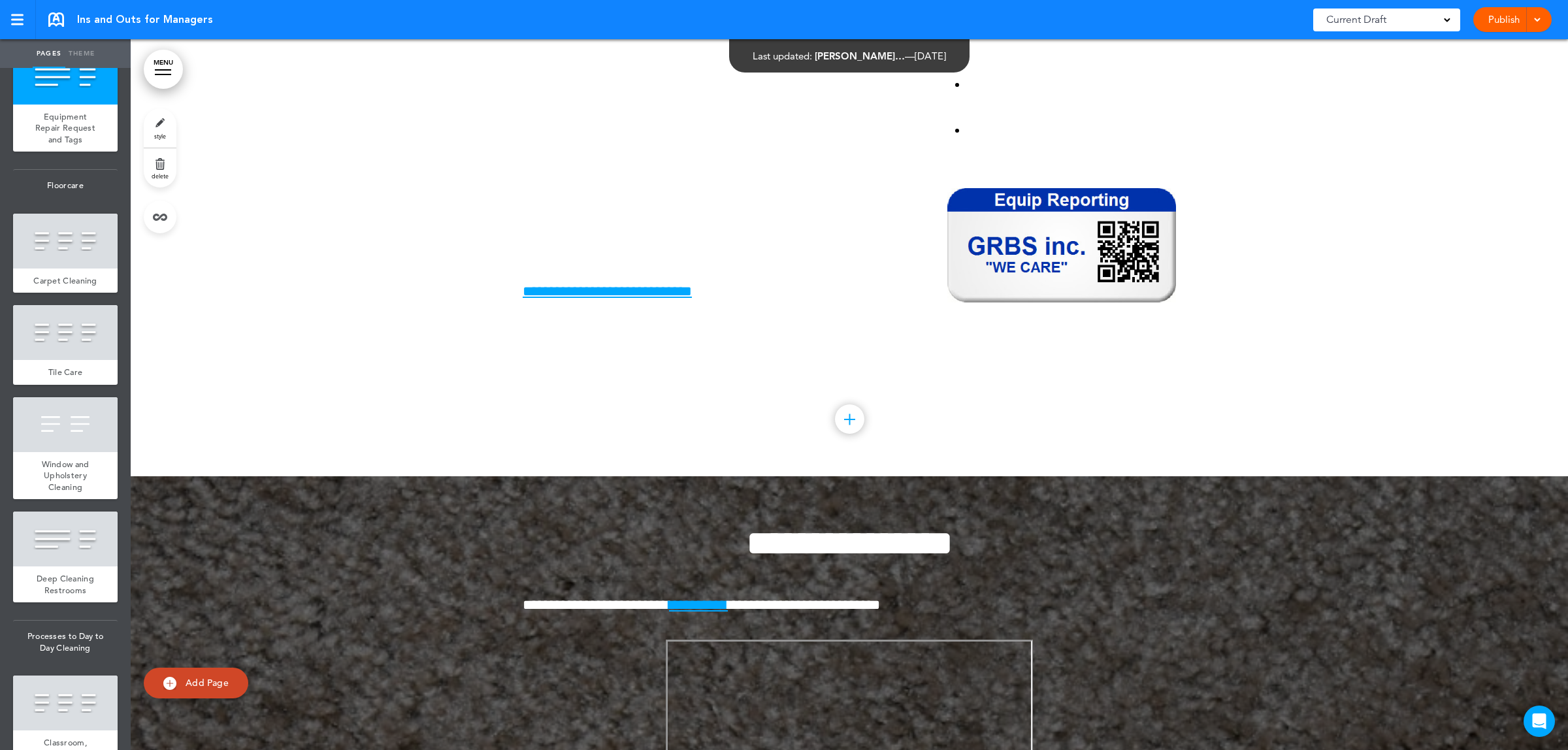
scroll to position [70652, 0]
click at [82, 46] on link "Theme" at bounding box center [81, 54] width 32 height 29
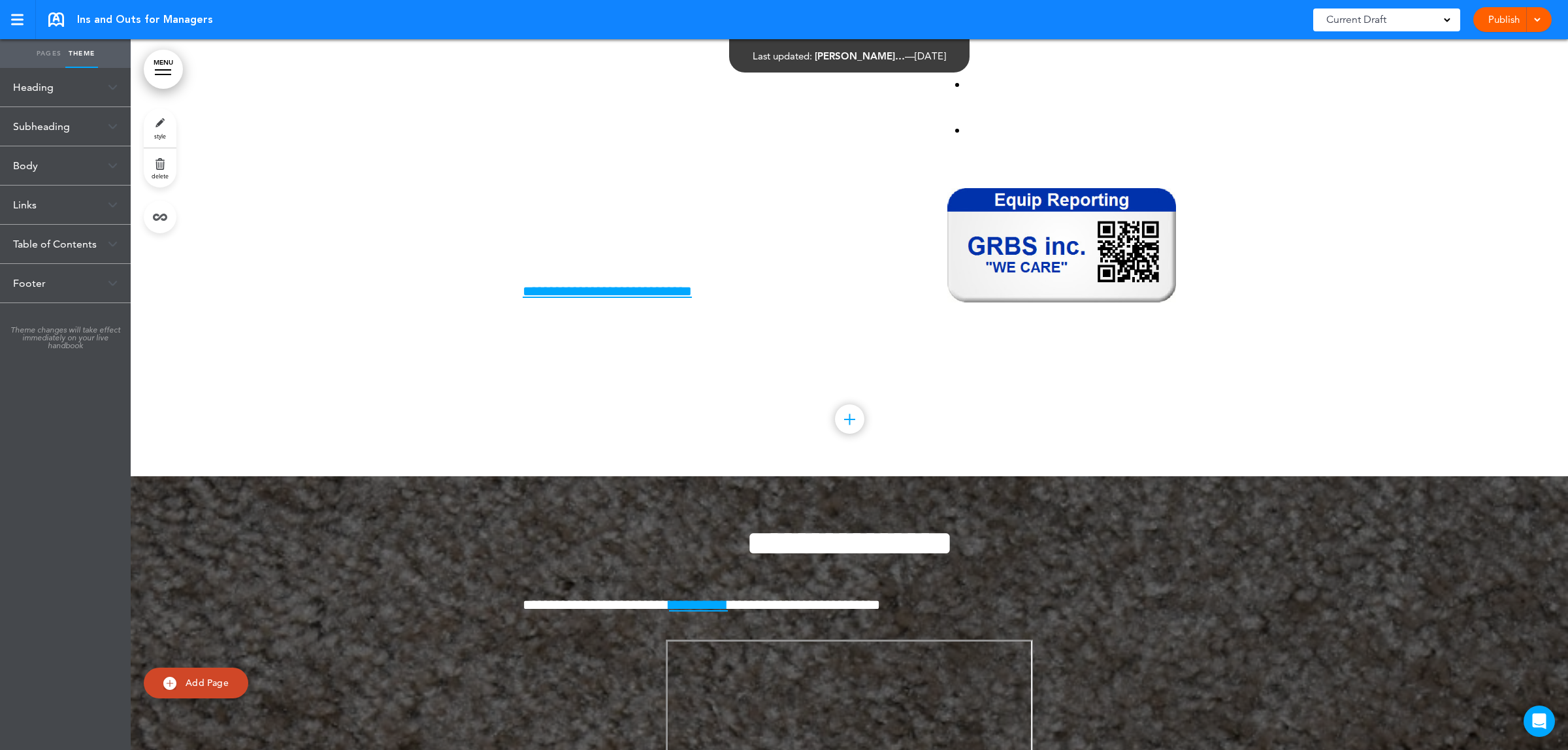
click at [154, 119] on link "style" at bounding box center [160, 128] width 32 height 39
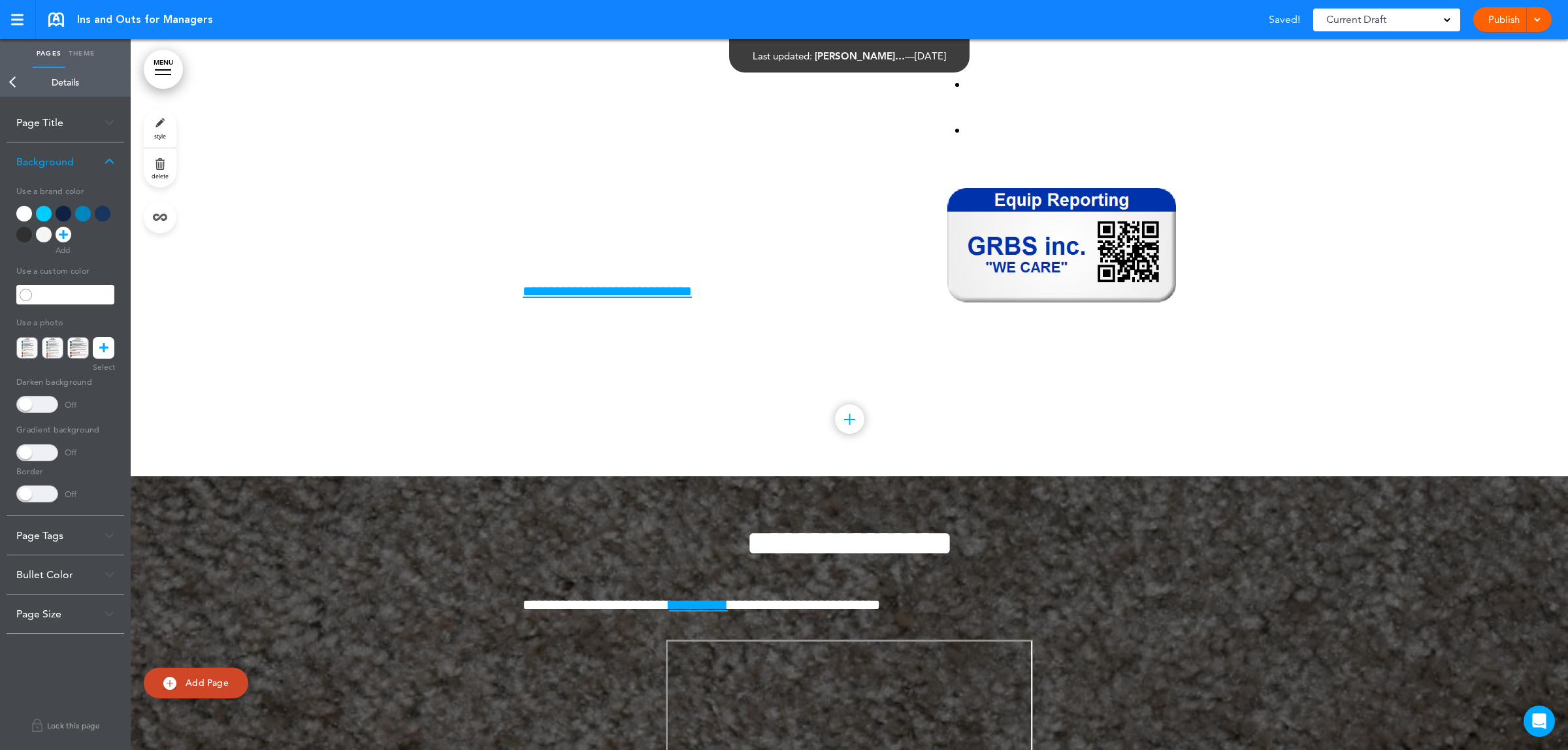
click at [17, 294] on label at bounding box center [26, 295] width 19 height 19
click at [23, 295] on span at bounding box center [25, 295] width 12 height 12
click at [37, 296] on input "text" at bounding box center [75, 294] width 79 height 18
click at [115, 338] on div at bounding box center [102, 346] width 132 height 83
type input "******"
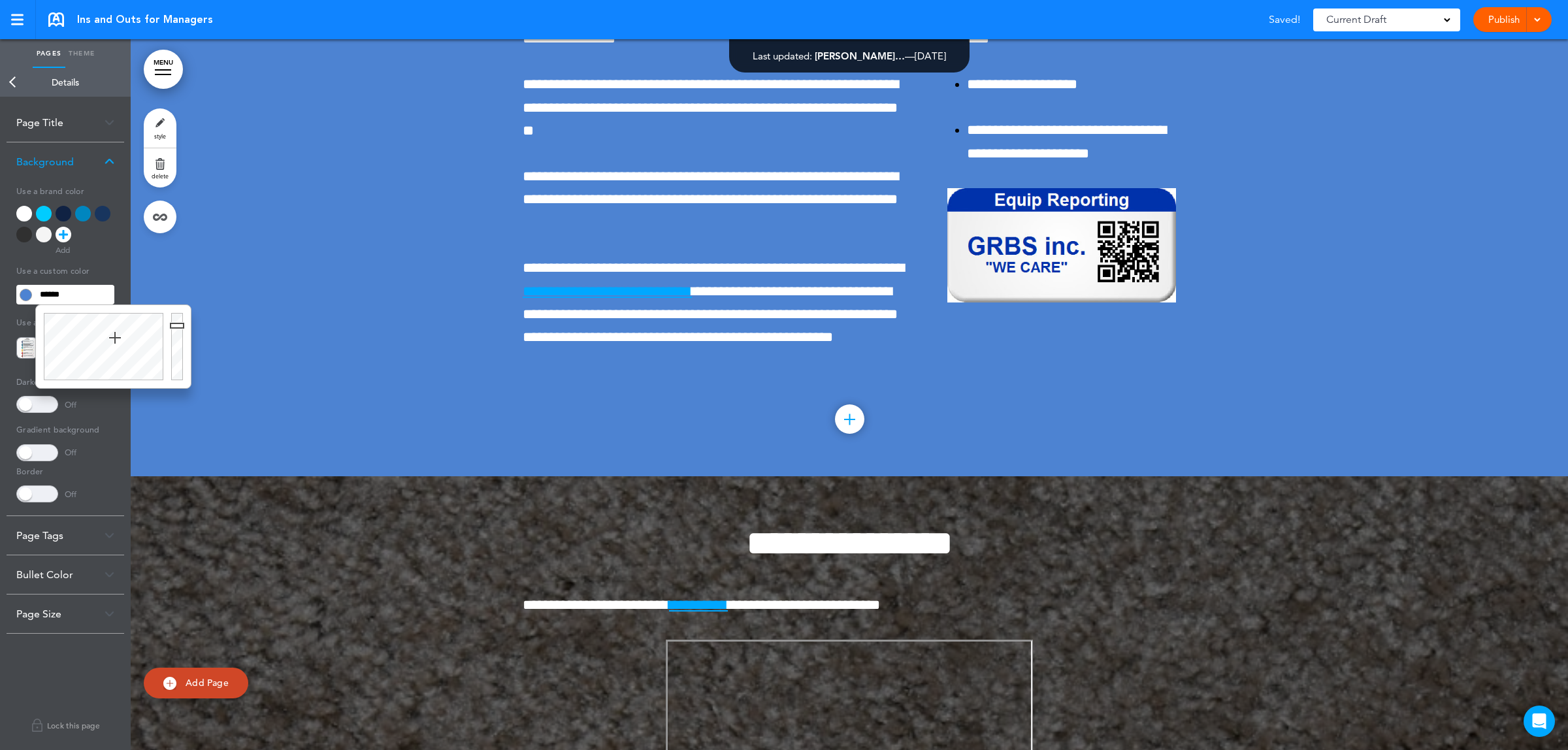
click at [304, 350] on div at bounding box center [849, 89] width 1437 height 773
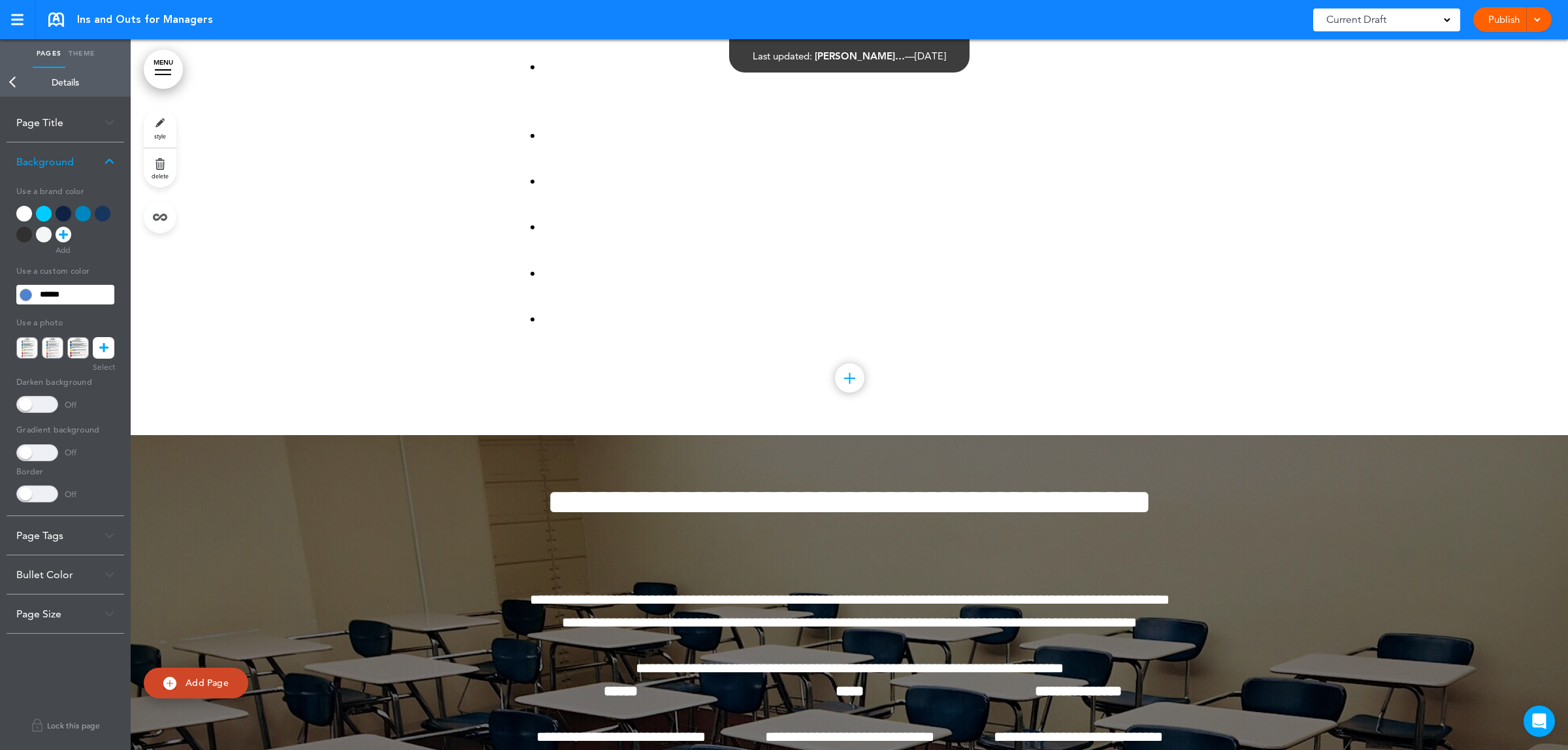
scroll to position [74489, 0]
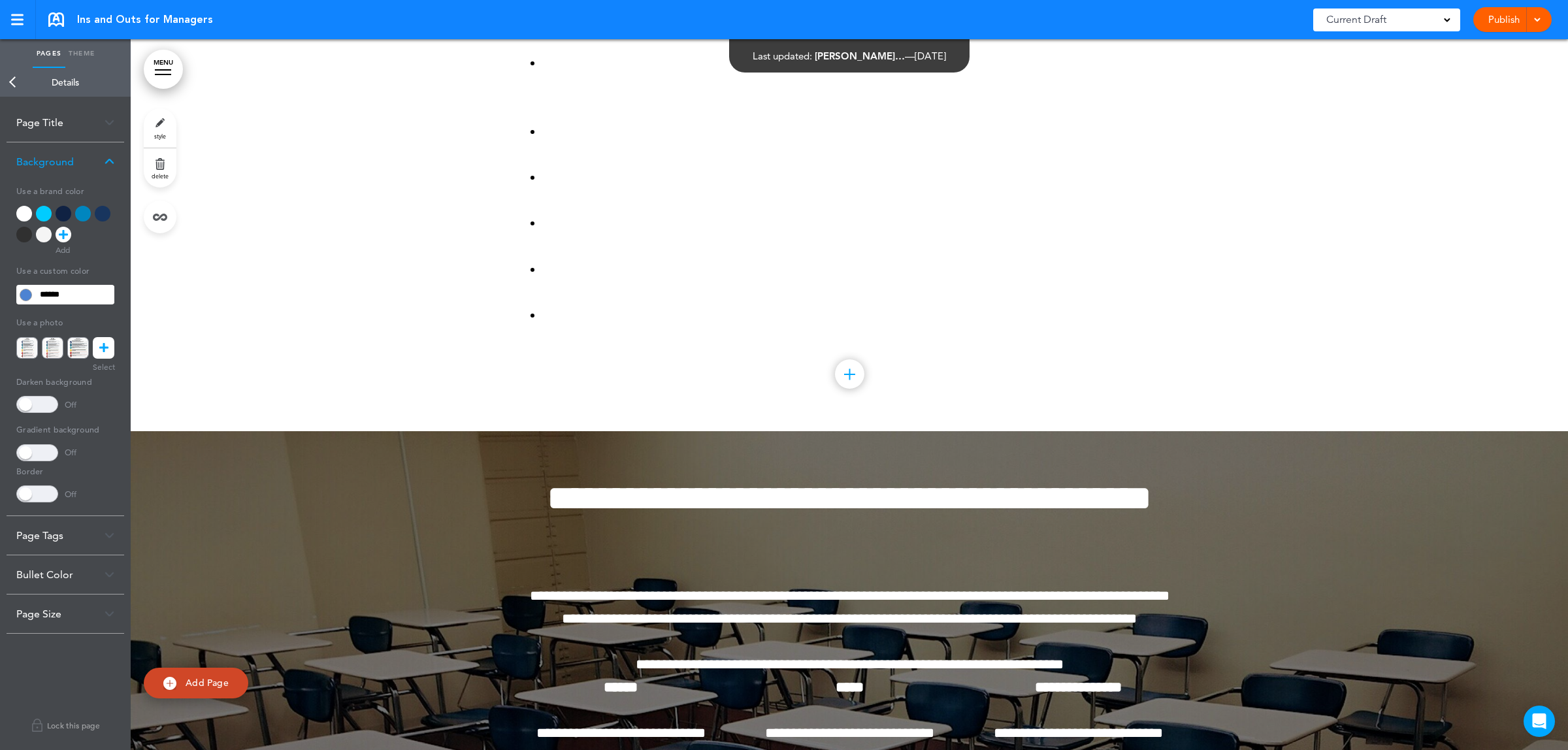
click at [260, 272] on div at bounding box center [849, 45] width 1437 height 772
click at [11, 82] on link "Back" at bounding box center [13, 82] width 26 height 29
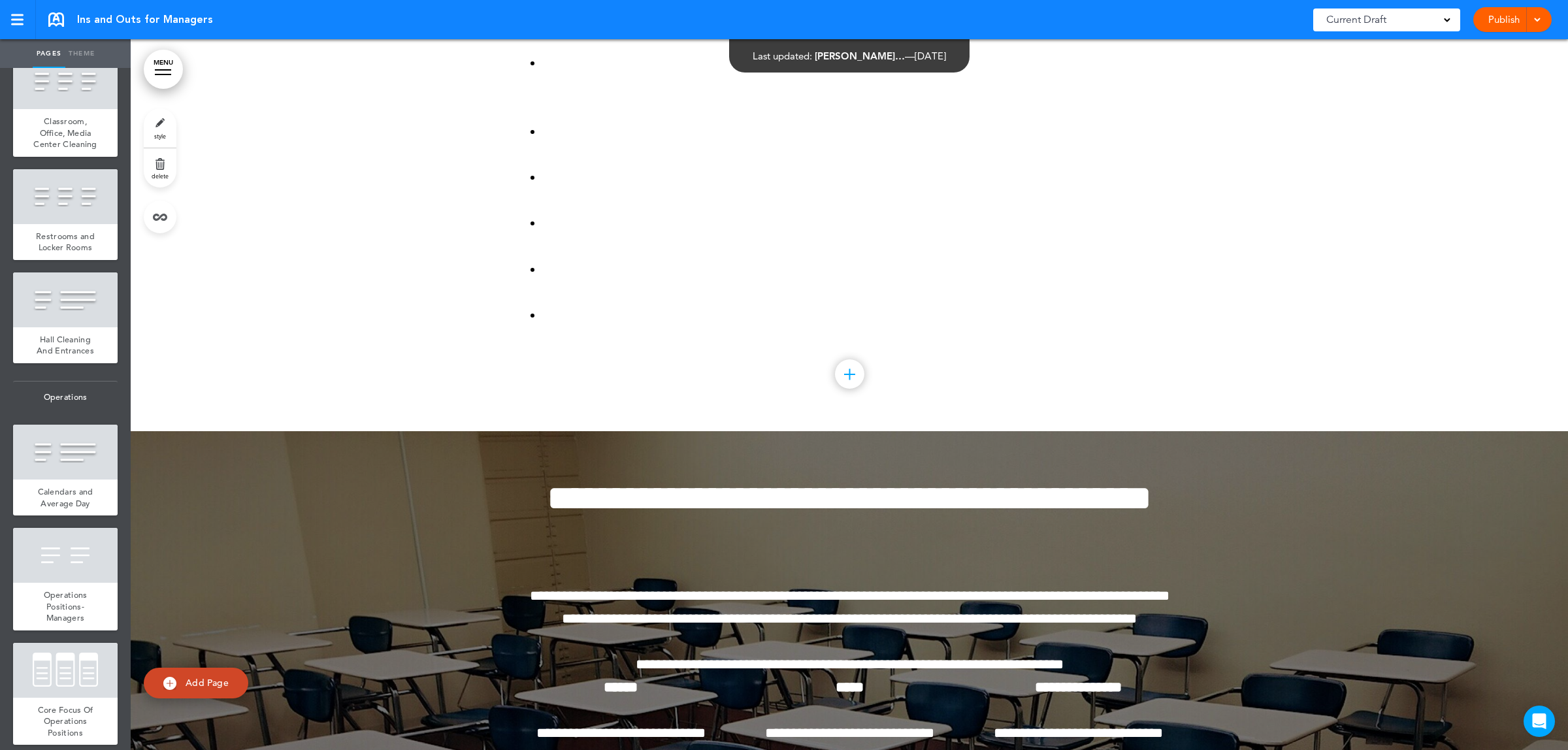
scroll to position [9879, 0]
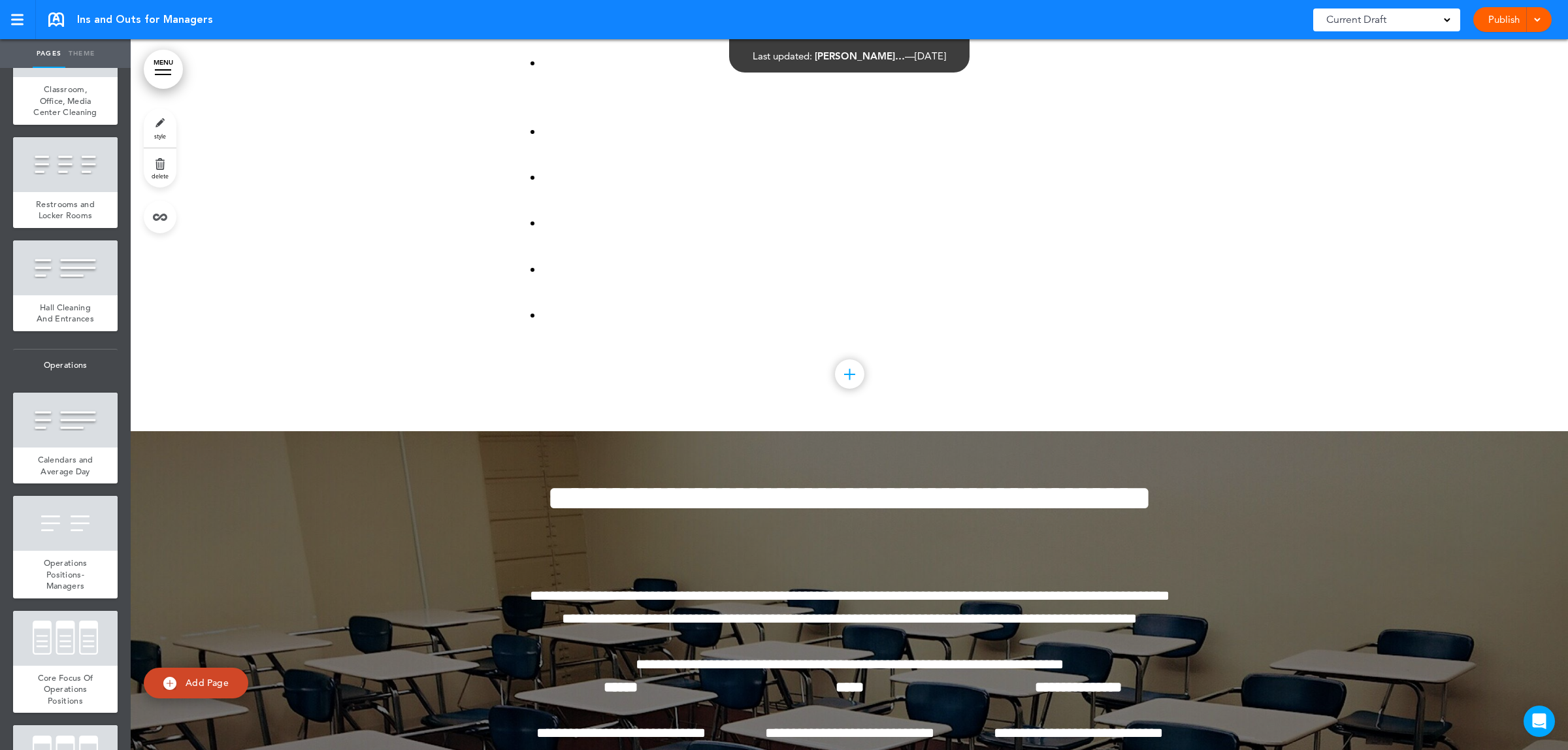
click at [73, 49] on link "Theme" at bounding box center [81, 54] width 32 height 29
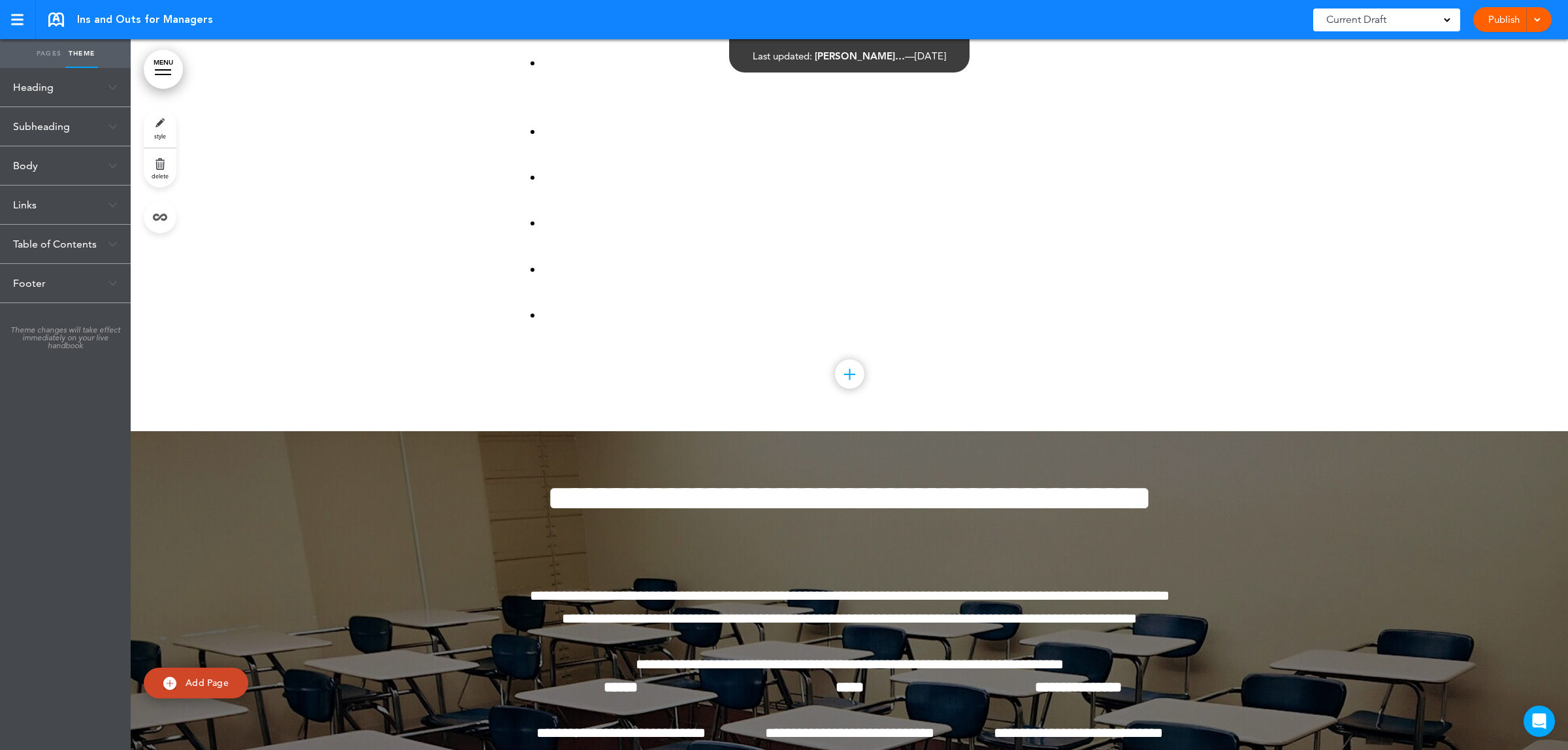
click at [157, 125] on link "style" at bounding box center [160, 128] width 32 height 39
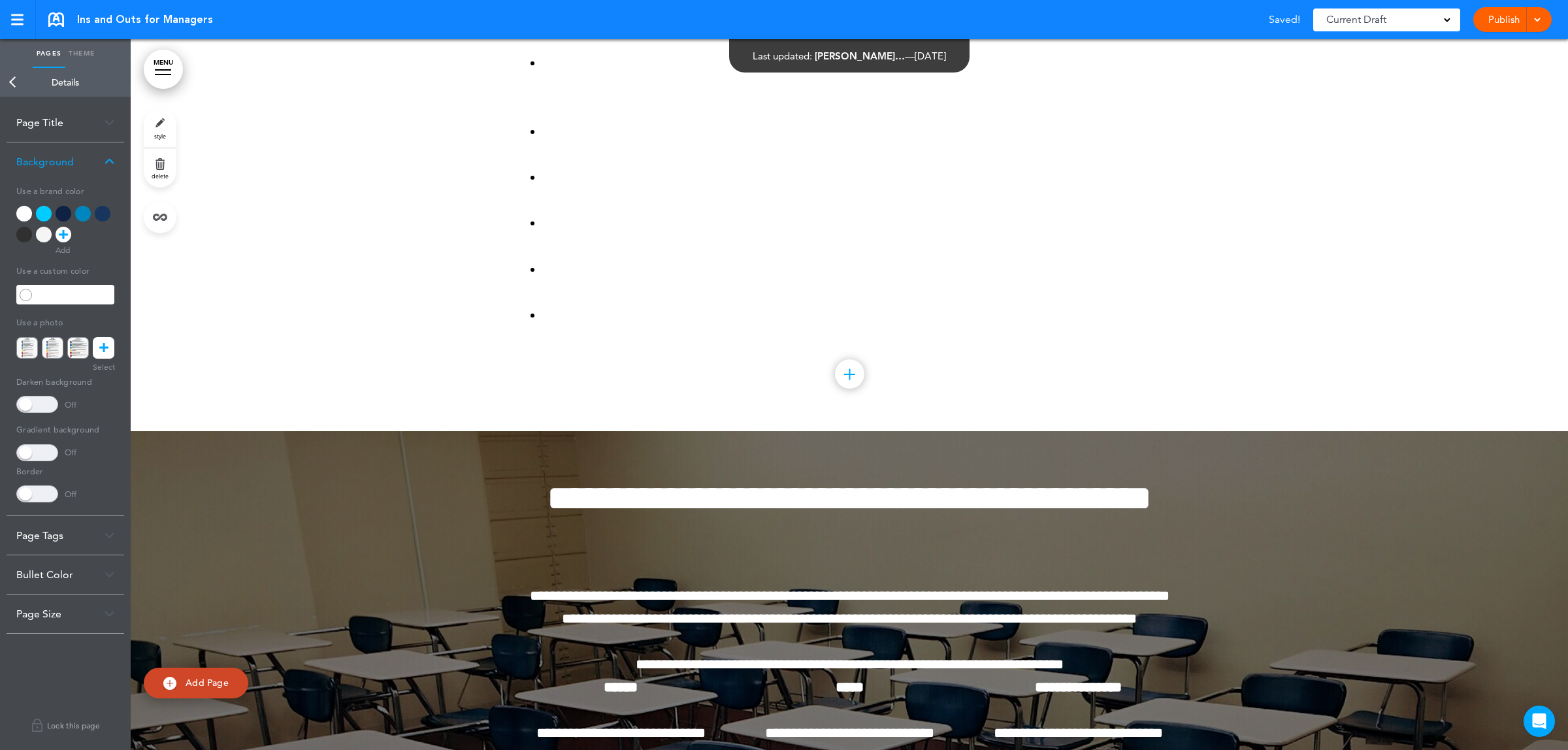
click at [68, 296] on input "text" at bounding box center [75, 294] width 79 height 18
click at [96, 334] on div at bounding box center [102, 346] width 132 height 83
type input "******"
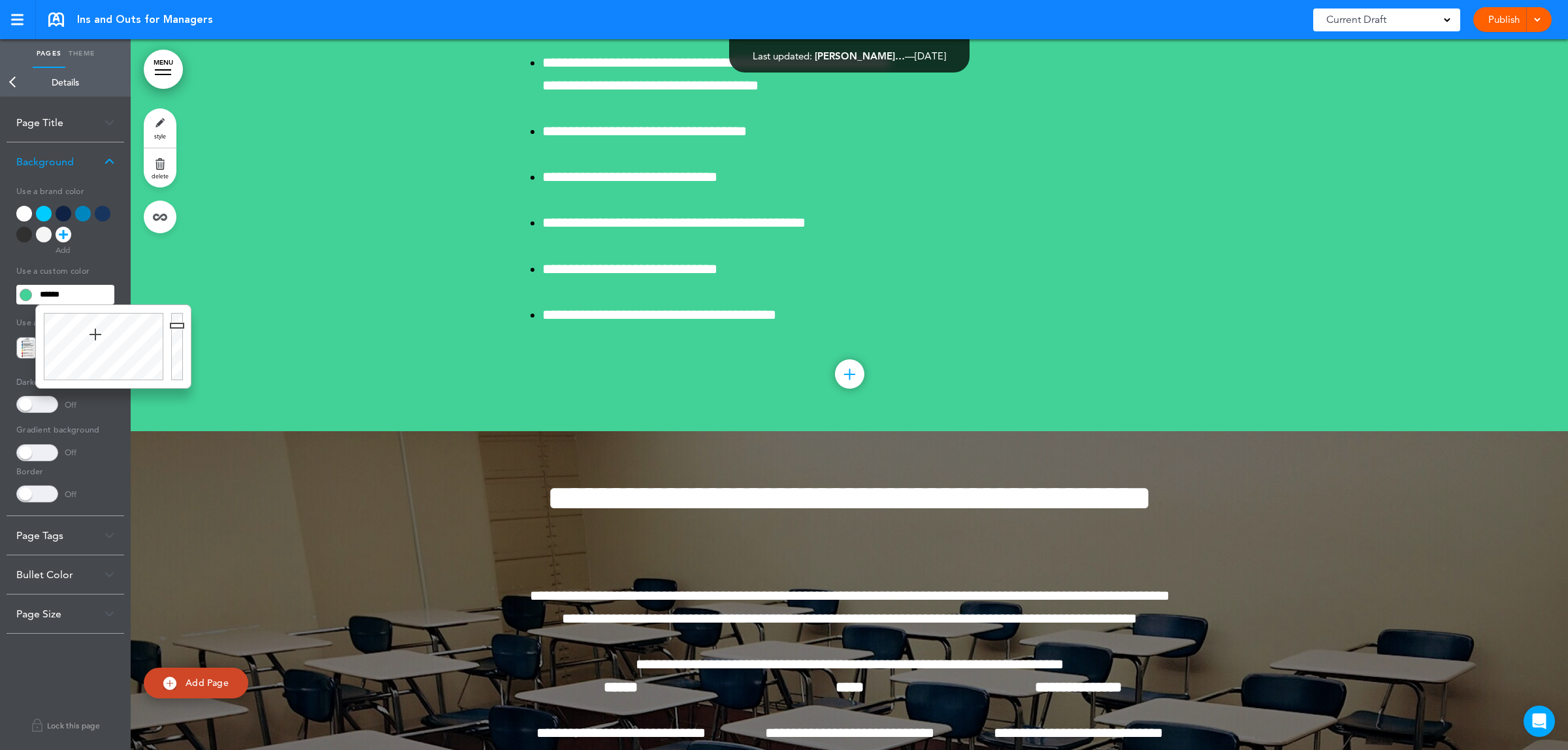
click at [286, 358] on div at bounding box center [849, 45] width 1437 height 772
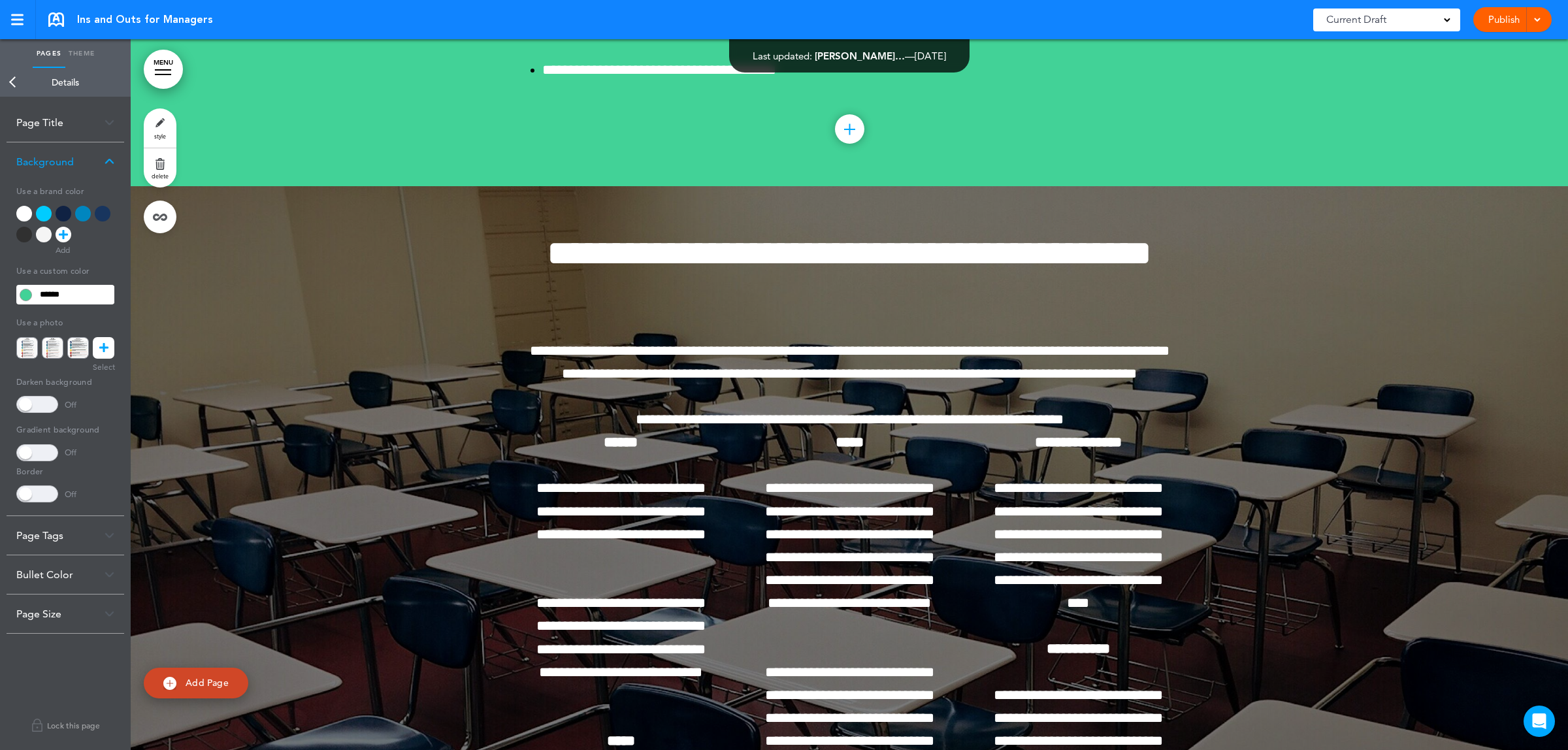
click at [11, 83] on link "Back" at bounding box center [13, 82] width 26 height 29
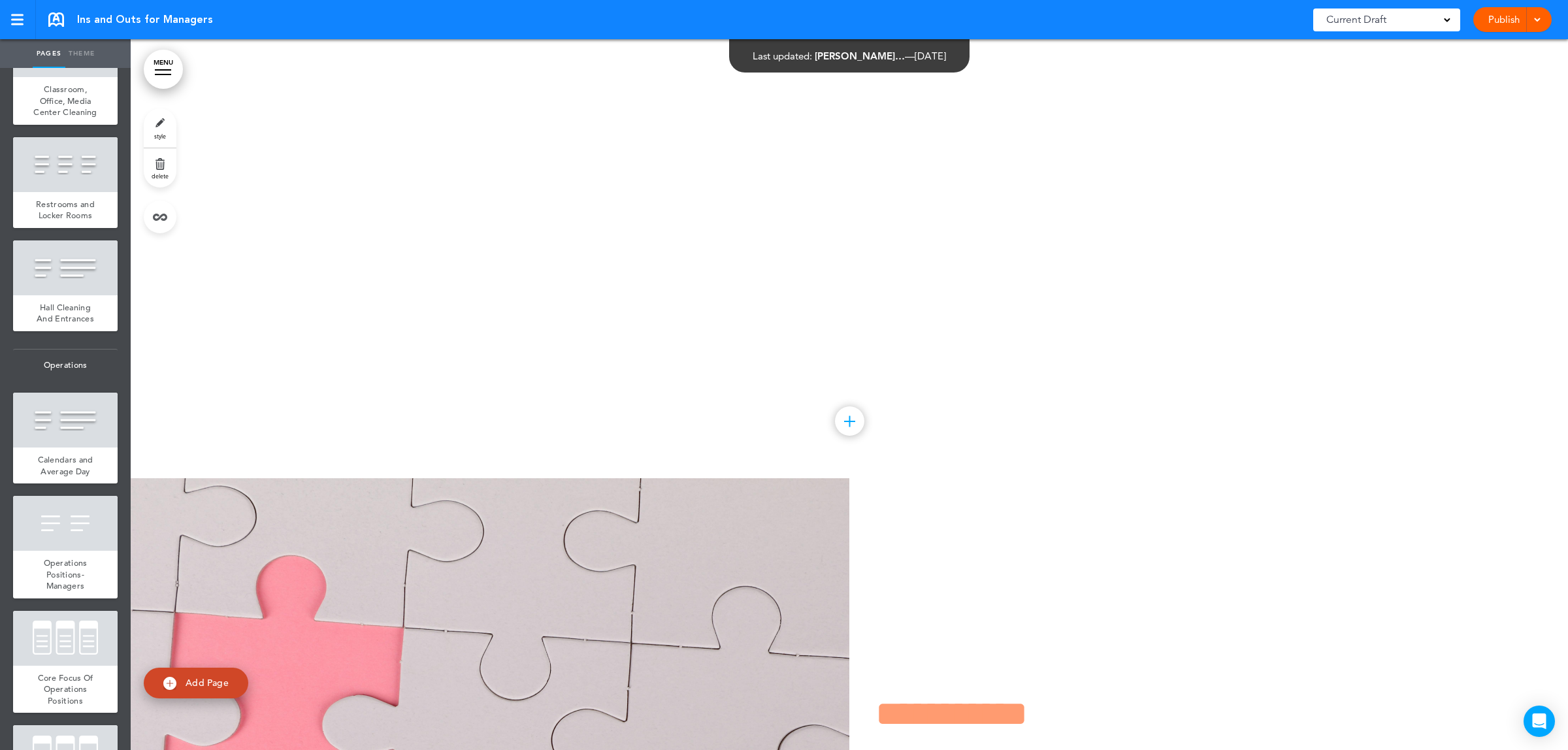
scroll to position [83470, 0]
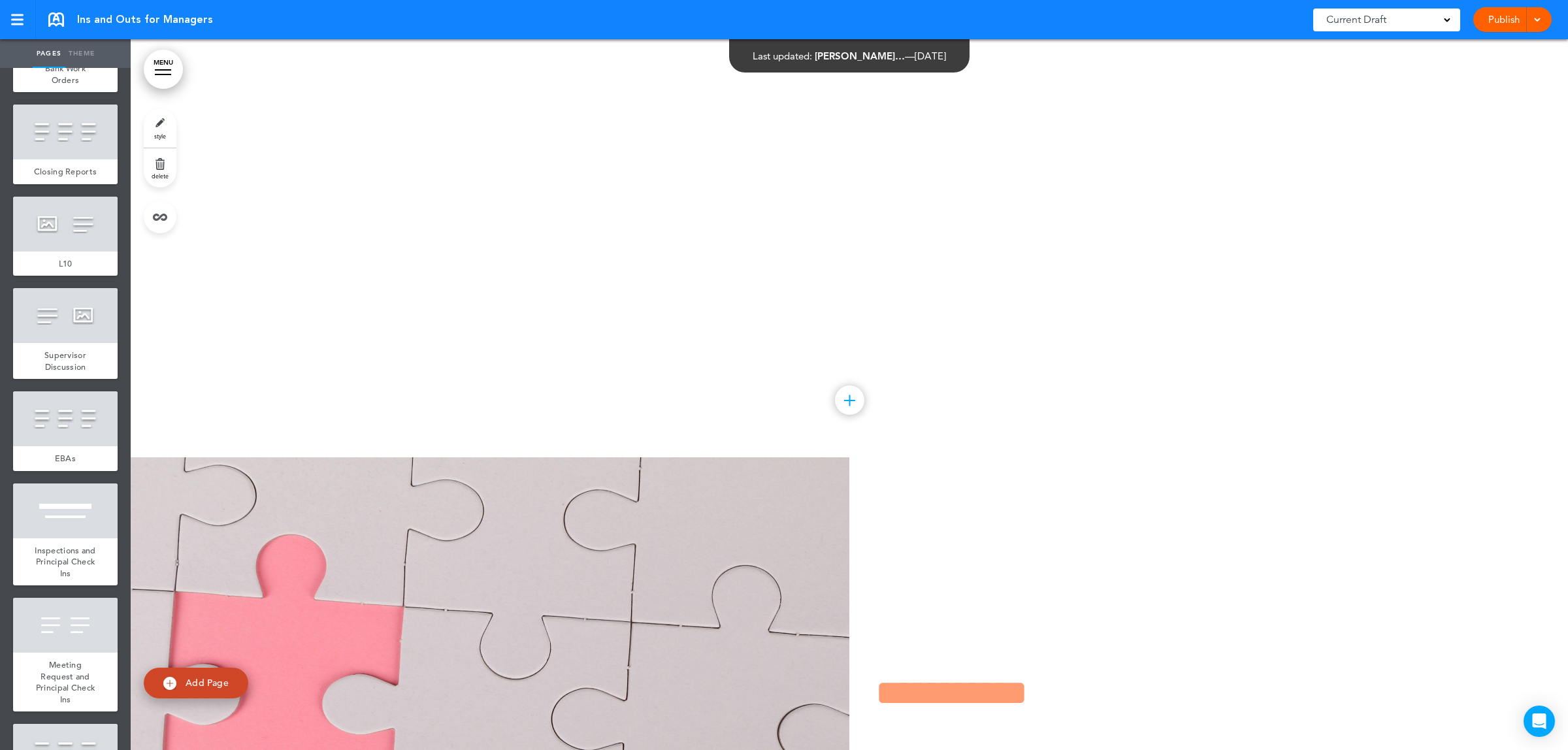
scroll to position [11203, 0]
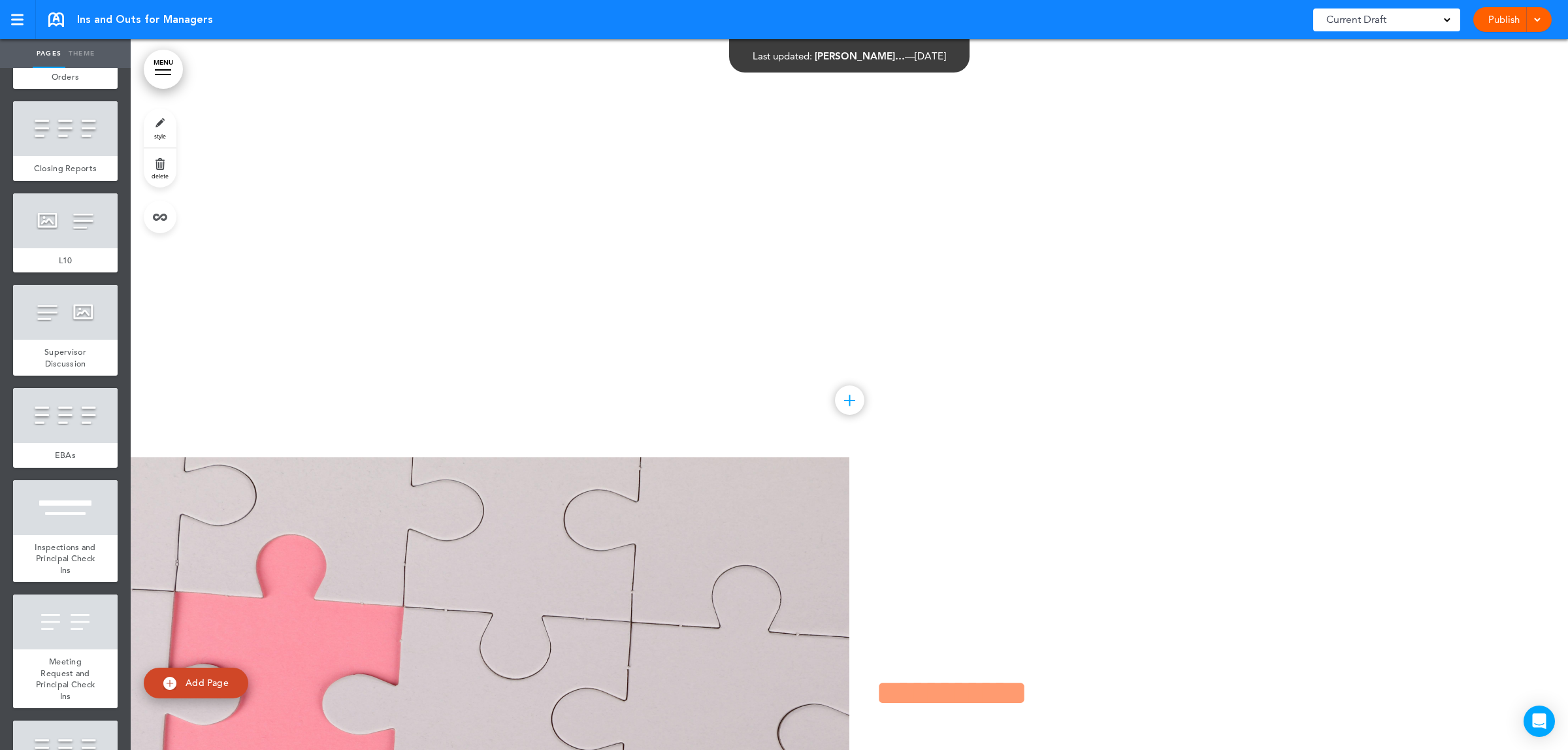
click at [89, 54] on link "Theme" at bounding box center [81, 54] width 32 height 29
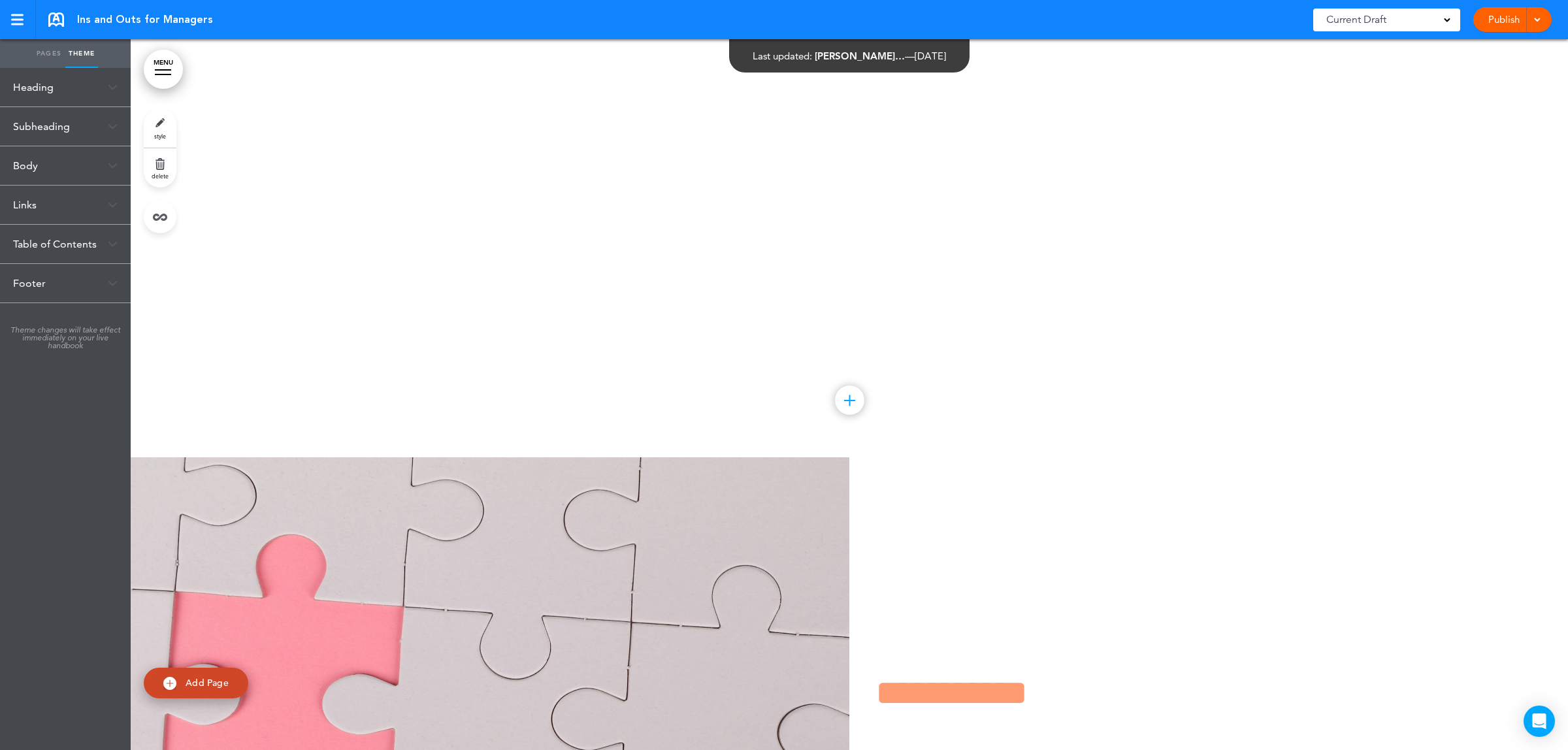
click at [158, 122] on link "style" at bounding box center [160, 128] width 32 height 39
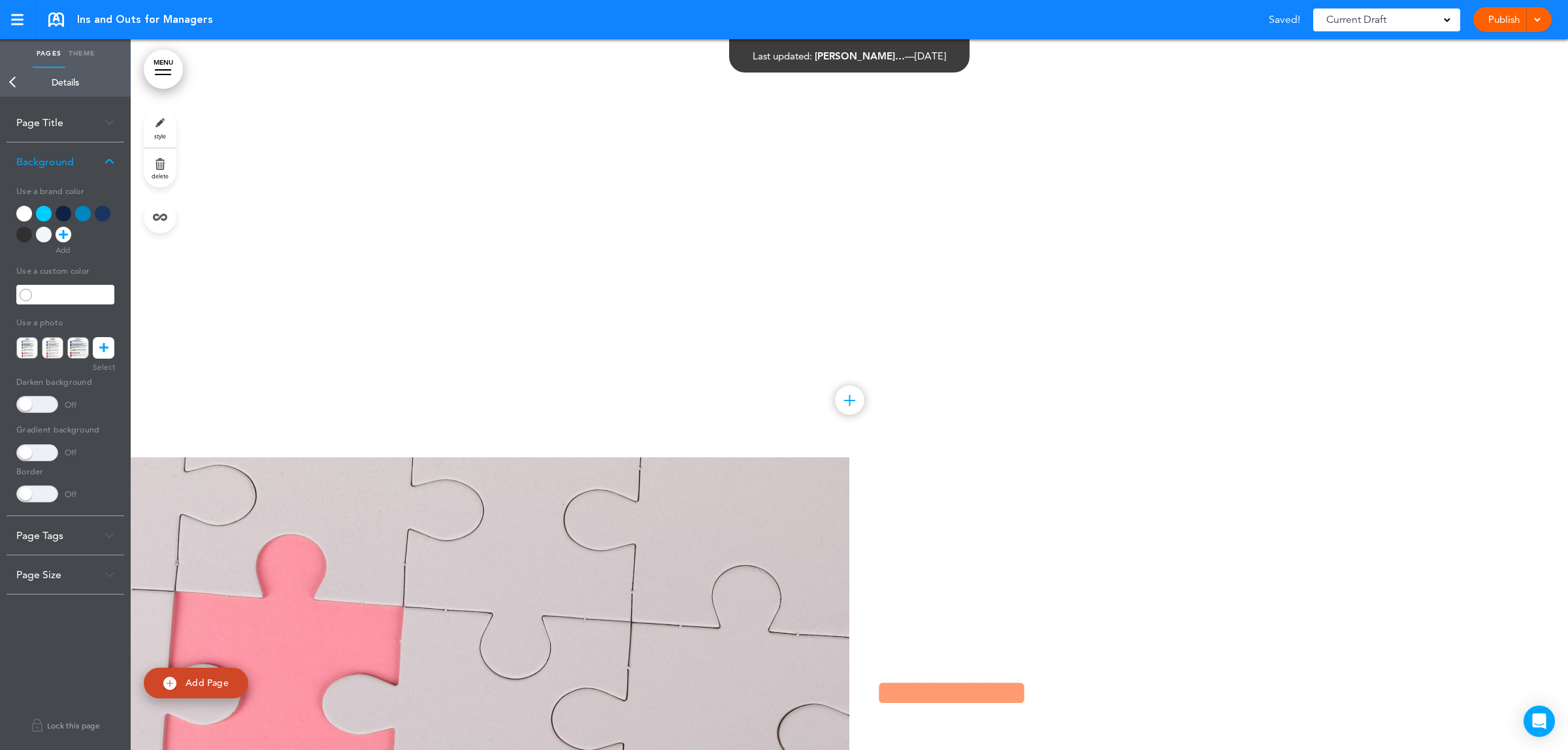
click at [61, 296] on input "text" at bounding box center [75, 294] width 79 height 18
drag, startPoint x: 78, startPoint y: 347, endPoint x: 121, endPoint y: 333, distance: 45.2
click at [121, 333] on div at bounding box center [102, 346] width 132 height 83
type input "******"
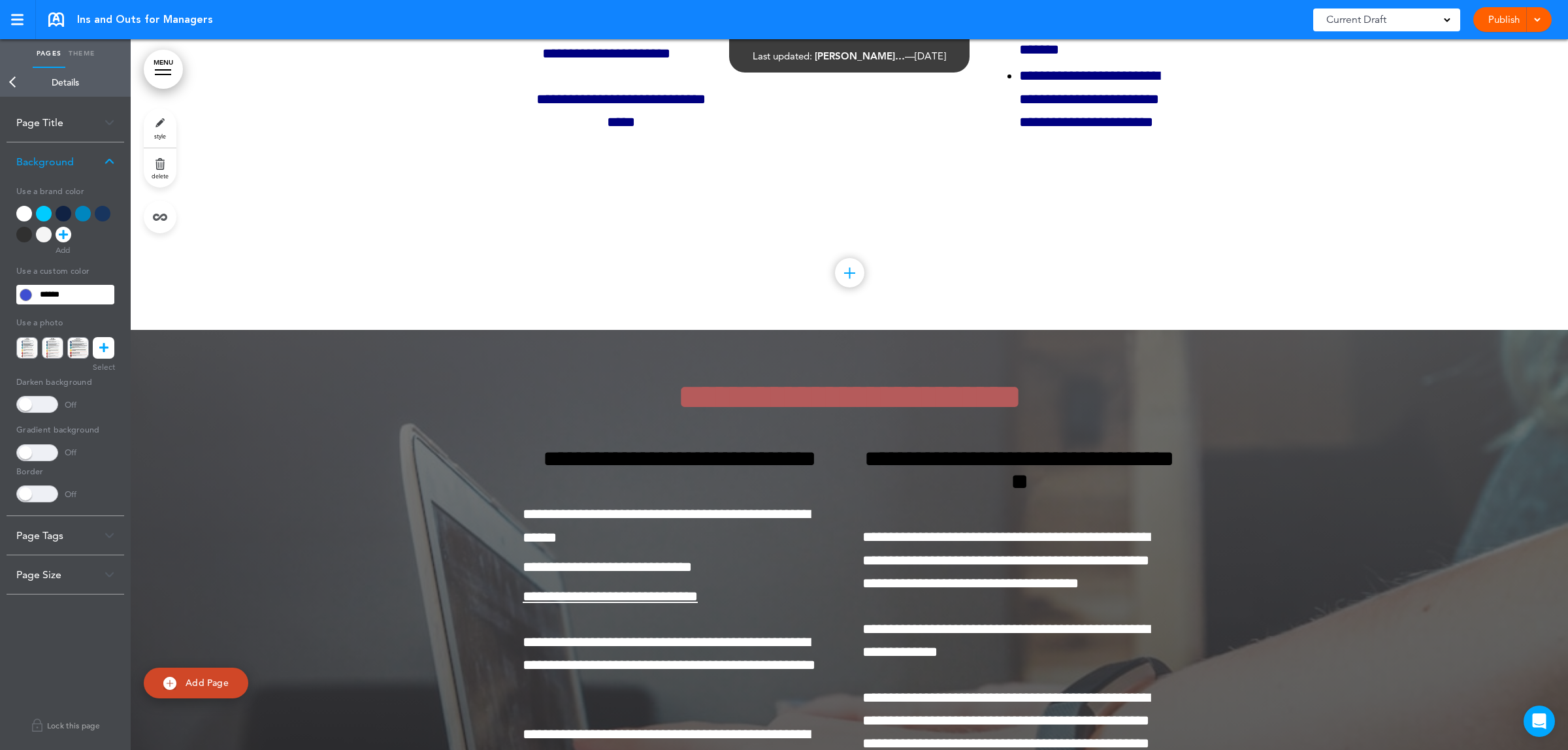
scroll to position [90246, 0]
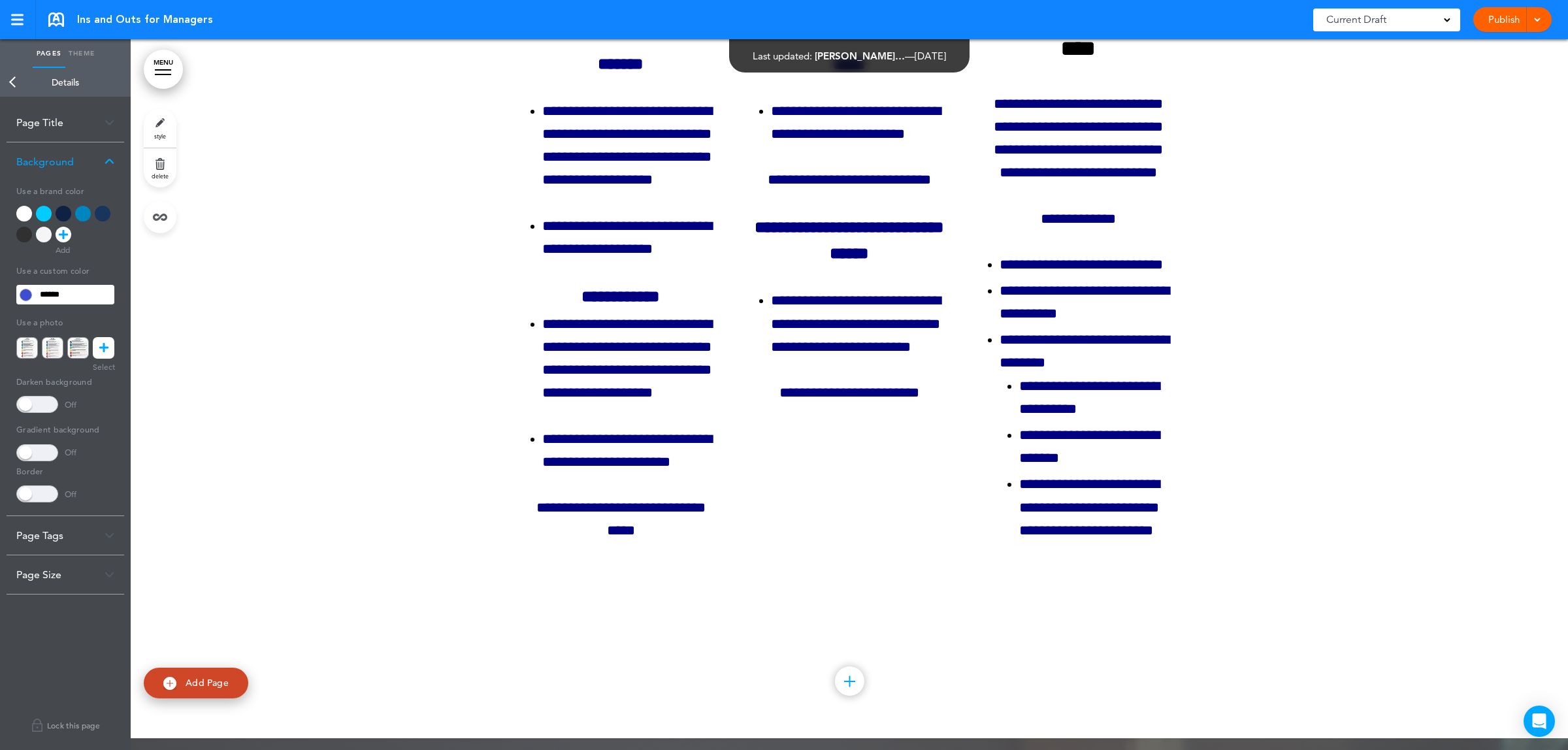
click at [281, 446] on div at bounding box center [849, 271] width 1437 height 933
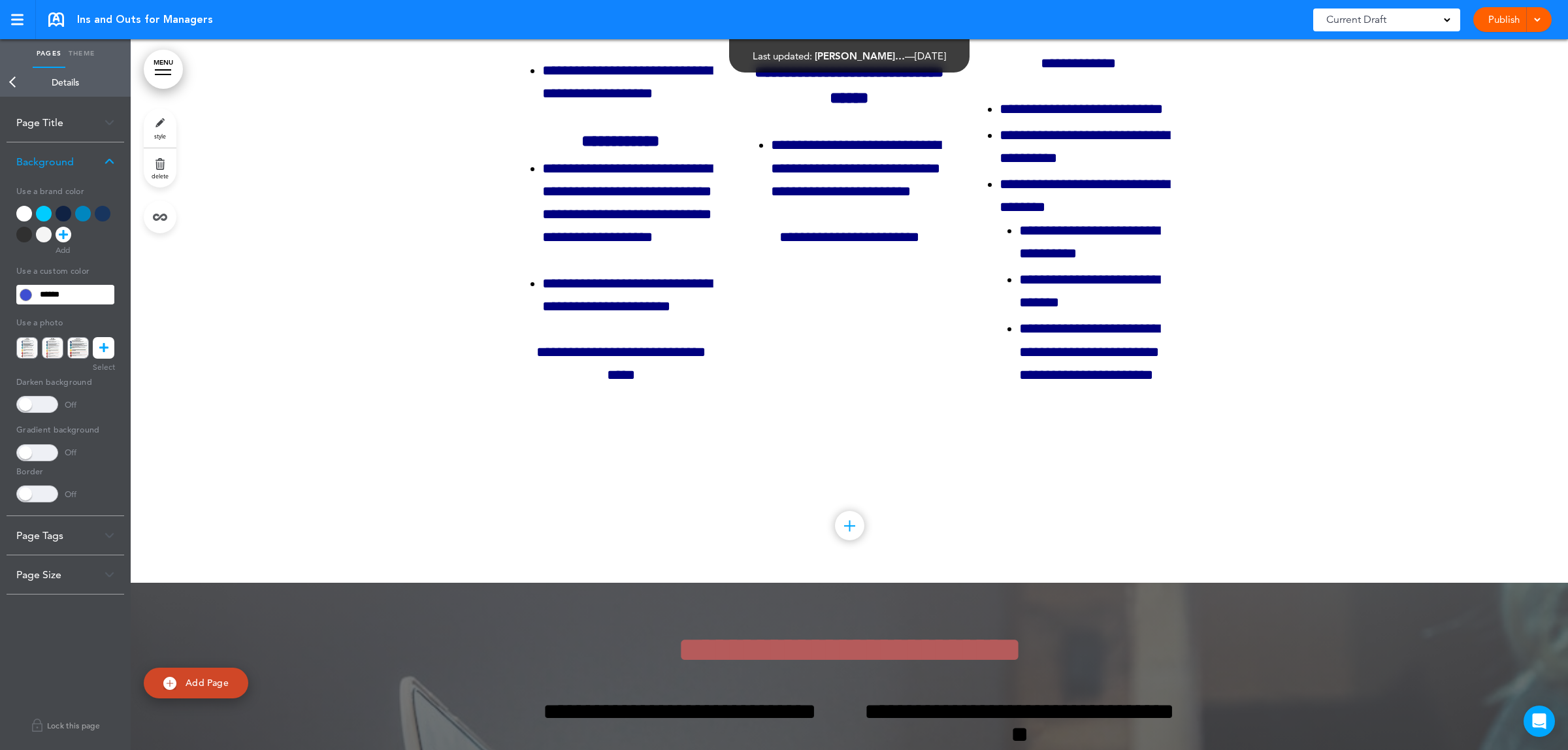
scroll to position [90655, 0]
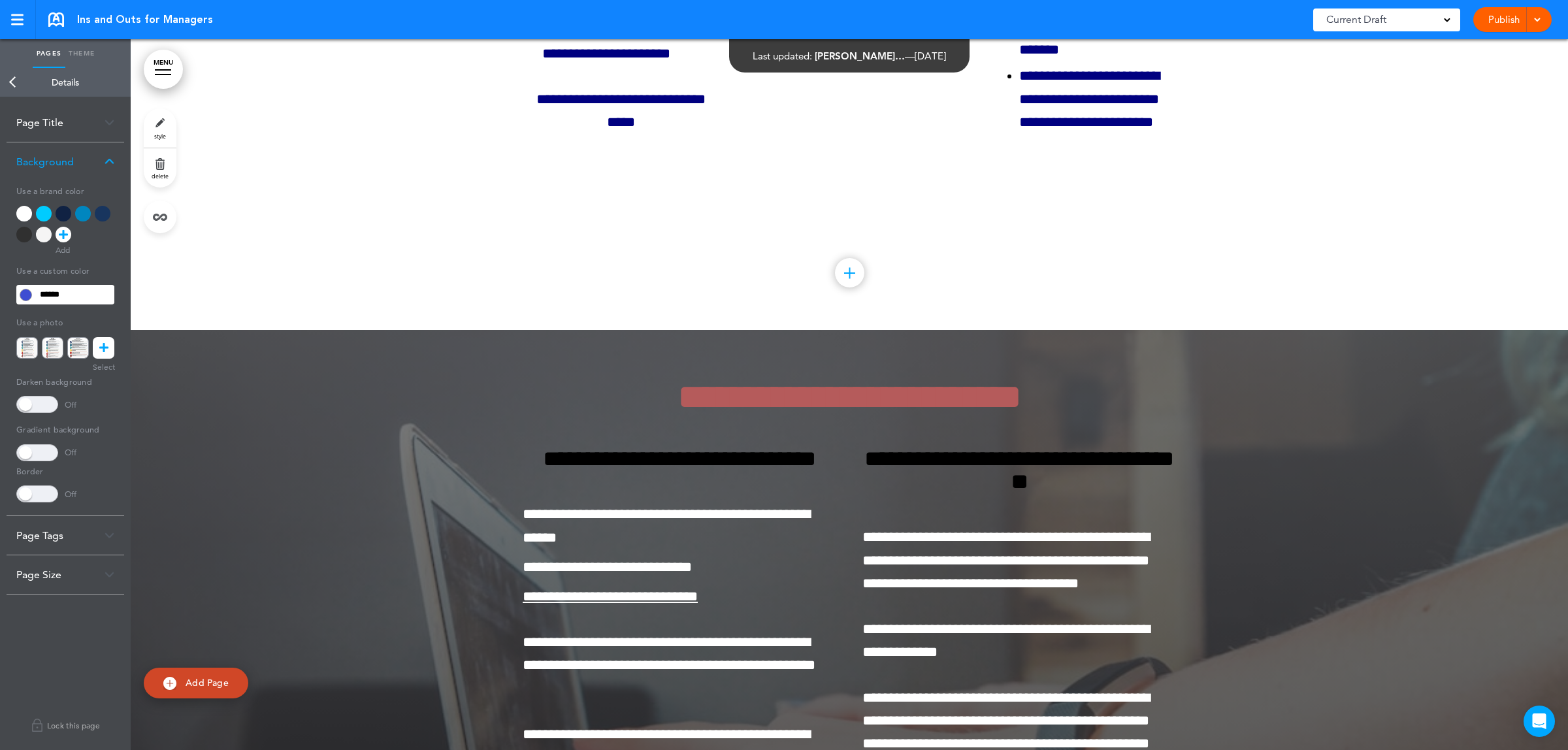
click at [7, 82] on link "Back" at bounding box center [13, 82] width 26 height 29
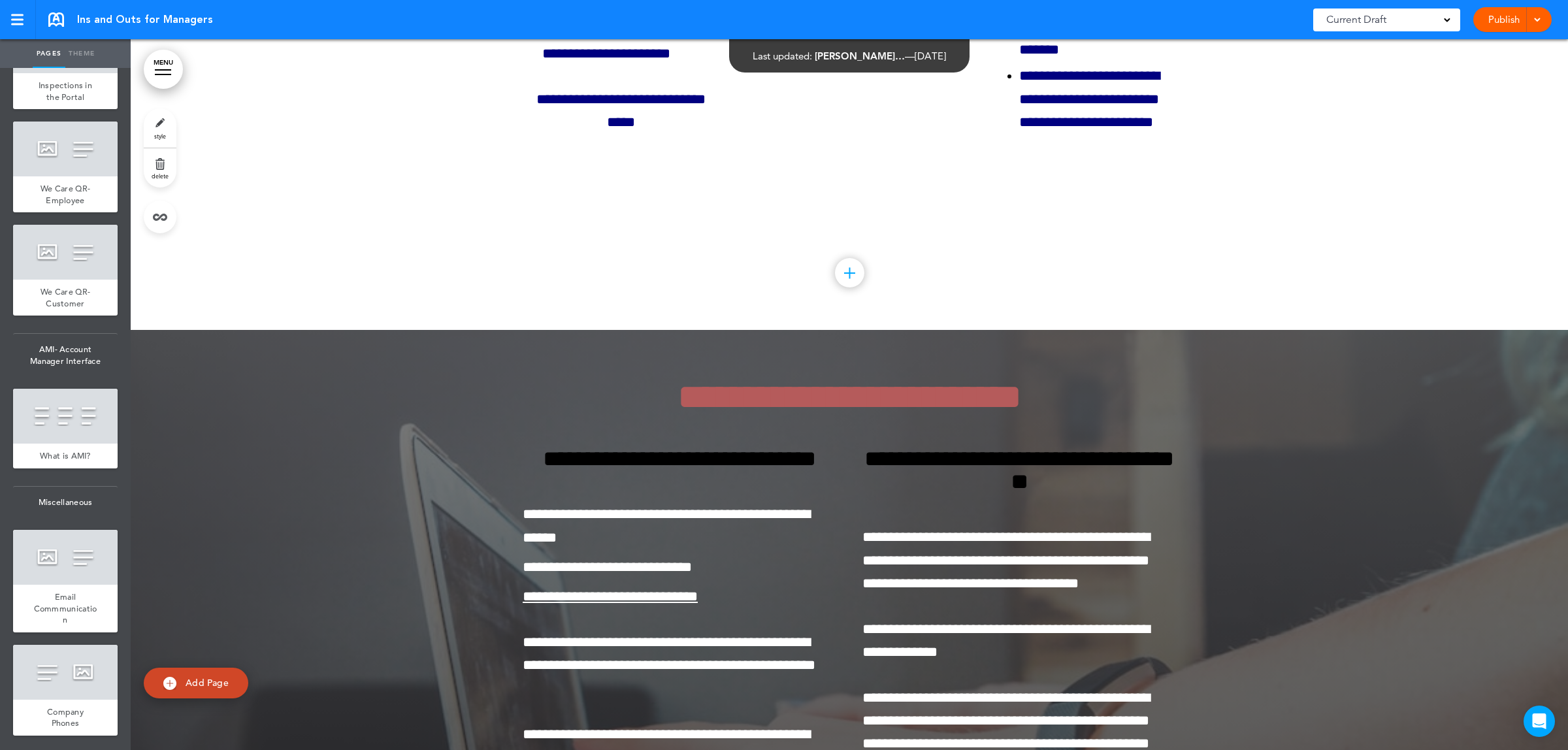
scroll to position [12101, 0]
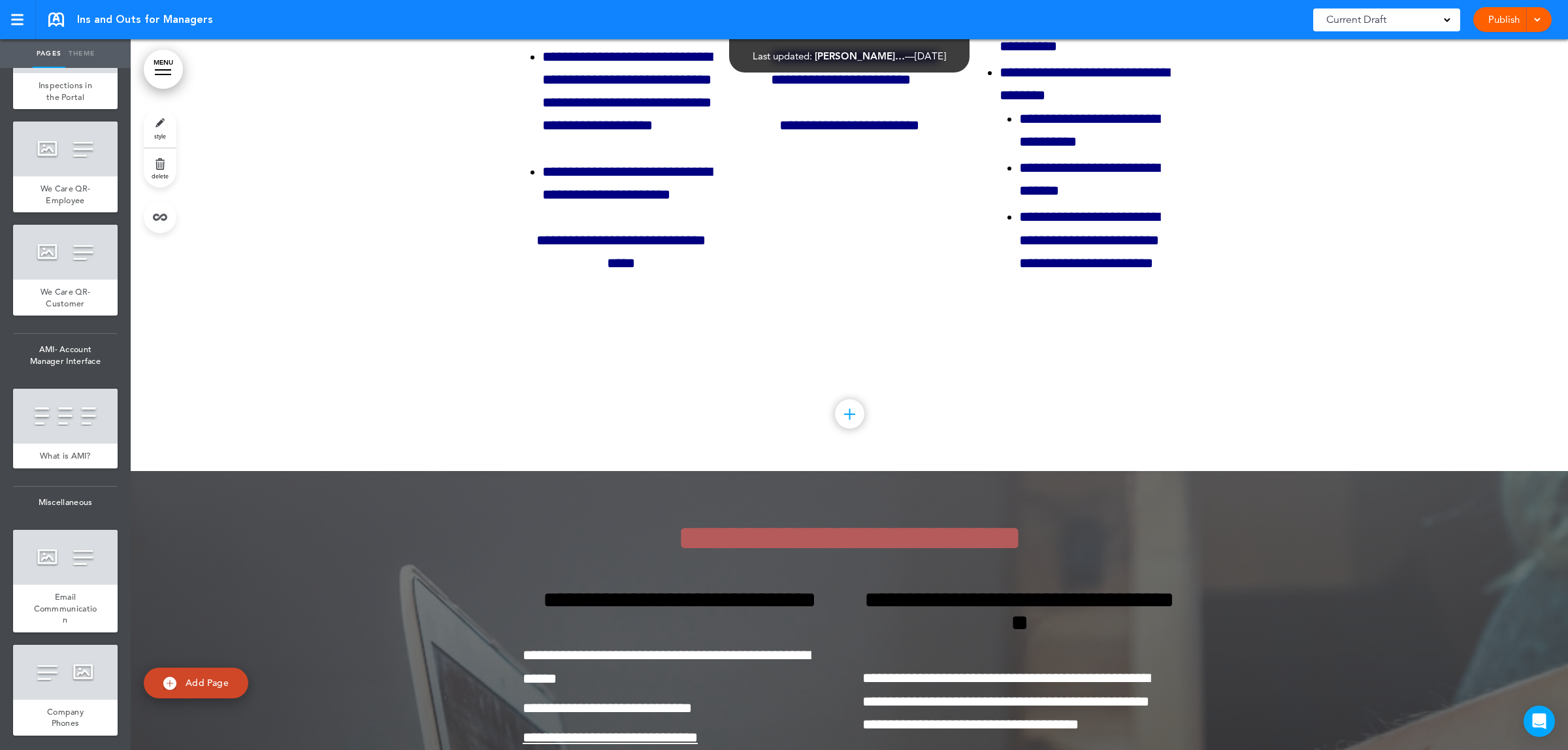
scroll to position [90514, 0]
click at [89, 55] on link "Theme" at bounding box center [81, 54] width 32 height 29
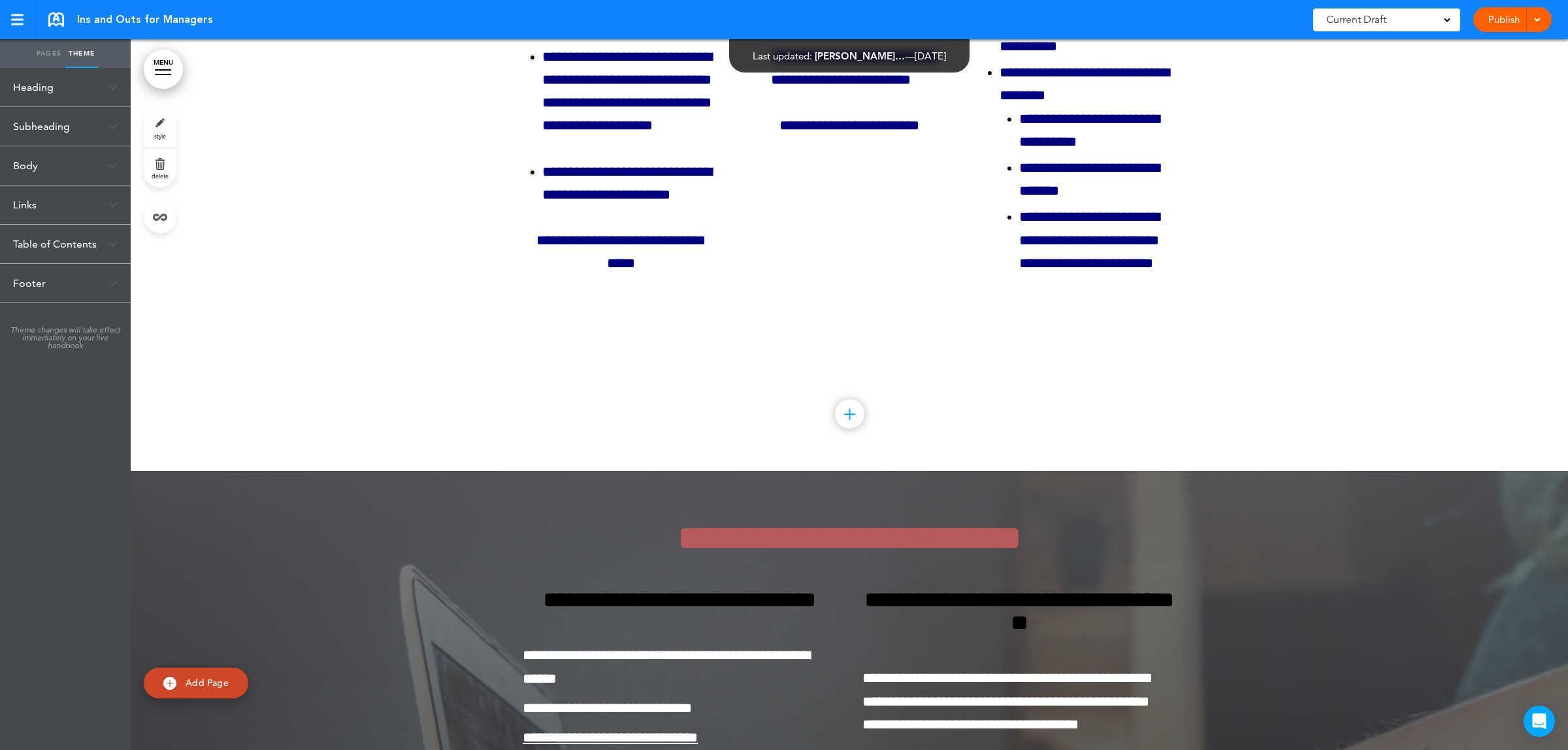
click at [148, 121] on link "style" at bounding box center [160, 128] width 32 height 39
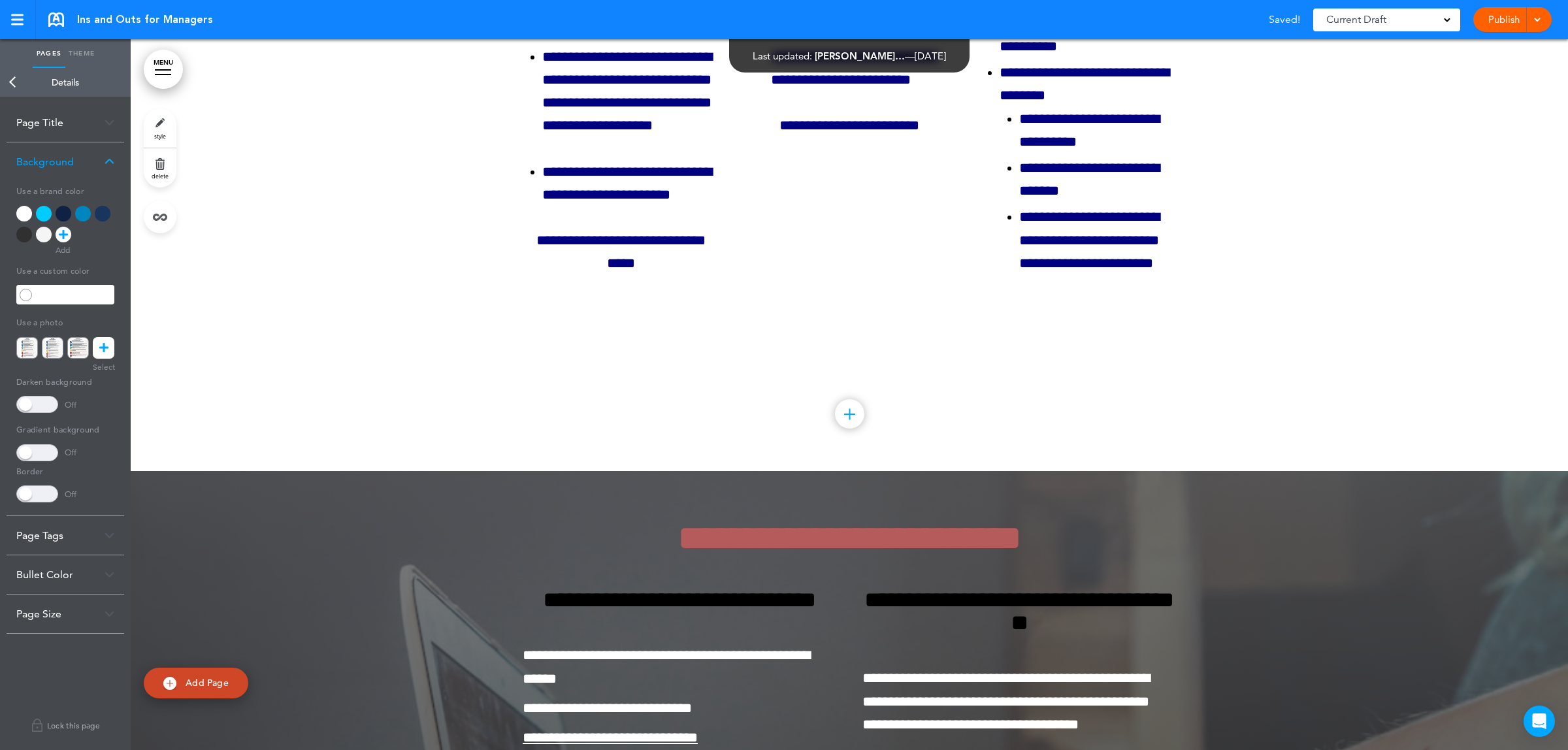
click at [106, 341] on icon at bounding box center [104, 347] width 9 height 22
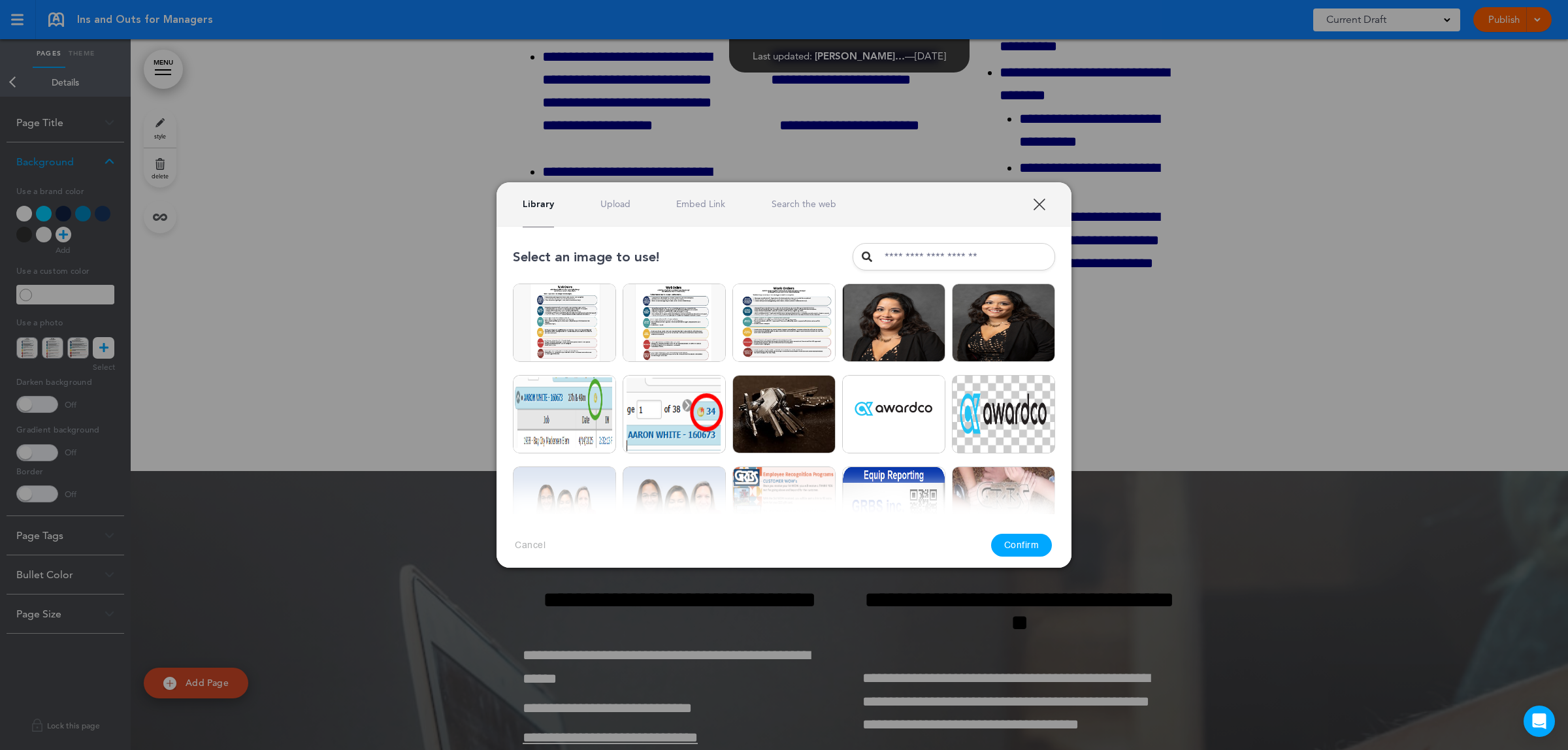
click at [623, 203] on link "Upload" at bounding box center [615, 204] width 30 height 12
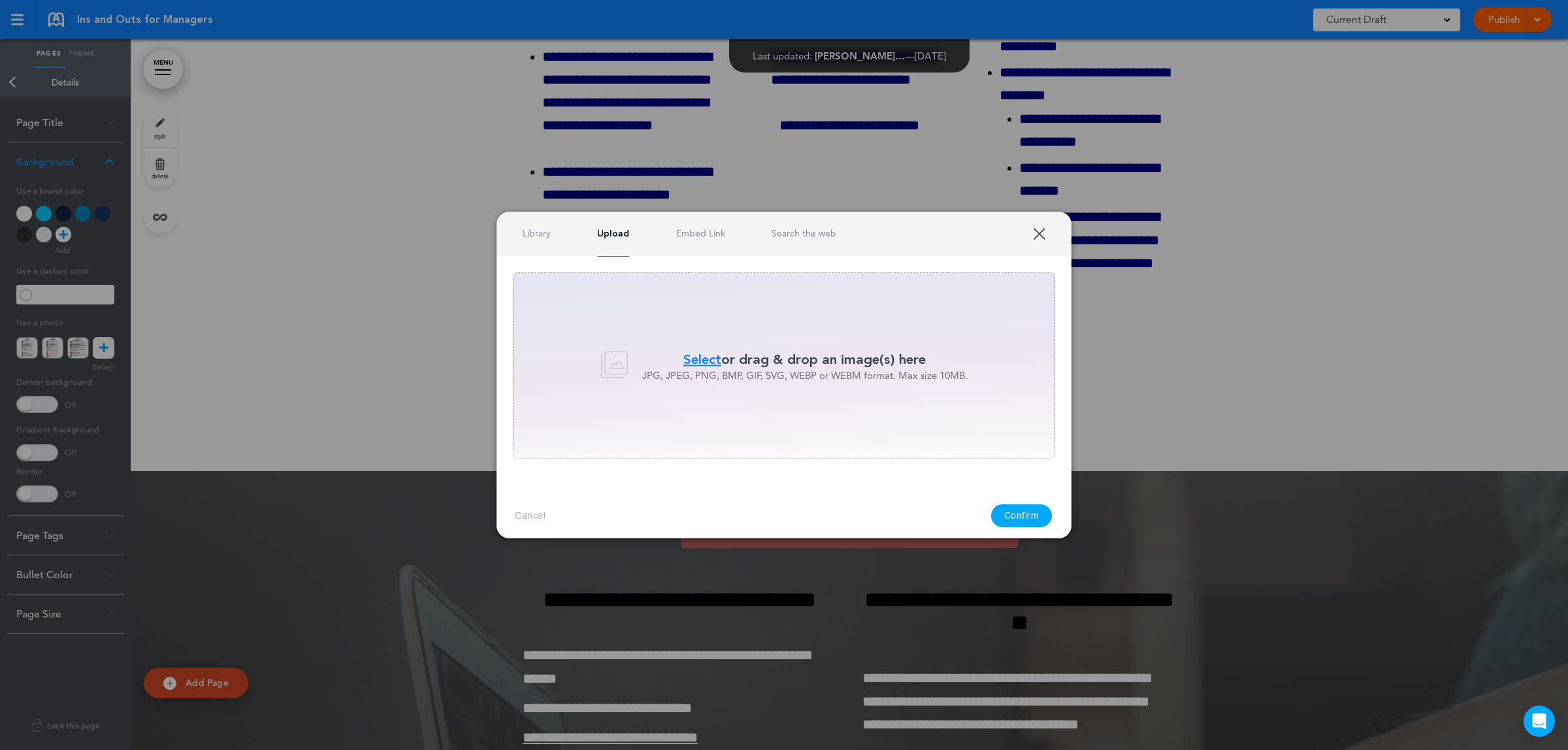
click at [723, 239] on div "Library Upload Embed Link Search the web" at bounding box center [784, 233] width 575 height 45
click at [808, 239] on link "Search the web" at bounding box center [804, 233] width 65 height 12
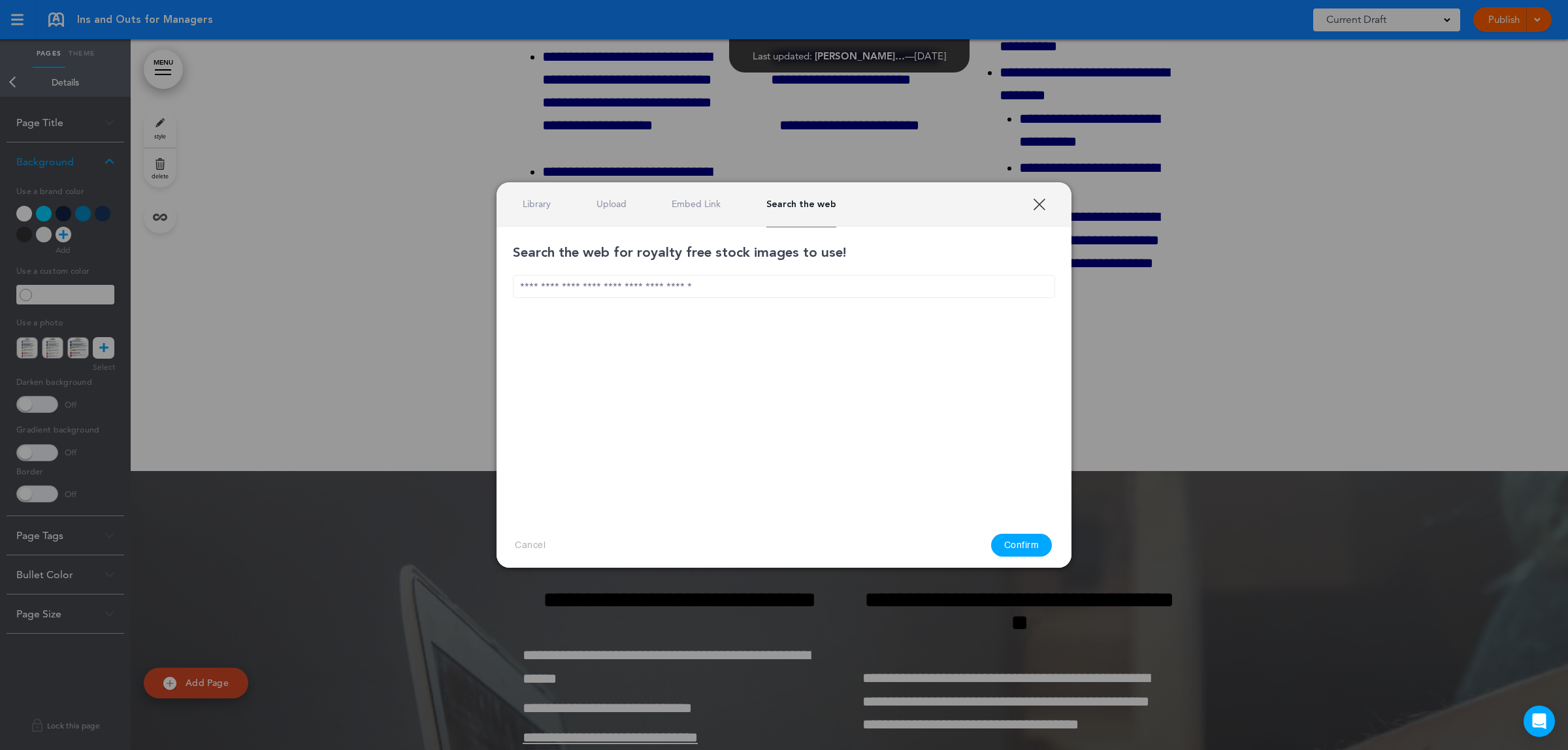
click at [657, 290] on input "text" at bounding box center [784, 286] width 542 height 23
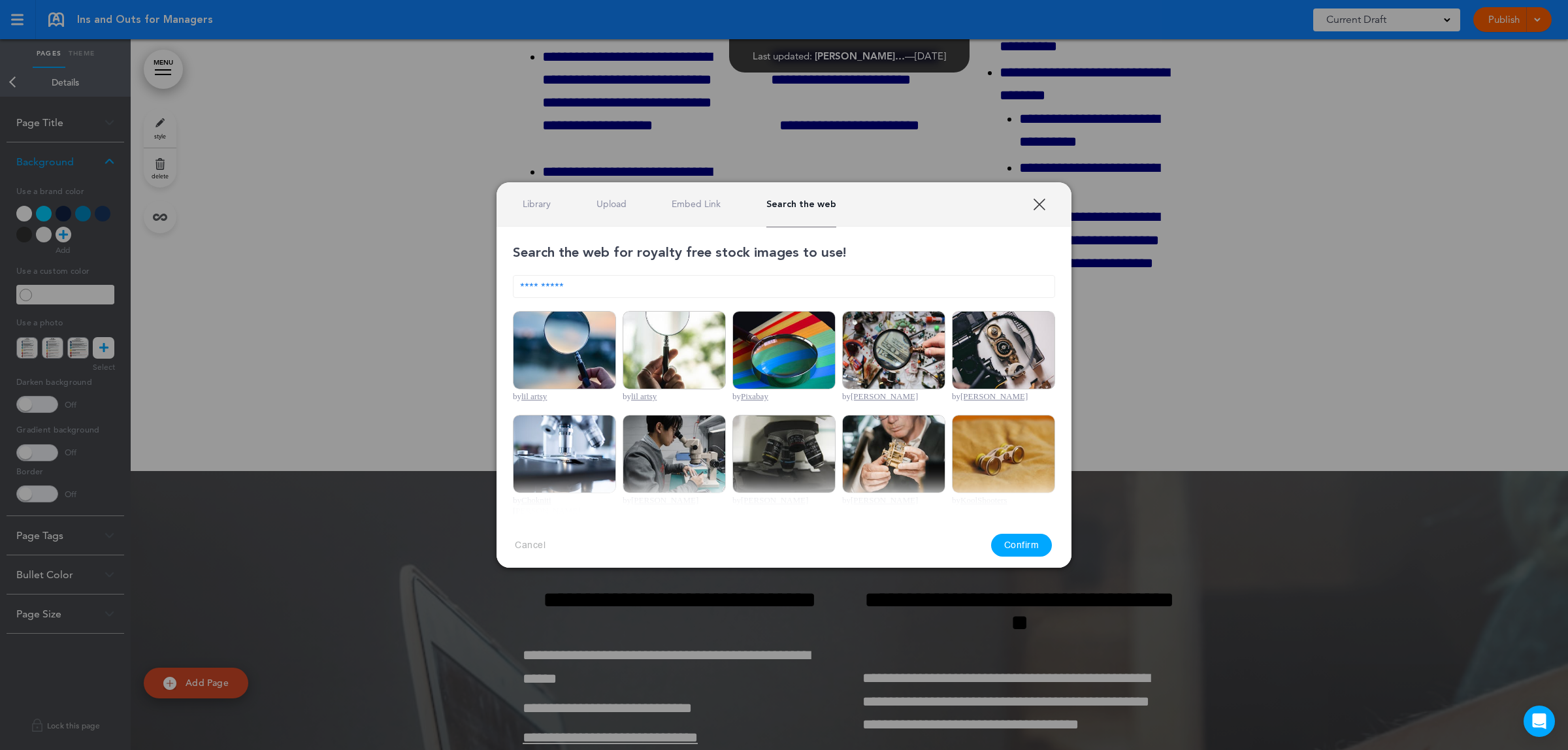
type input "**********"
click at [554, 353] on img at bounding box center [565, 349] width 104 height 78
click at [1022, 541] on button "Confirm" at bounding box center [1022, 545] width 61 height 23
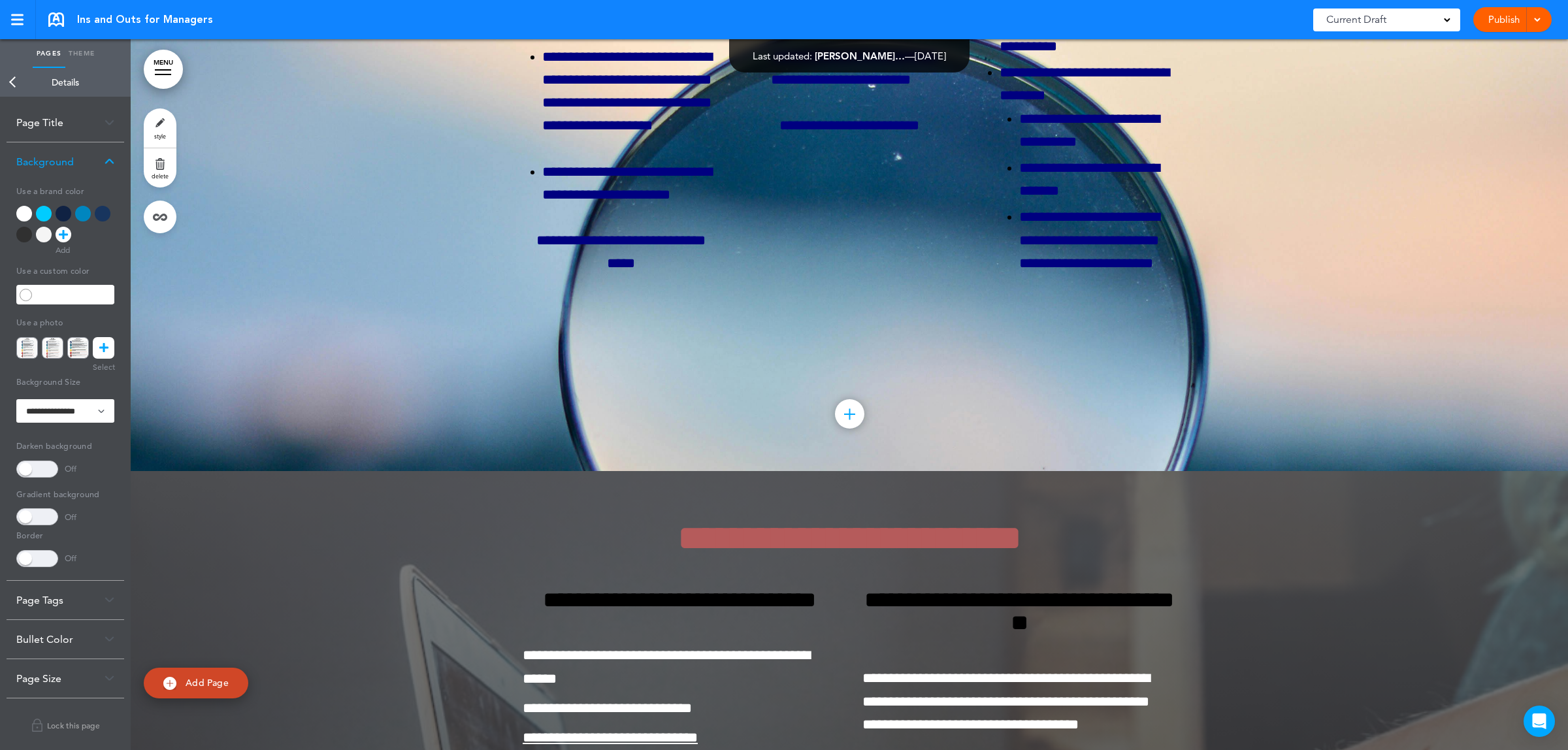
click at [92, 295] on input "text" at bounding box center [75, 294] width 79 height 18
click at [265, 313] on div at bounding box center [849, 4] width 1437 height 933
type input "******"
click at [104, 348] on icon at bounding box center [104, 347] width 9 height 22
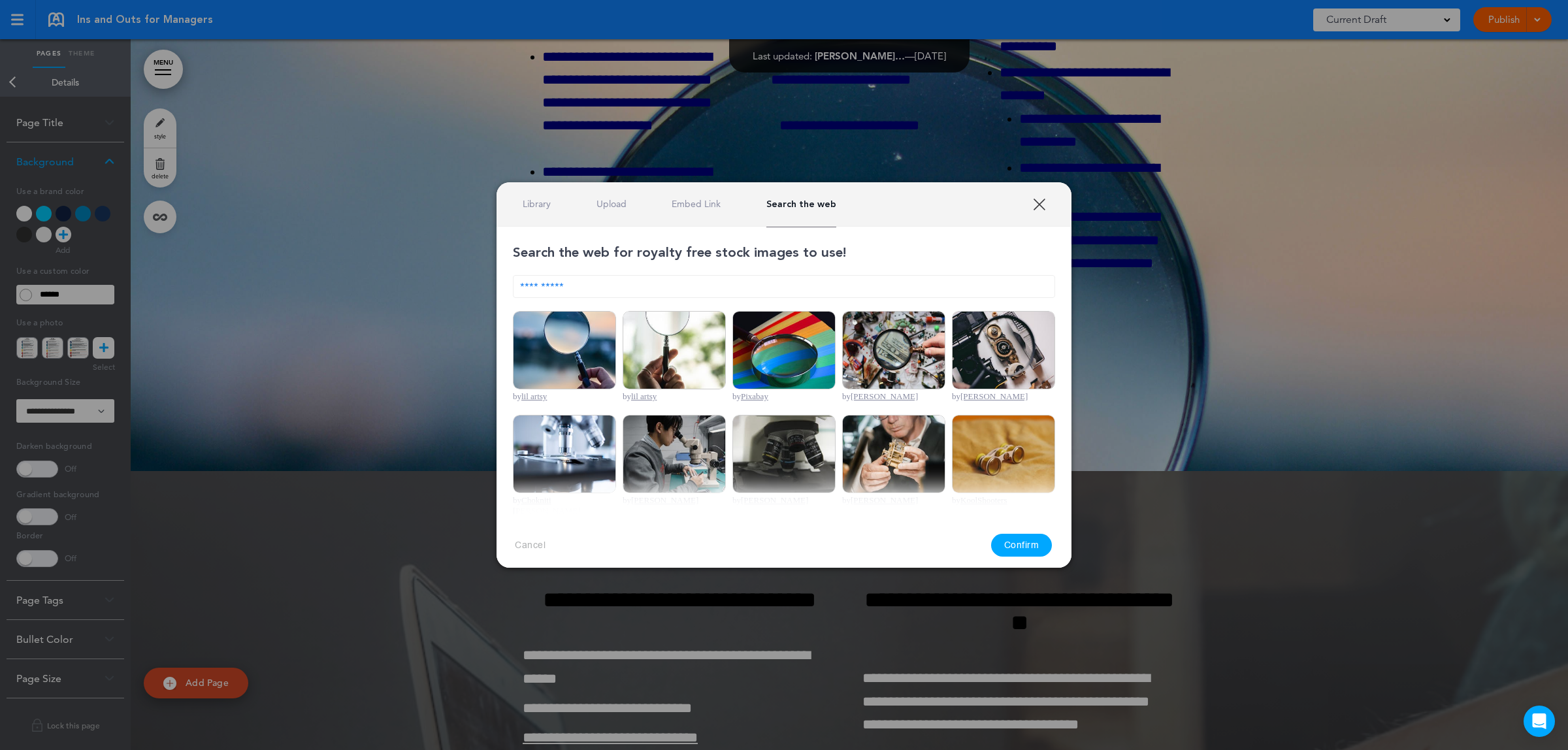
click at [673, 352] on img at bounding box center [675, 349] width 104 height 78
click at [800, 347] on img at bounding box center [784, 349] width 104 height 78
click at [1029, 542] on button "Confirm" at bounding box center [1022, 545] width 61 height 23
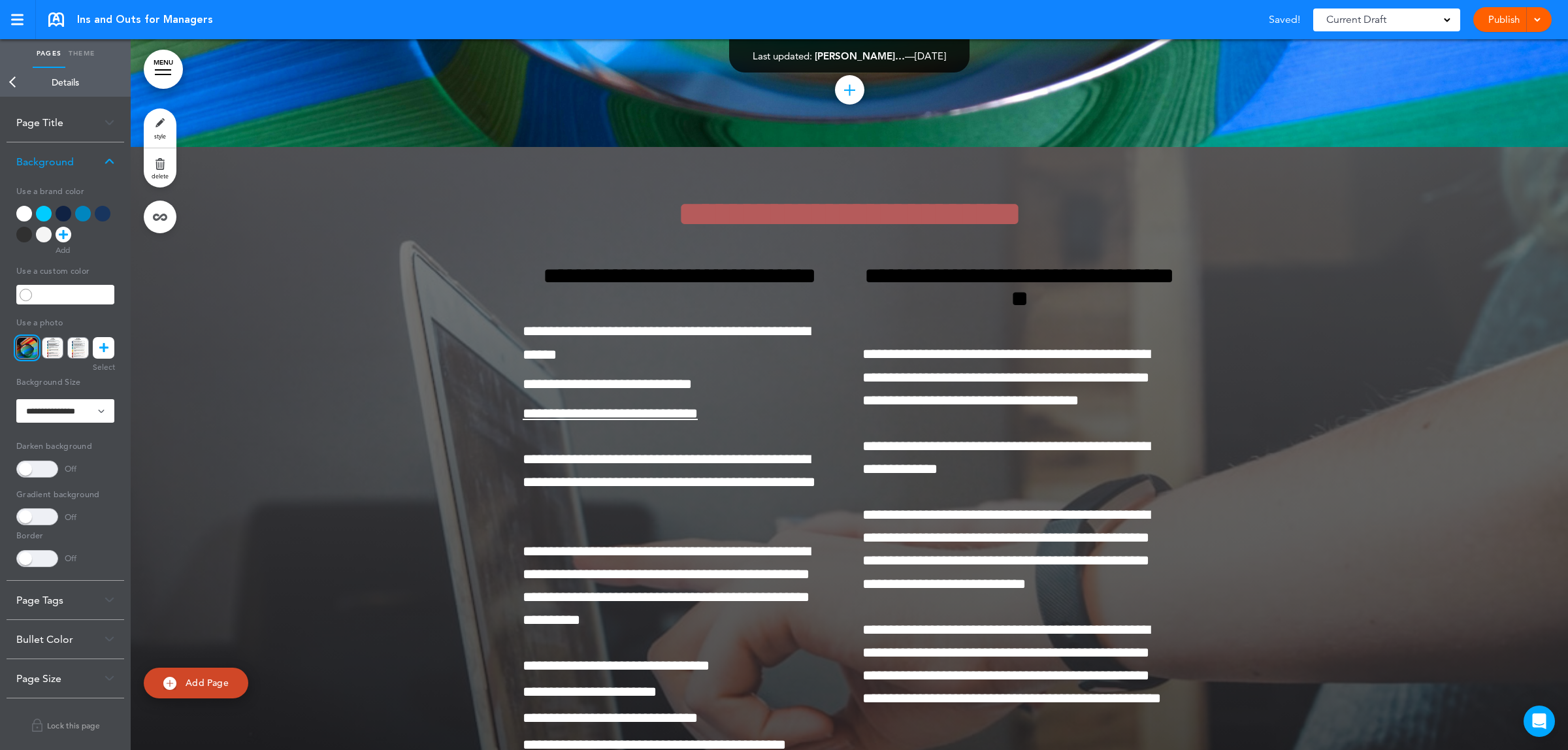
scroll to position [90840, 0]
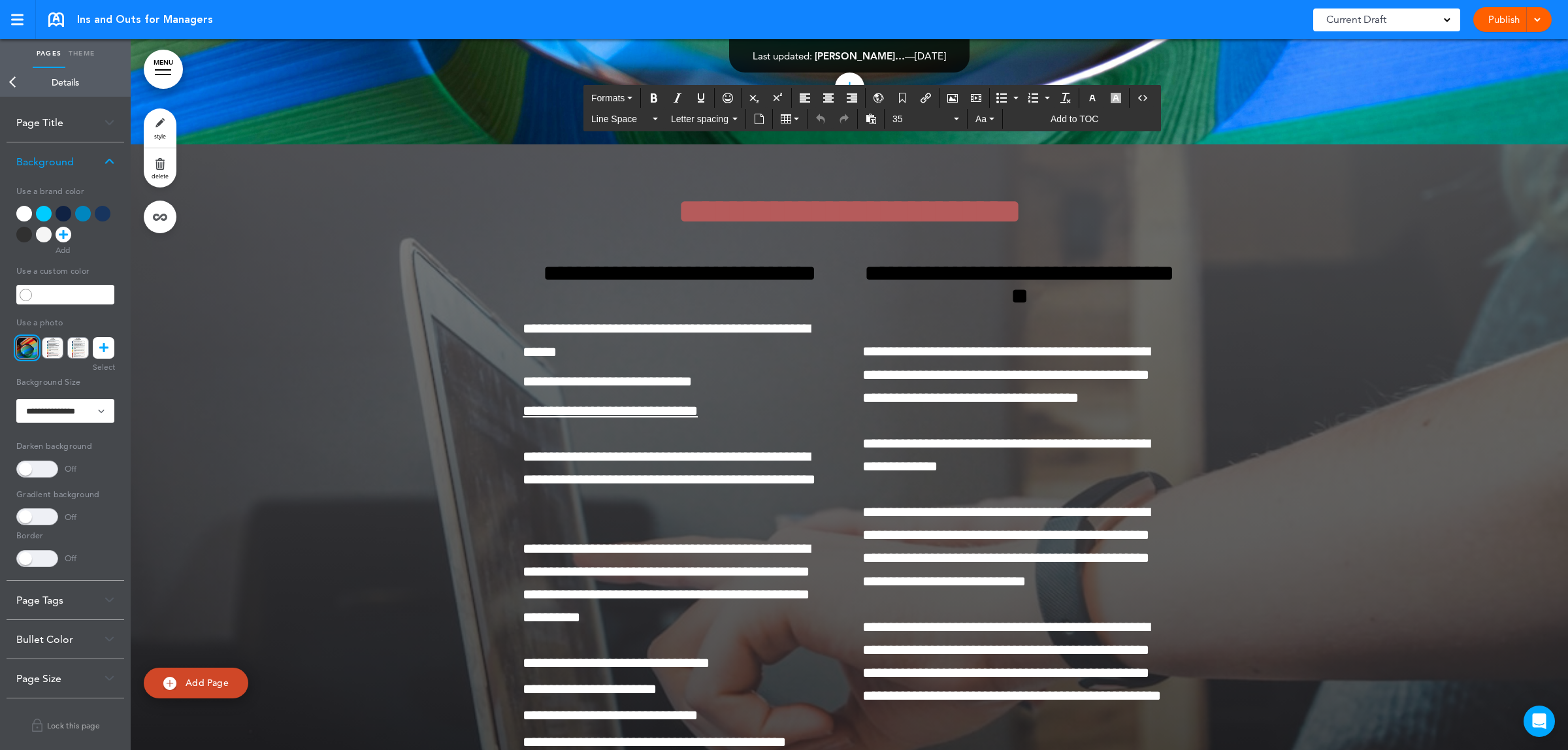
drag, startPoint x: 648, startPoint y: 543, endPoint x: 452, endPoint y: -99, distance: 671.3
click at [452, 0] on html "Checking url availability Make this page common so it is available in other han…" at bounding box center [784, 375] width 1568 height 750
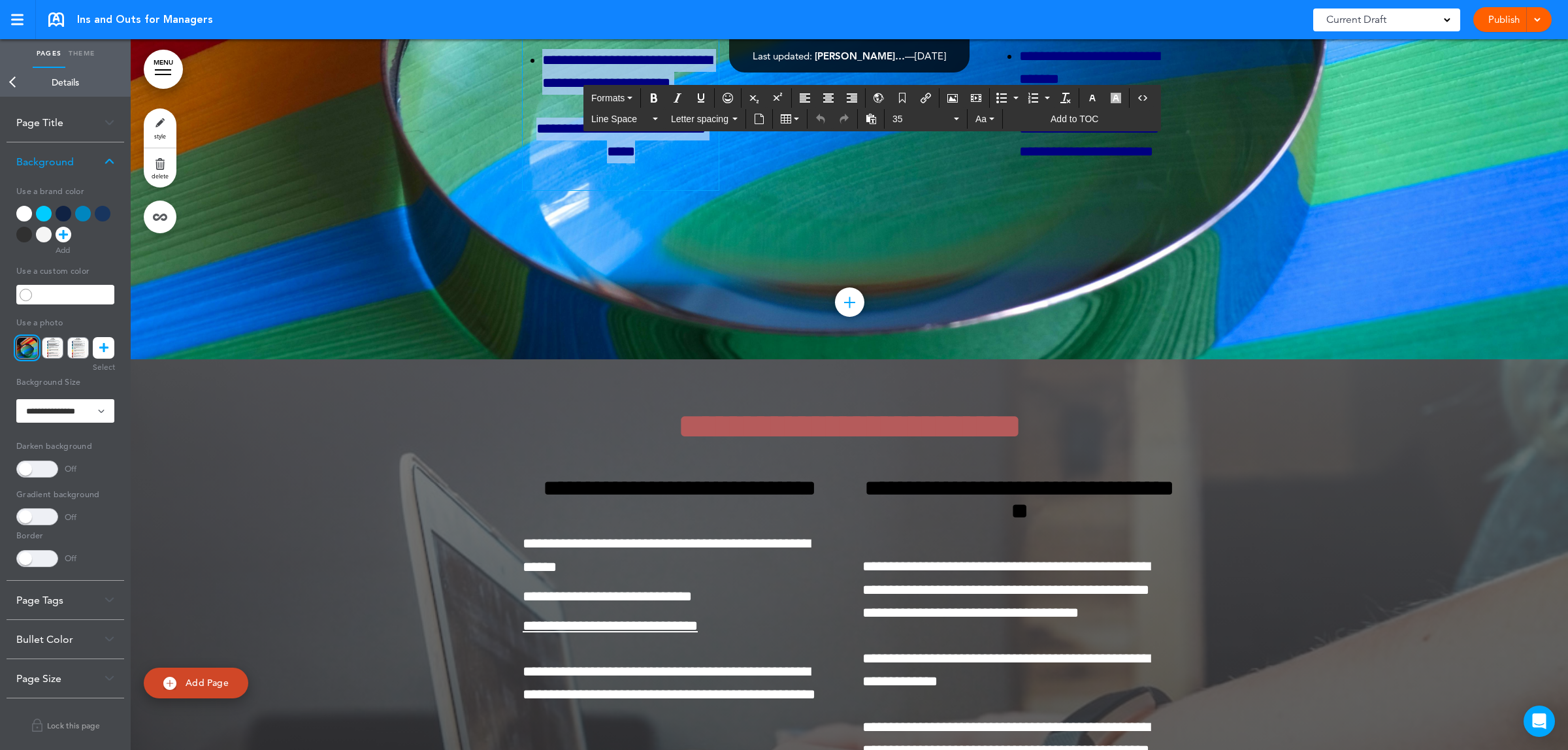
scroll to position [90432, 0]
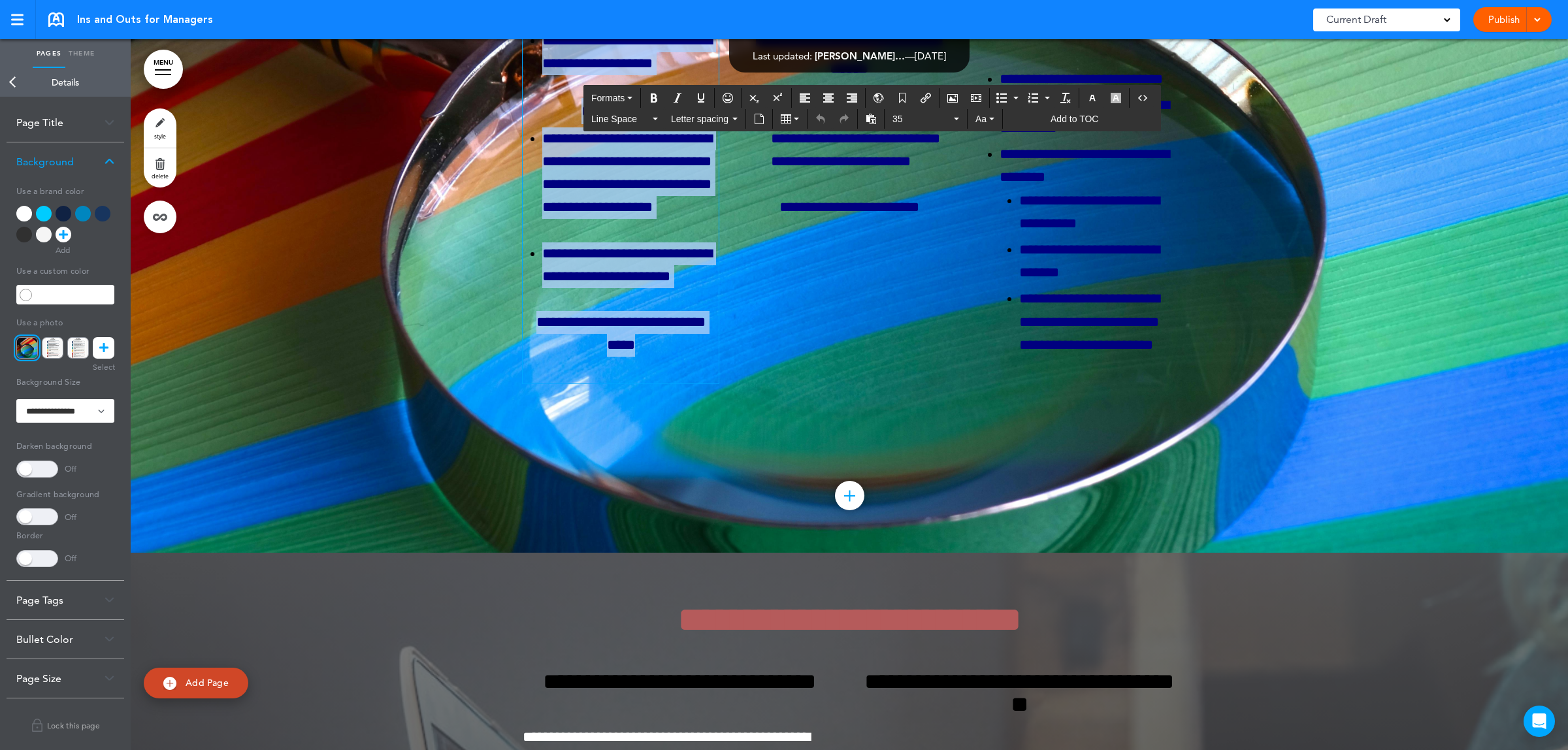
click at [37, 469] on span at bounding box center [38, 468] width 42 height 17
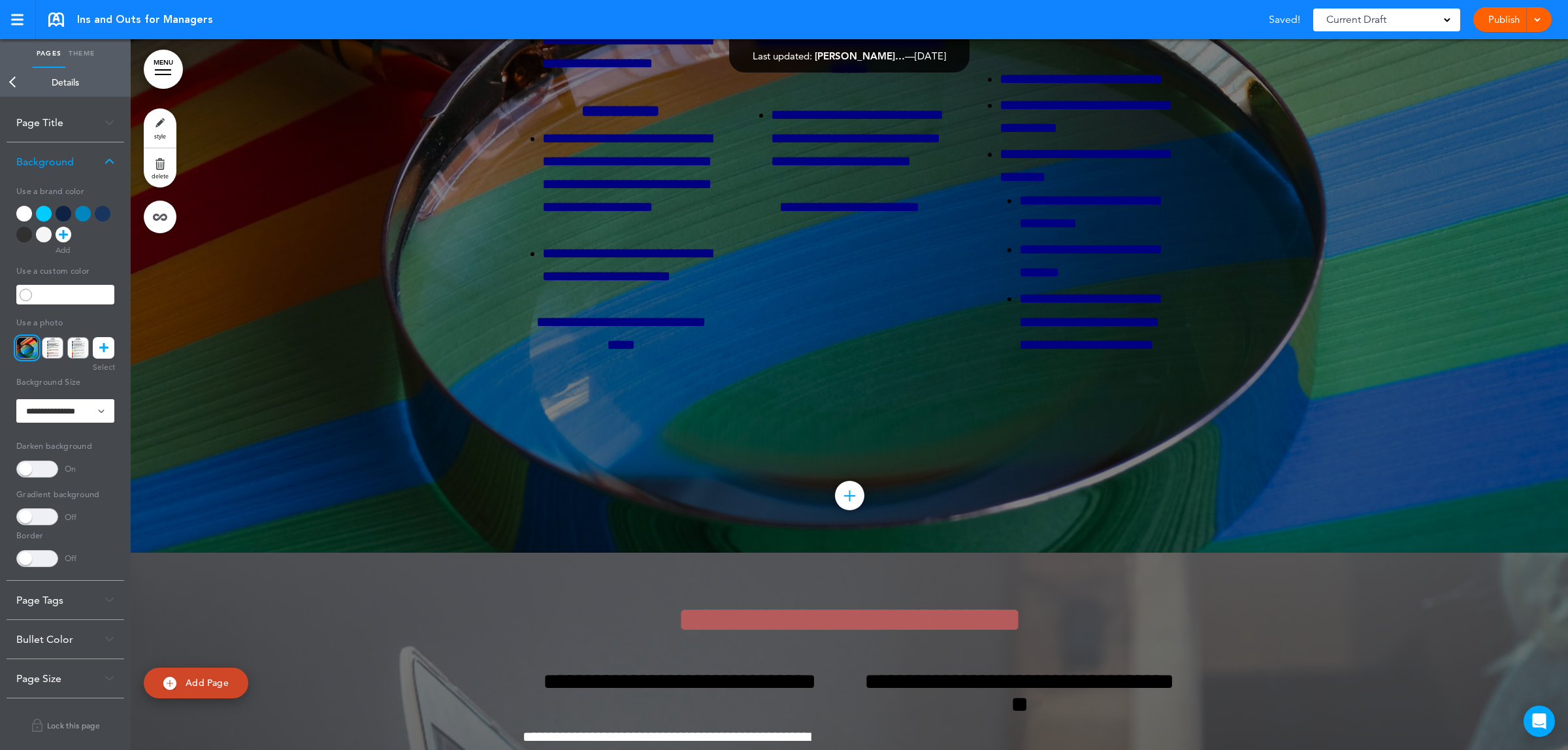
click at [27, 518] on span at bounding box center [38, 516] width 42 height 17
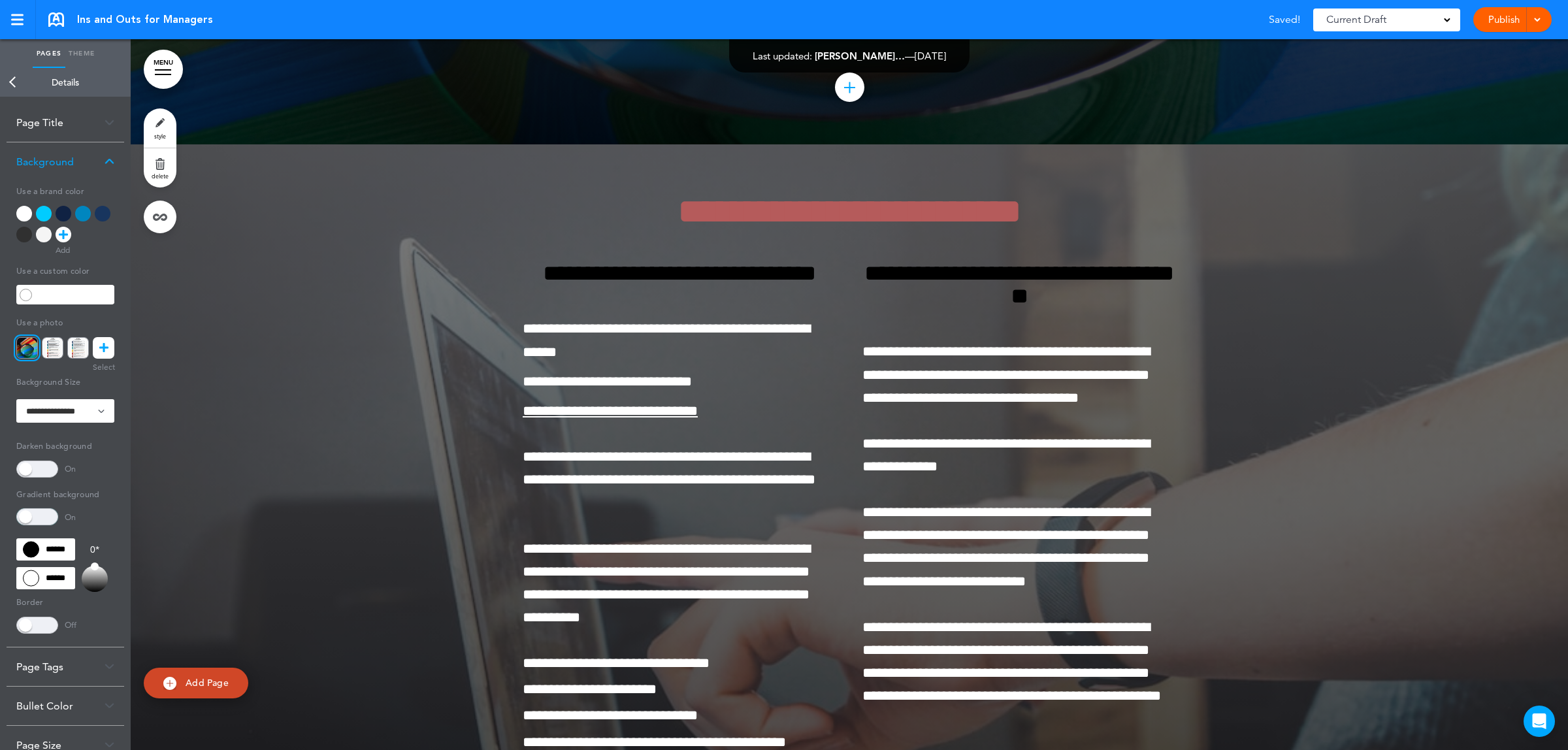
scroll to position [90677, 0]
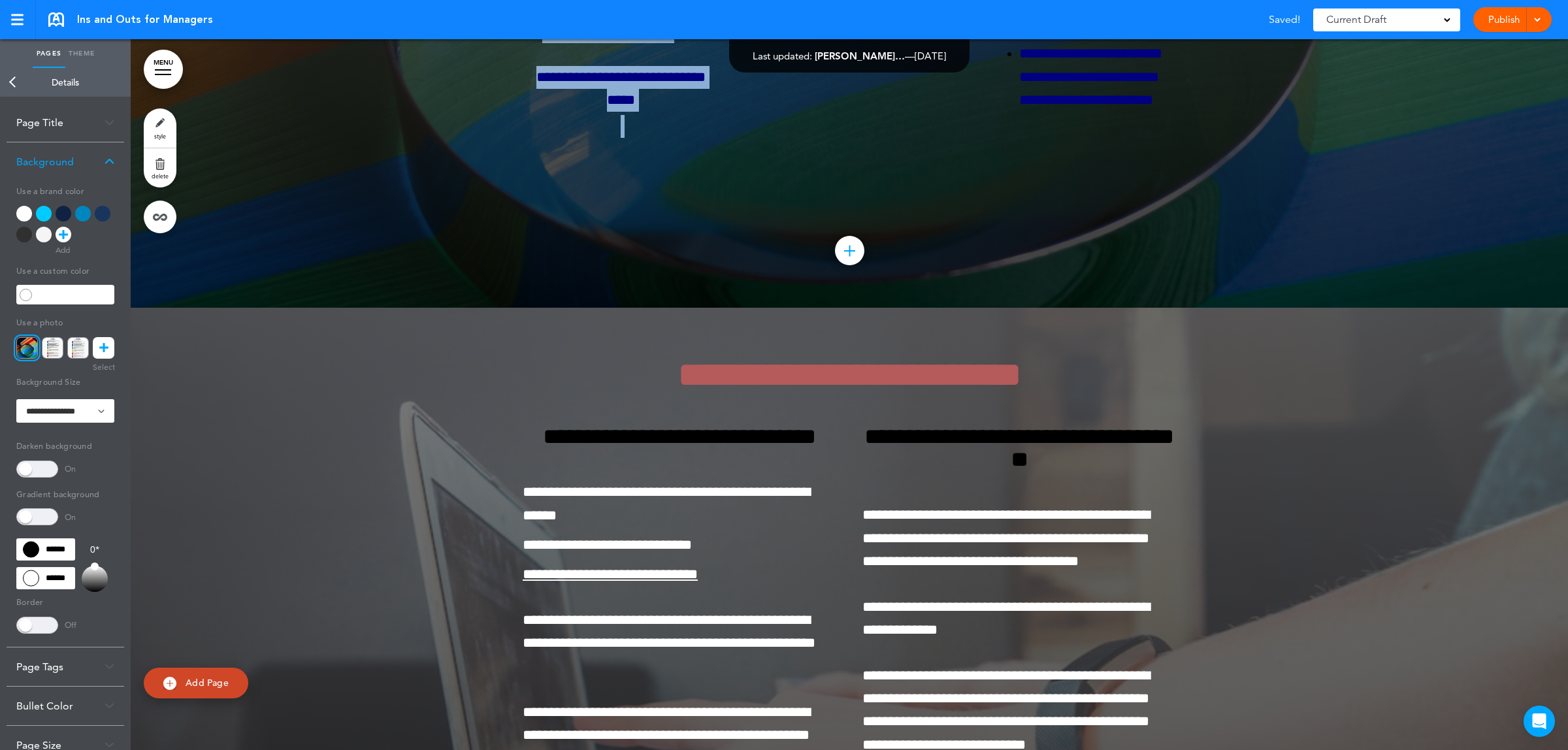
drag, startPoint x: 664, startPoint y: 720, endPoint x: 832, endPoint y: 141, distance: 602.9
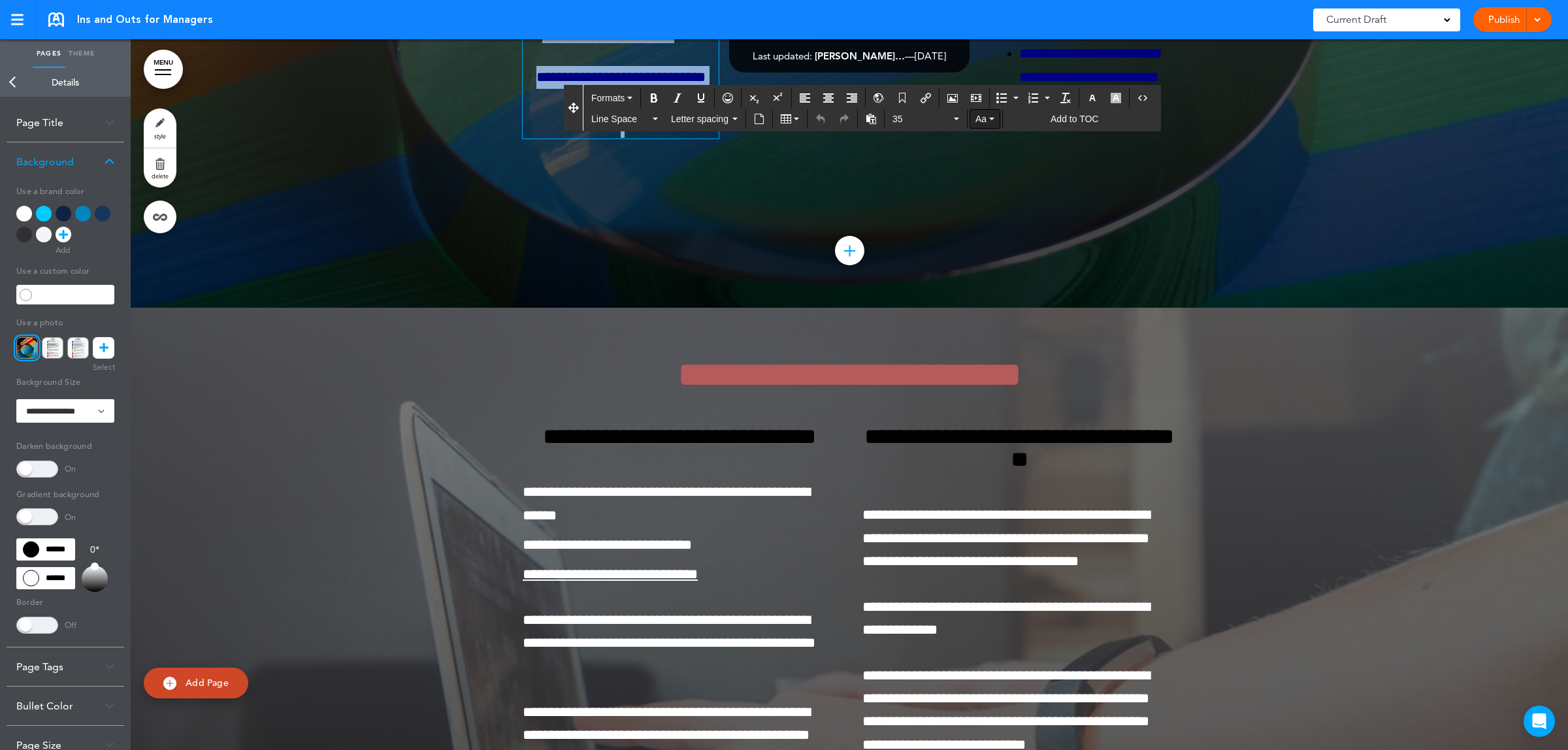
click at [997, 123] on button "Aa" at bounding box center [985, 118] width 30 height 18
click at [1085, 98] on div at bounding box center [1104, 98] width 46 height 19
click at [1090, 98] on button "button" at bounding box center [1092, 97] width 21 height 18
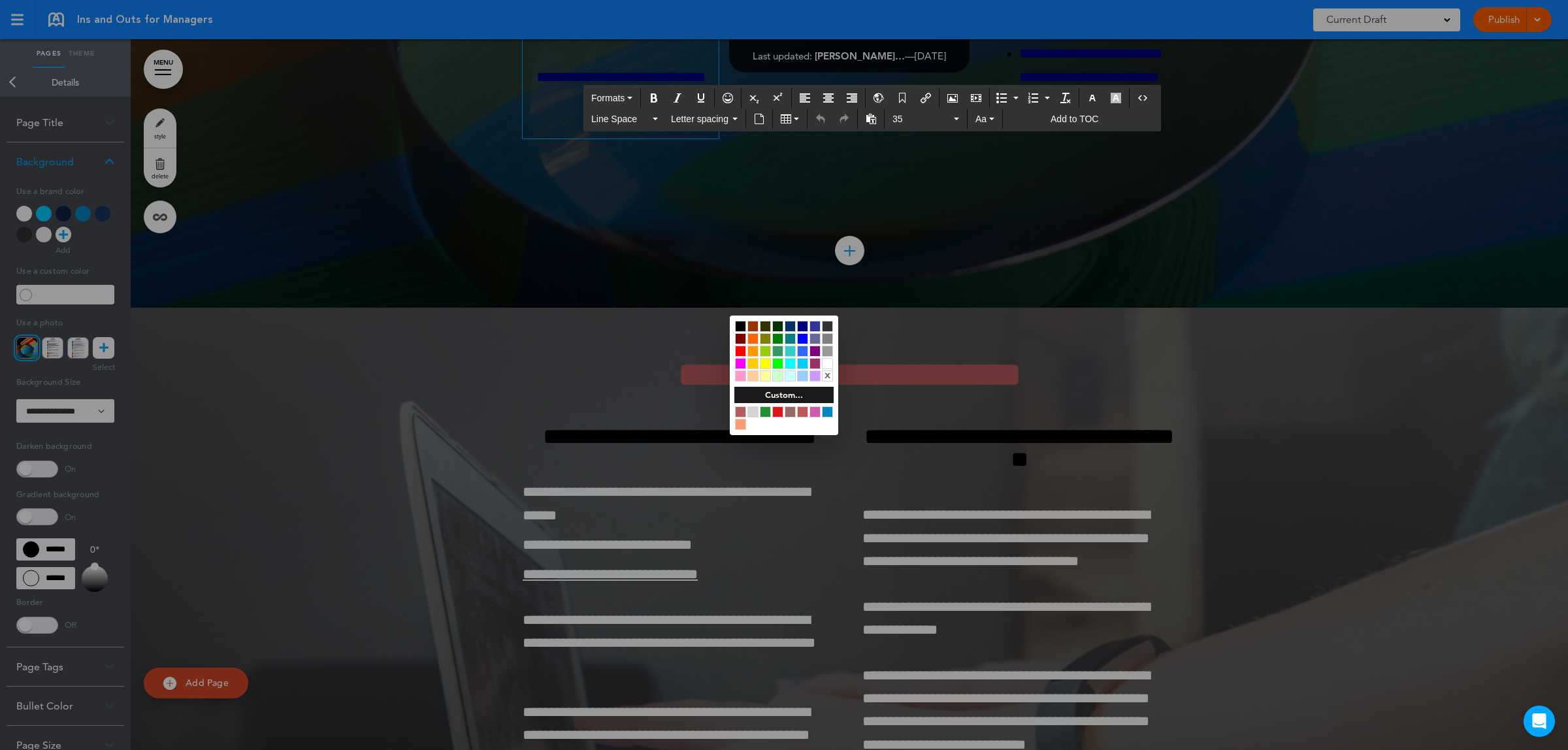
click at [832, 361] on div at bounding box center [827, 363] width 11 height 11
click at [825, 361] on div at bounding box center [827, 363] width 11 height 11
click at [920, 347] on div at bounding box center [784, 375] width 1568 height 750
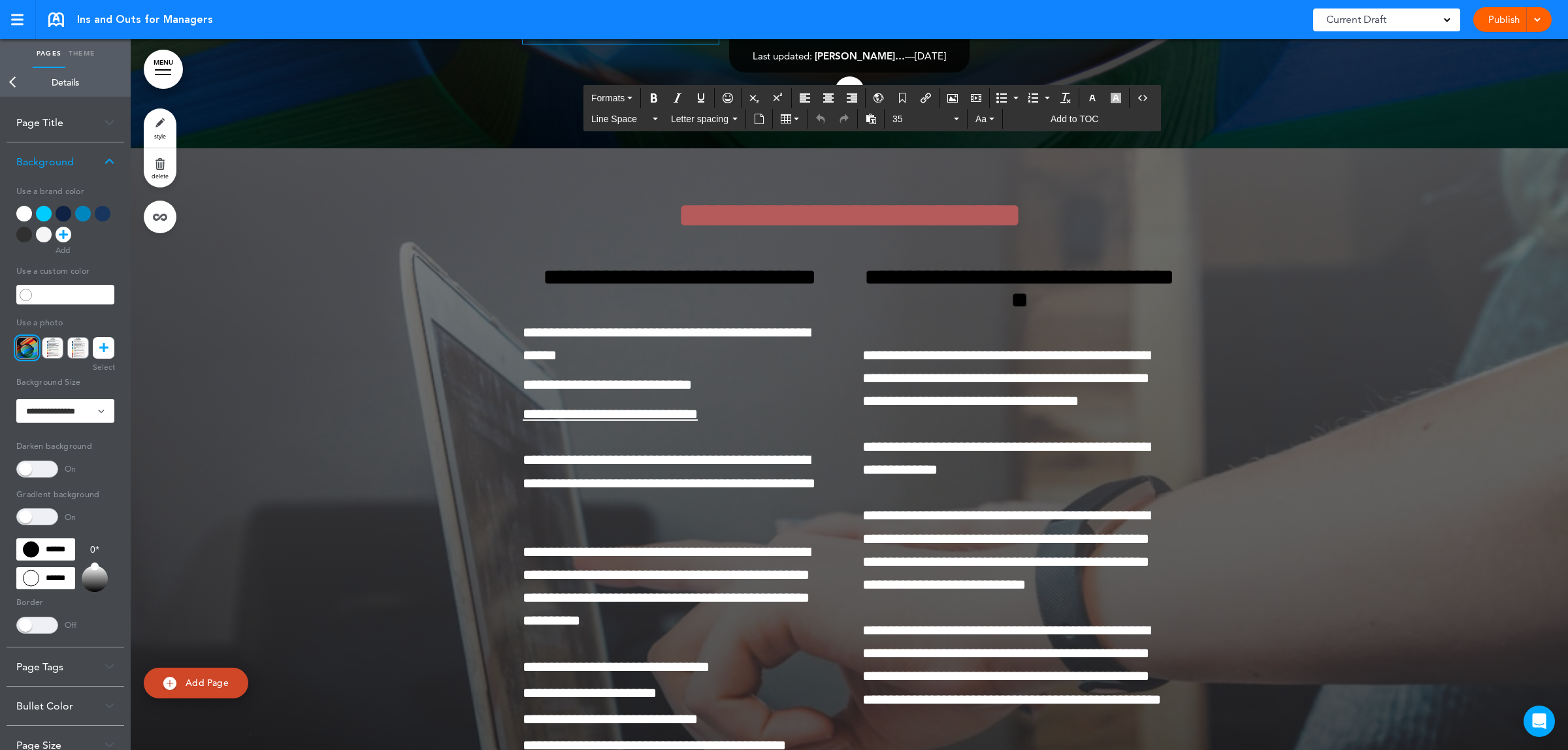
scroll to position [90540, 0]
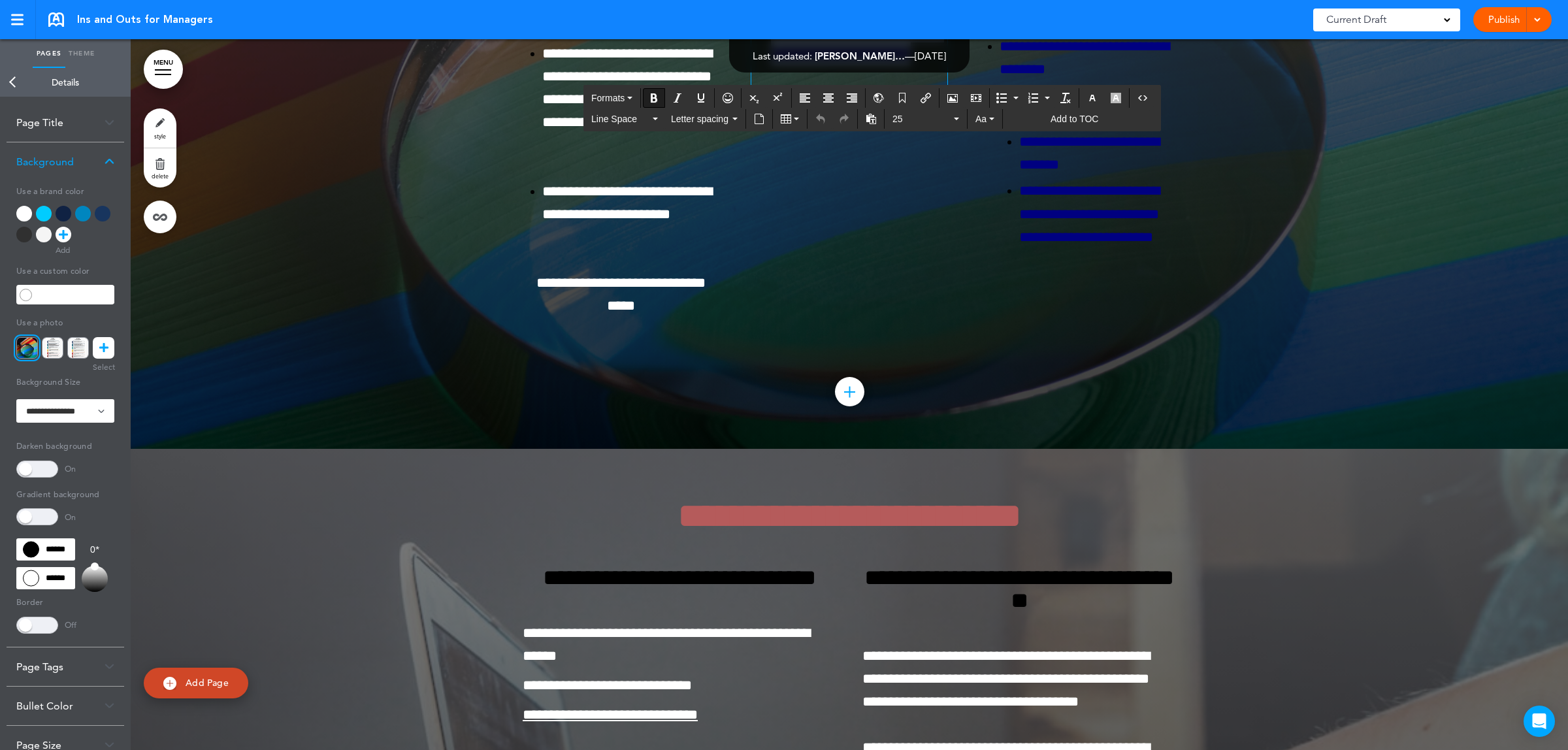
drag, startPoint x: 650, startPoint y: 45, endPoint x: 1364, endPoint y: 89, distance: 715.4
click at [1098, 93] on icon "button" at bounding box center [1092, 98] width 11 height 11
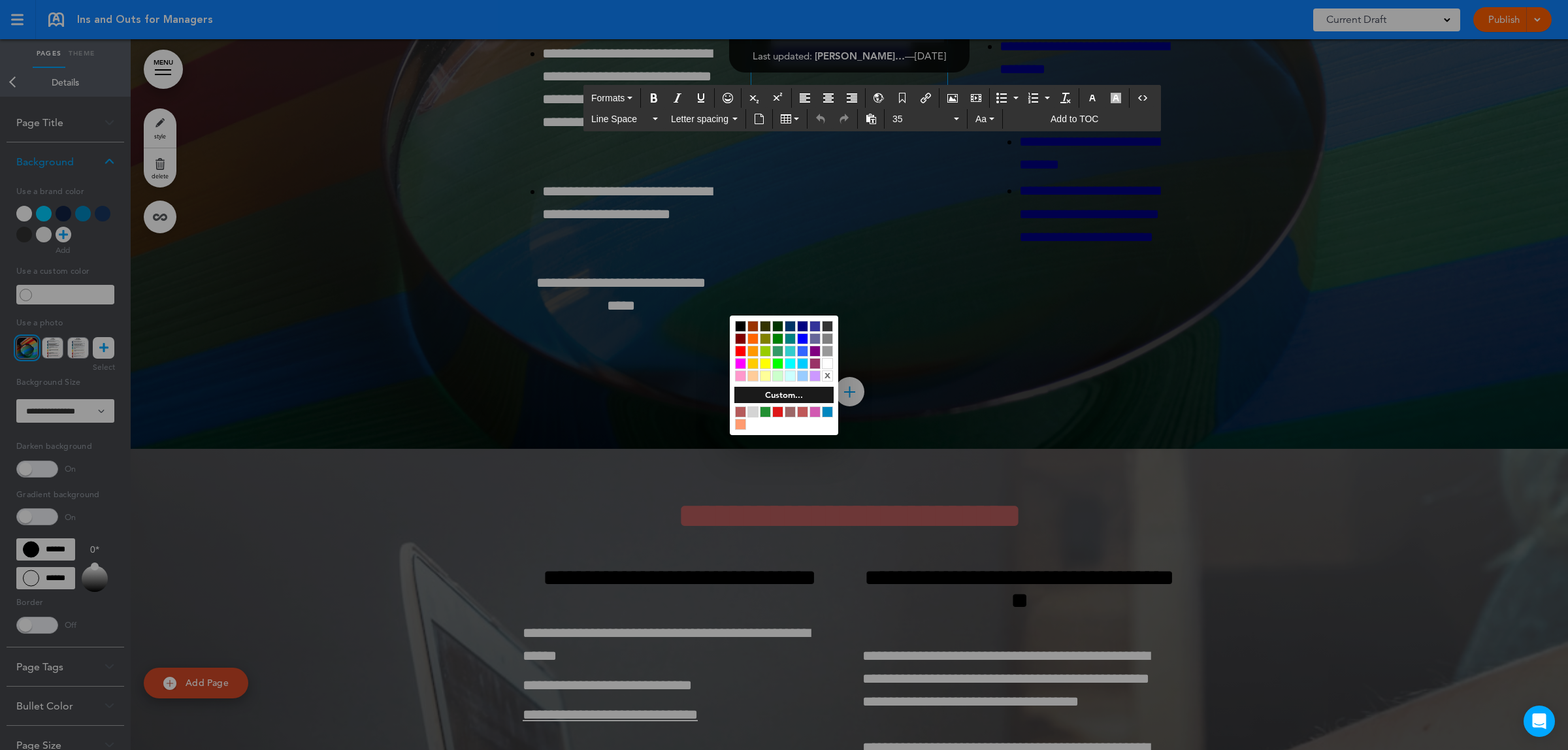
click at [824, 358] on div at bounding box center [827, 363] width 11 height 11
click at [1126, 388] on div at bounding box center [784, 375] width 1568 height 750
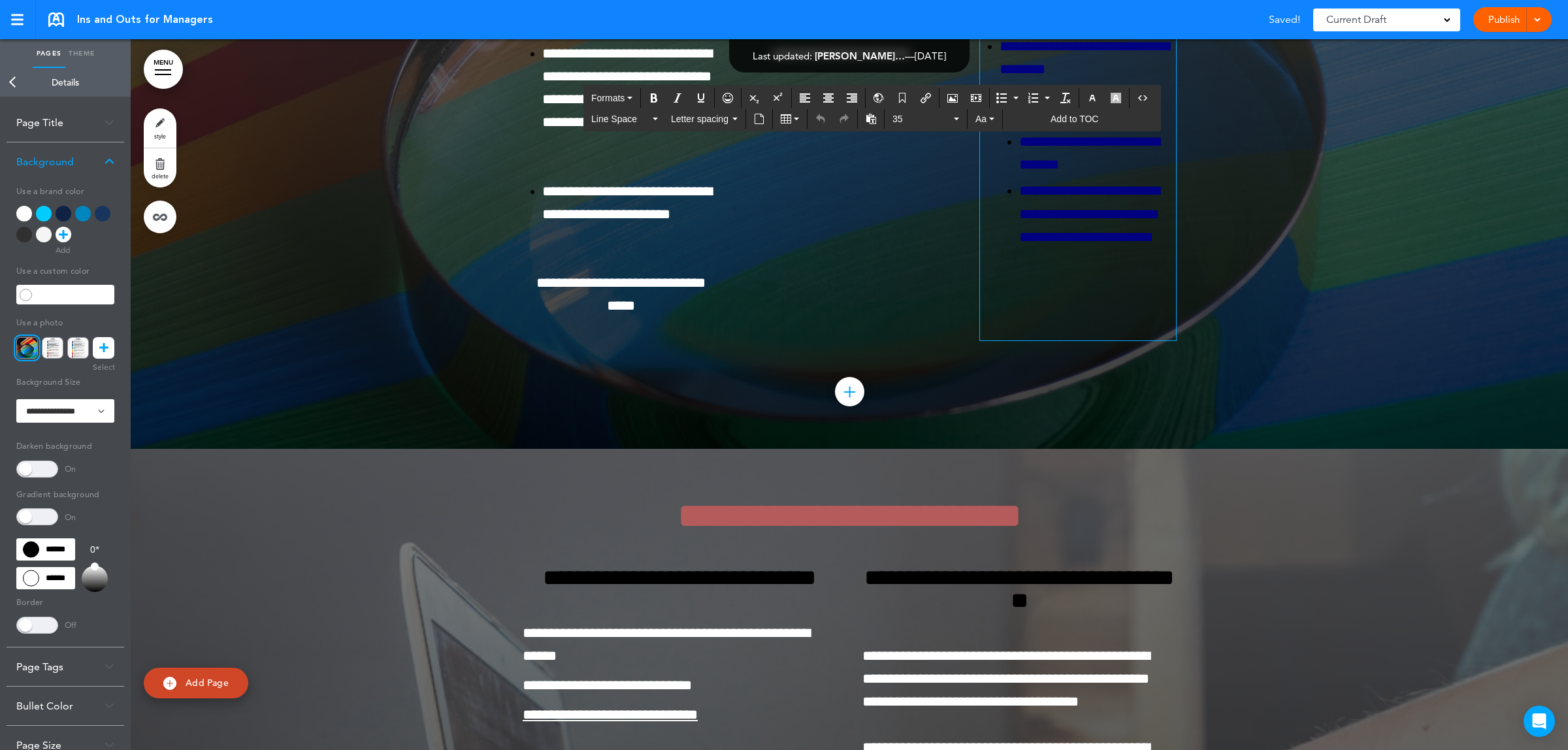
scroll to position [90721, 0]
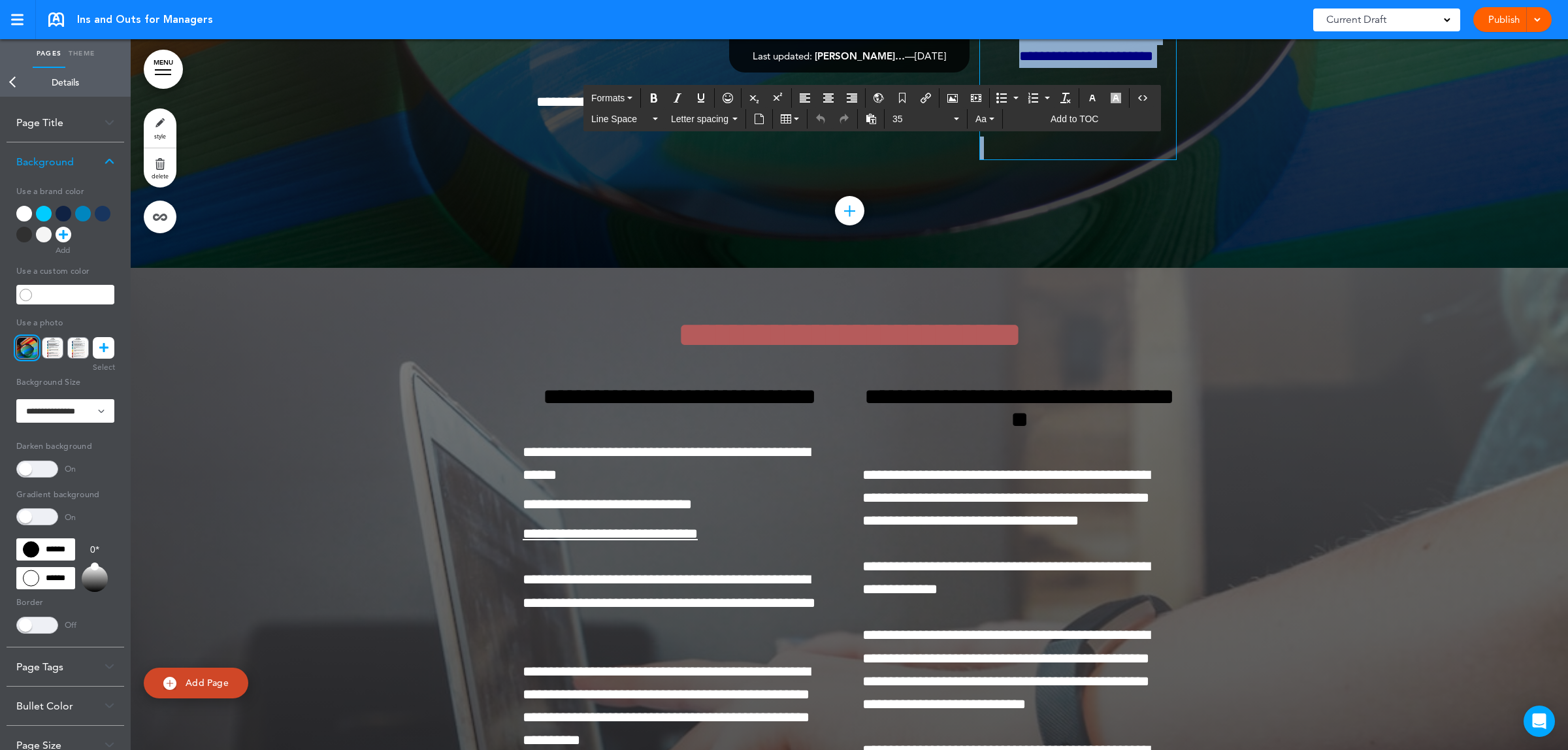
drag, startPoint x: 1124, startPoint y: 557, endPoint x: 1145, endPoint y: 639, distance: 84.6
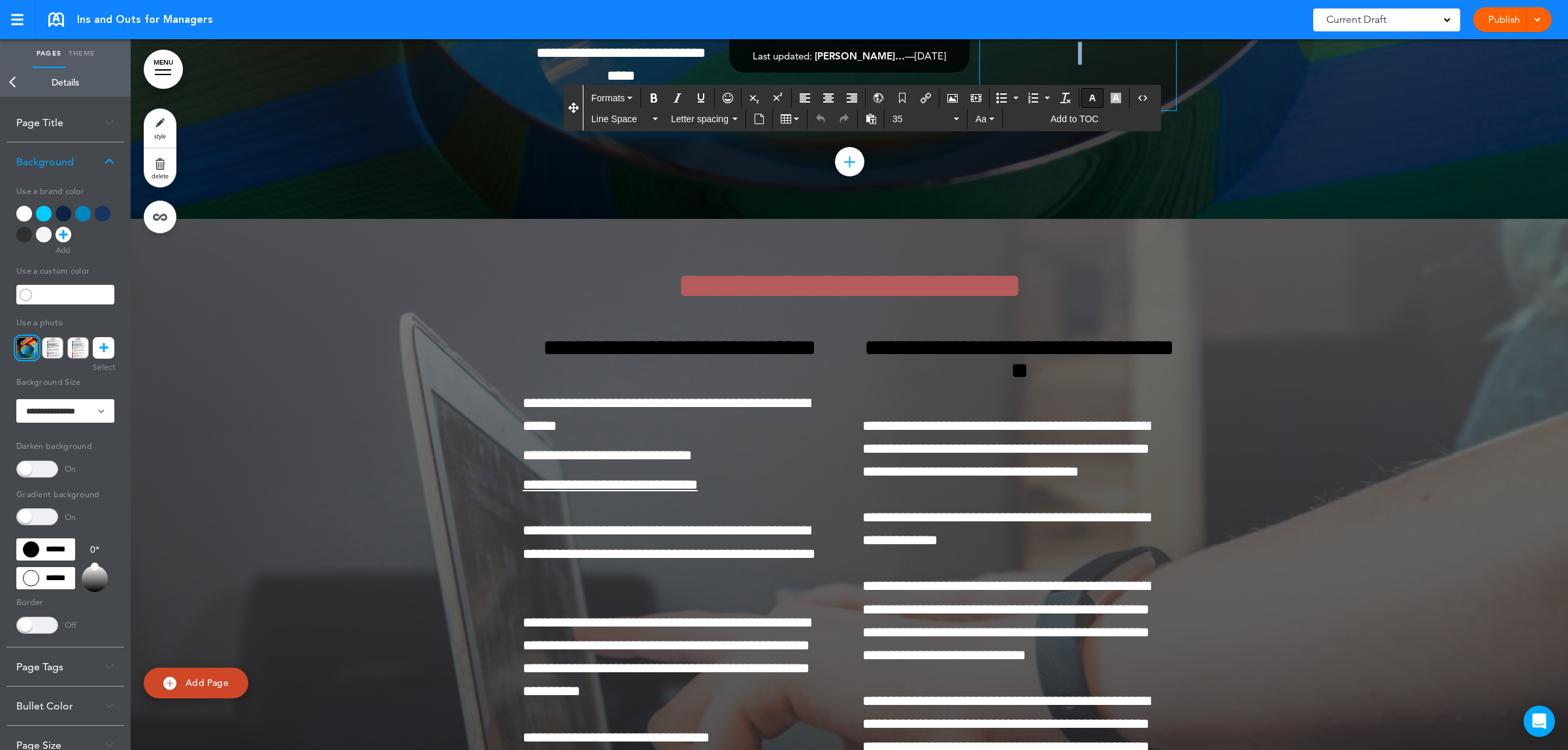
click at [1093, 98] on icon "button" at bounding box center [1092, 98] width 11 height 11
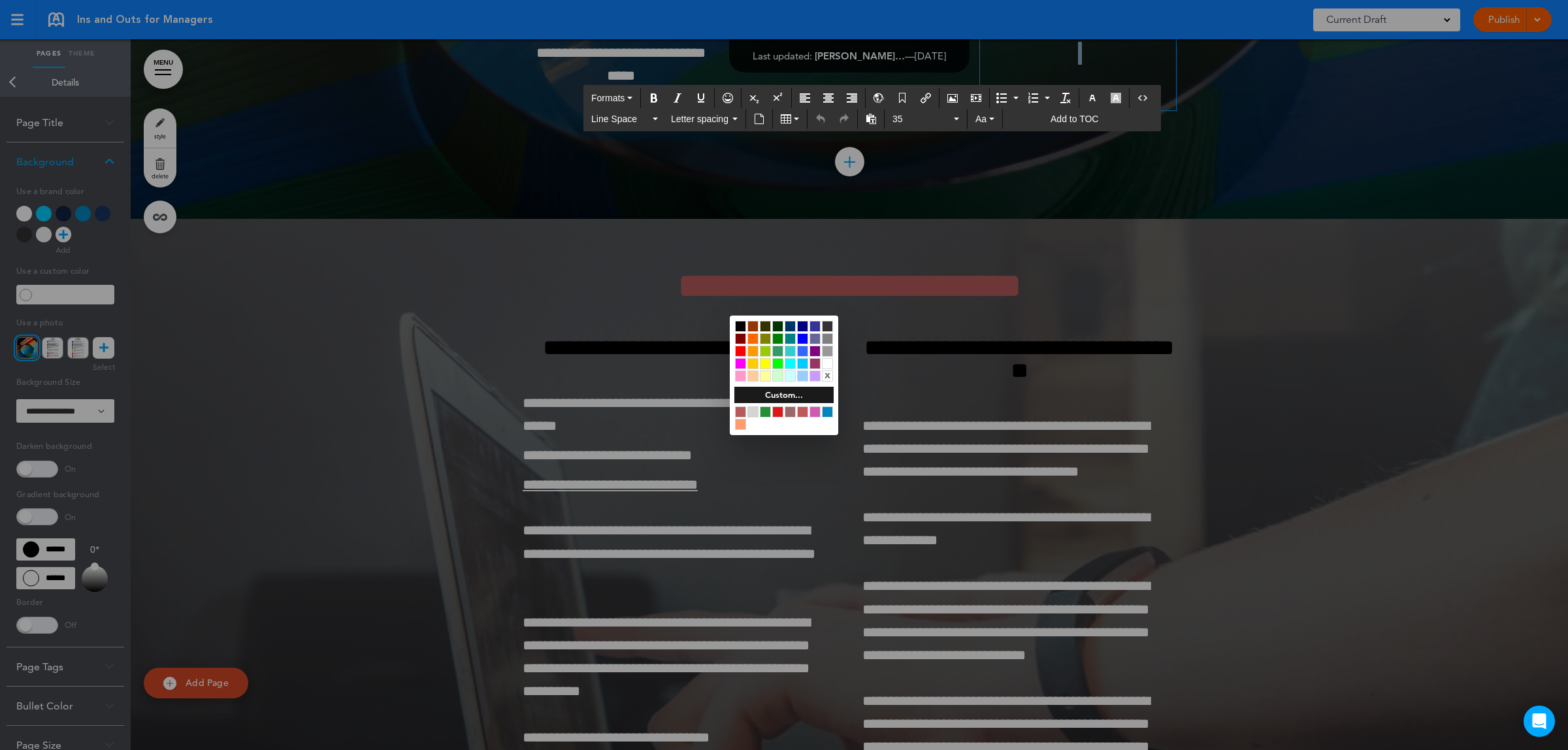
click at [827, 364] on div at bounding box center [827, 363] width 11 height 11
click at [1308, 367] on div at bounding box center [784, 375] width 1568 height 750
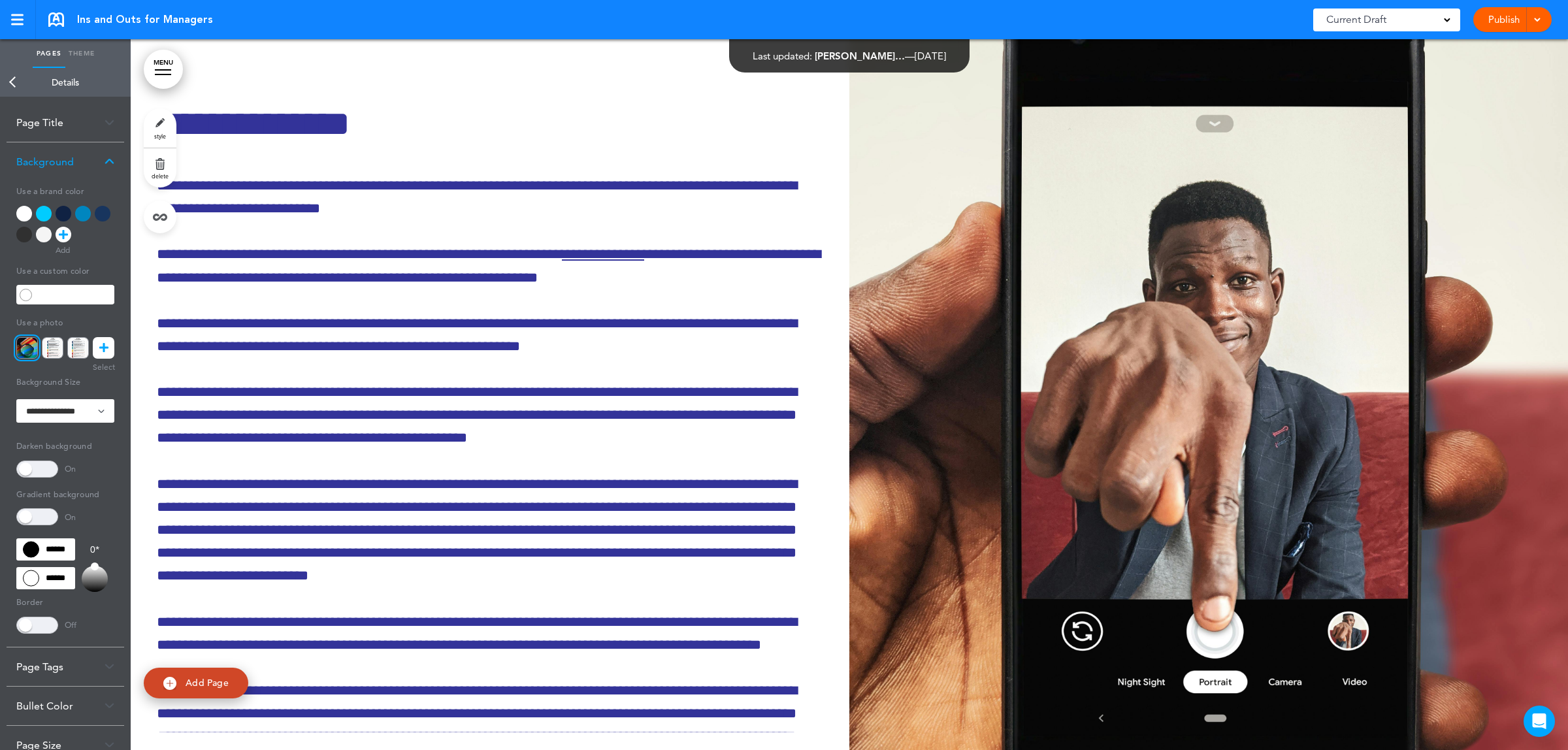
scroll to position [95595, 0]
click at [1488, 17] on link "Publish" at bounding box center [1503, 19] width 41 height 25
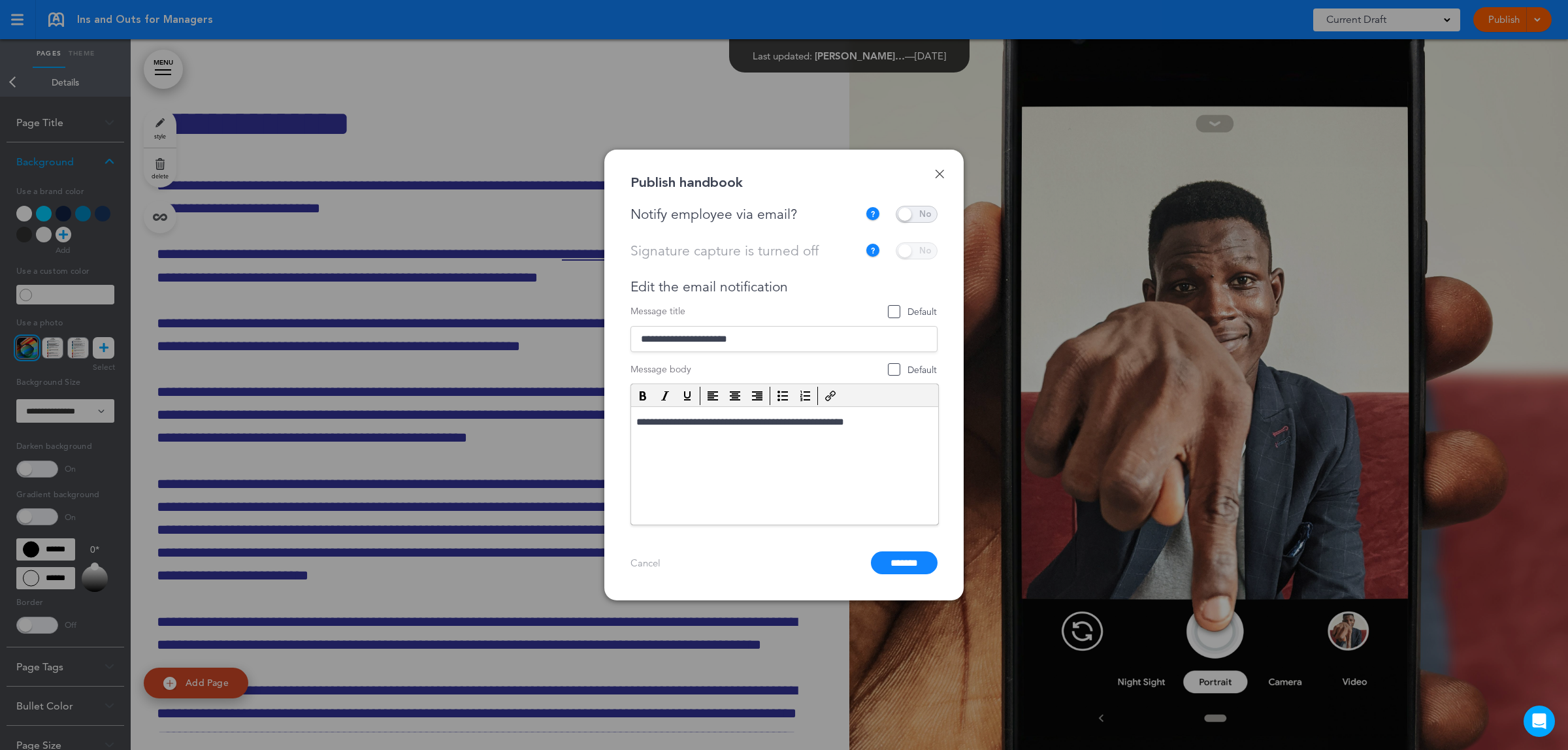
click at [922, 216] on span at bounding box center [917, 214] width 42 height 17
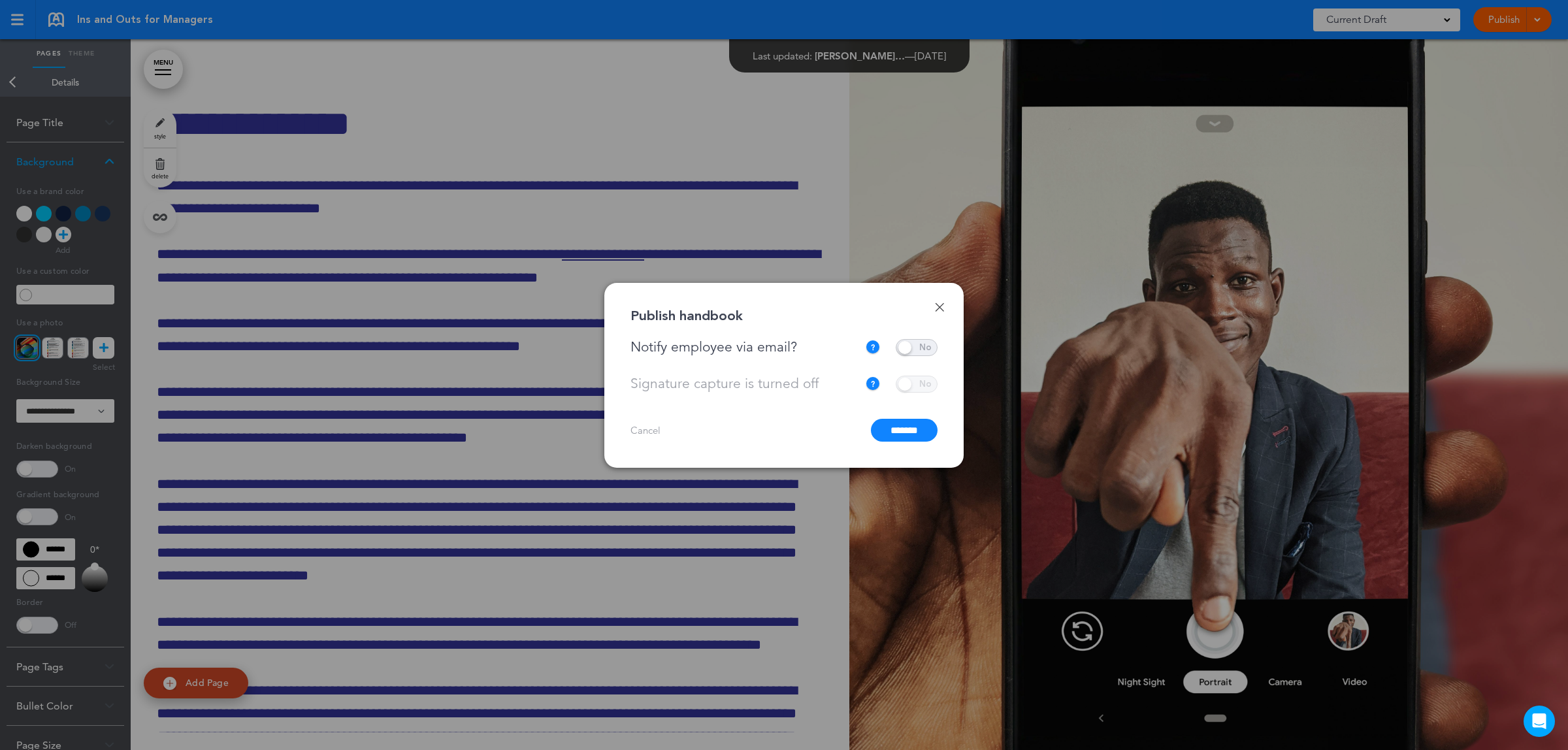
click at [902, 432] on input "*******" at bounding box center [905, 430] width 67 height 23
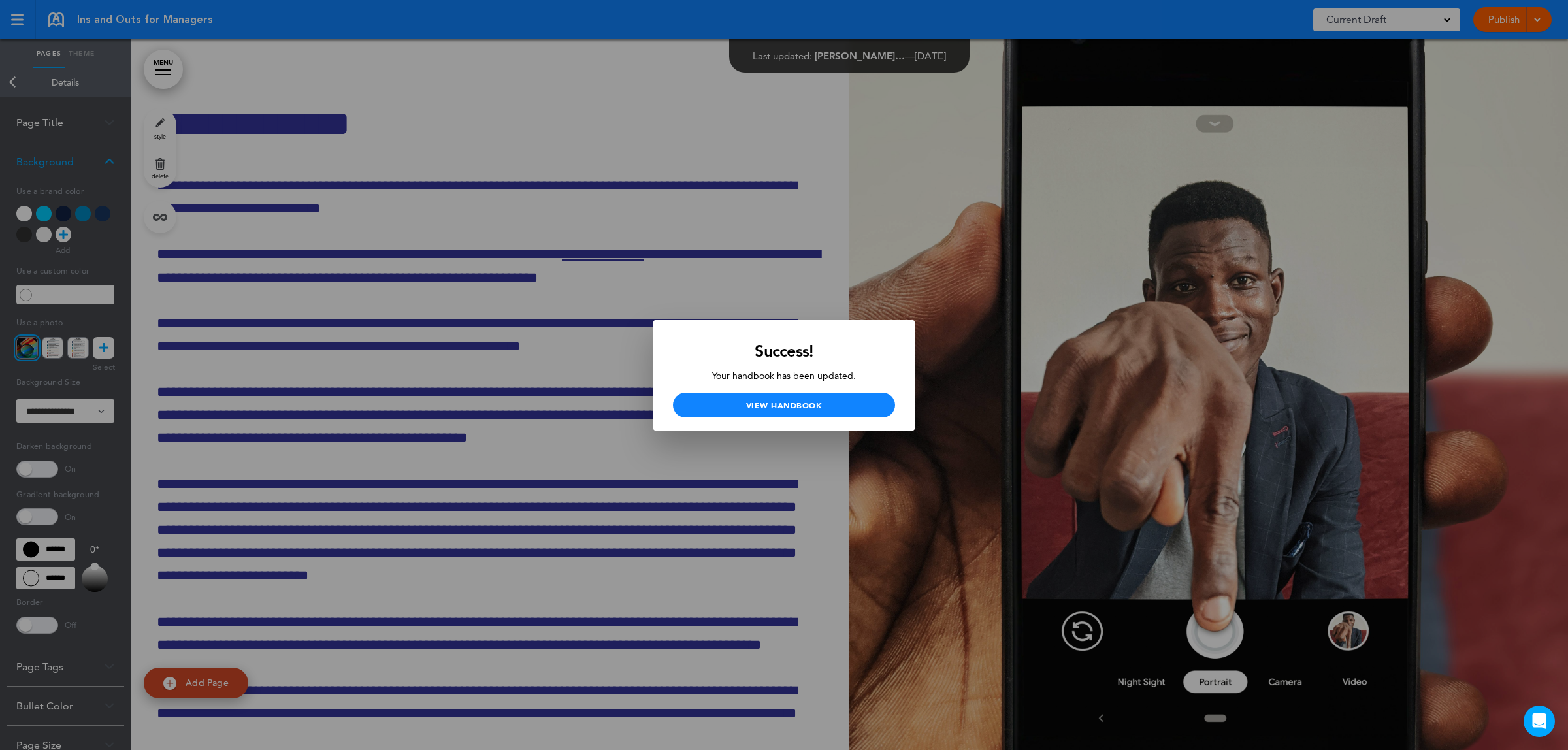
click at [845, 389] on div "Success! Your handbook has been updated. View Handbook" at bounding box center [784, 375] width 261 height 111
click at [841, 396] on link "View Handbook" at bounding box center [784, 405] width 222 height 25
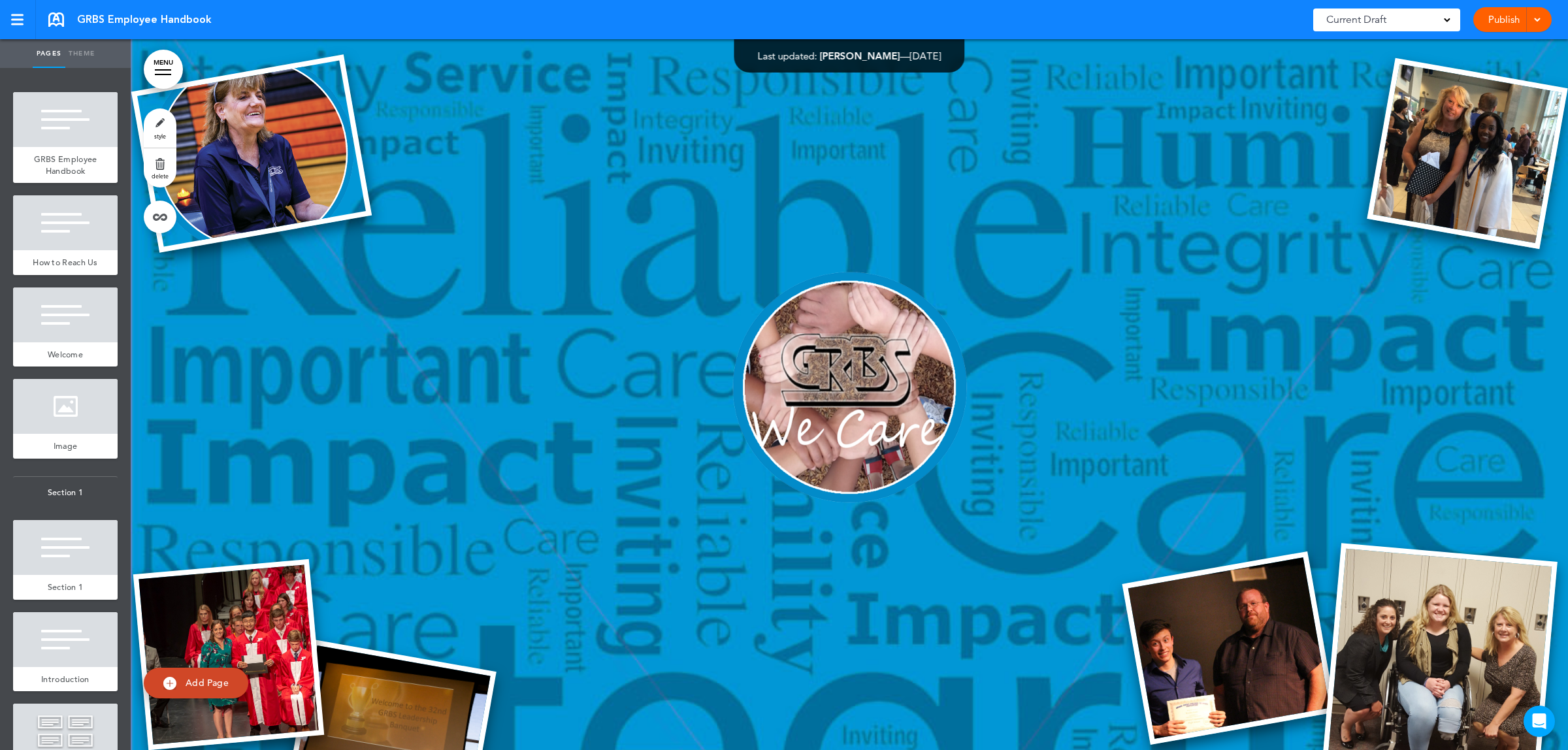
scroll to position [49276, 0]
